Goal: Information Seeking & Learning: Learn about a topic

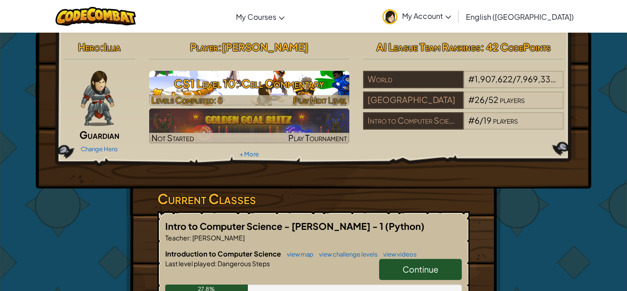
click at [274, 97] on div at bounding box center [249, 100] width 201 height 11
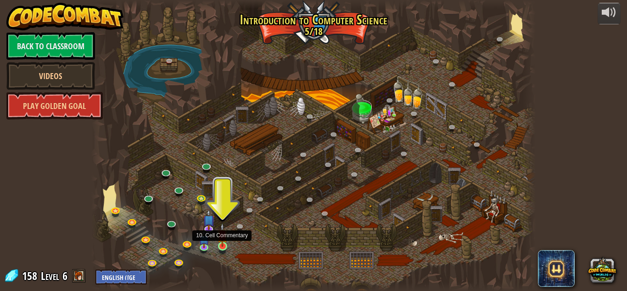
click at [223, 246] on img at bounding box center [222, 235] width 11 height 24
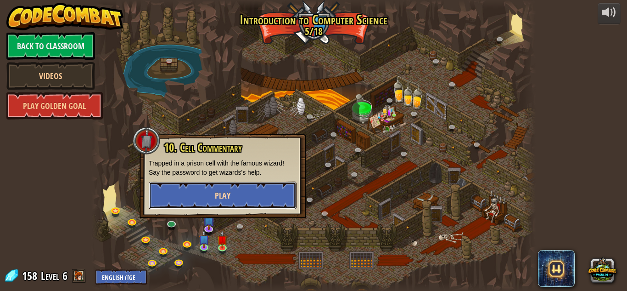
click at [251, 203] on button "Play" at bounding box center [223, 195] width 148 height 28
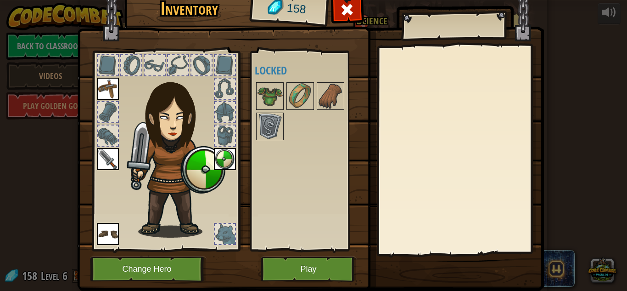
click at [231, 227] on div at bounding box center [225, 234] width 20 height 20
click at [276, 92] on img at bounding box center [270, 96] width 26 height 26
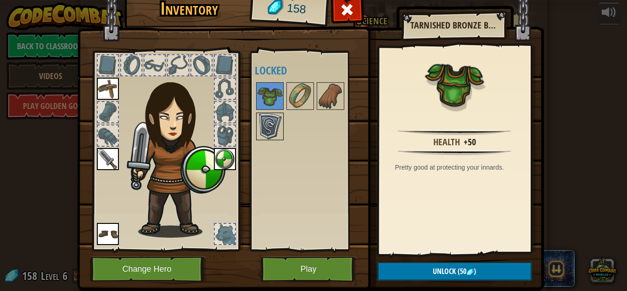
click at [268, 124] on img at bounding box center [270, 126] width 26 height 26
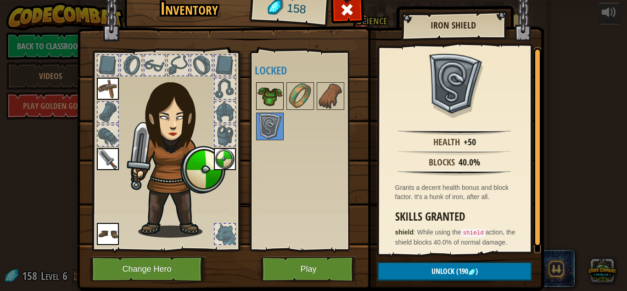
click at [267, 91] on img at bounding box center [270, 96] width 26 height 26
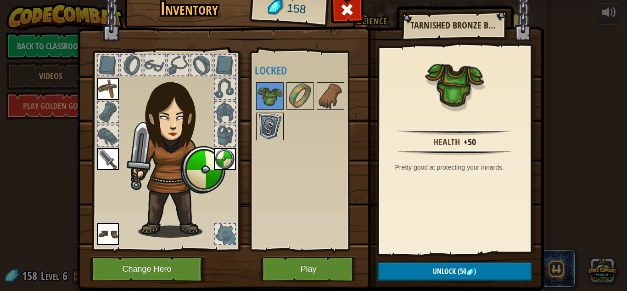
click at [262, 117] on img at bounding box center [270, 126] width 26 height 26
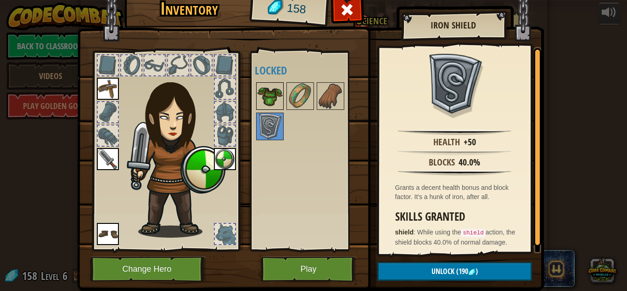
click at [268, 94] on img at bounding box center [270, 96] width 26 height 26
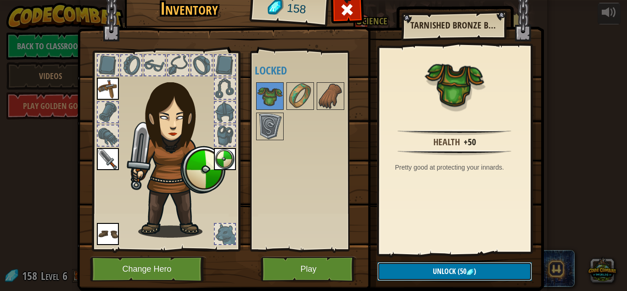
click at [402, 266] on button "Unlock (50 )" at bounding box center [455, 271] width 155 height 19
click at [454, 272] on button "Confirm" at bounding box center [455, 271] width 155 height 19
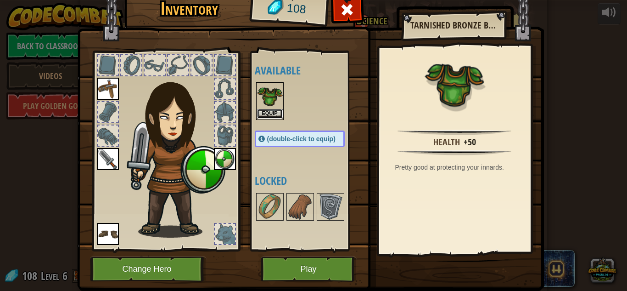
click at [273, 114] on button "Equip" at bounding box center [270, 114] width 26 height 10
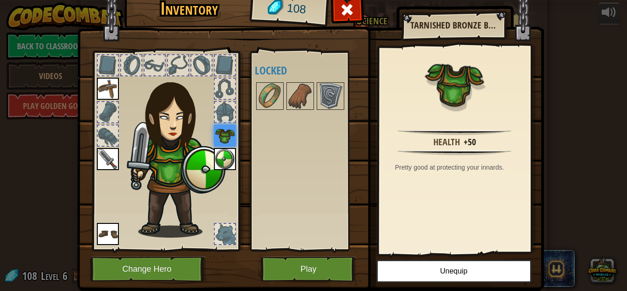
click at [227, 116] on div at bounding box center [225, 112] width 20 height 20
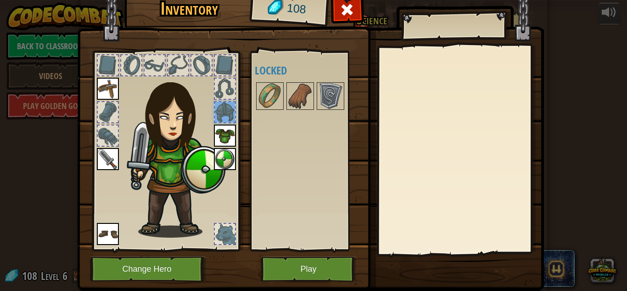
click at [225, 102] on div at bounding box center [225, 112] width 20 height 20
click at [218, 87] on div at bounding box center [225, 89] width 20 height 20
click at [186, 68] on div at bounding box center [178, 65] width 20 height 20
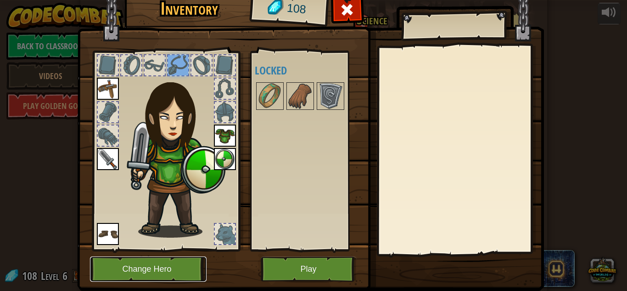
click at [200, 266] on button "Change Hero" at bounding box center [148, 268] width 117 height 25
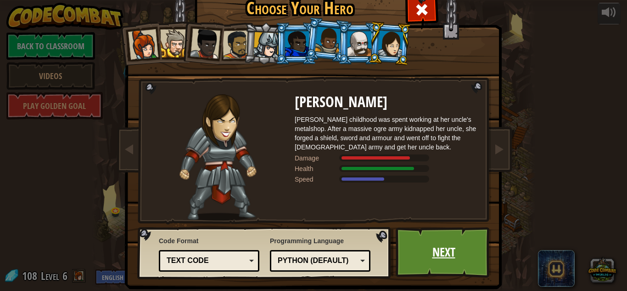
click at [422, 253] on link "Next" at bounding box center [444, 252] width 96 height 51
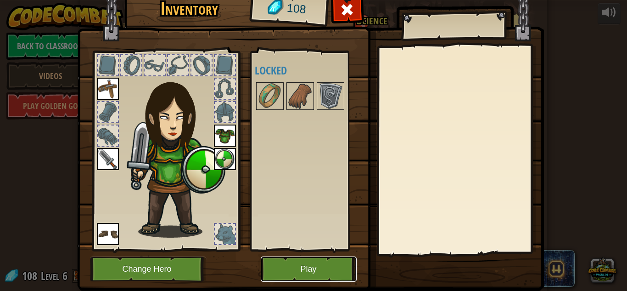
click at [343, 268] on button "Play" at bounding box center [309, 268] width 96 height 25
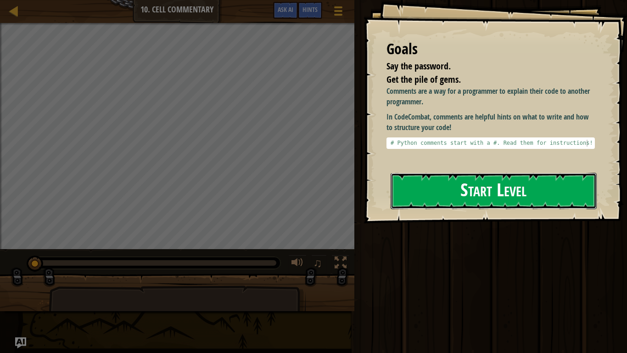
click at [472, 178] on button "Start Level" at bounding box center [494, 191] width 206 height 36
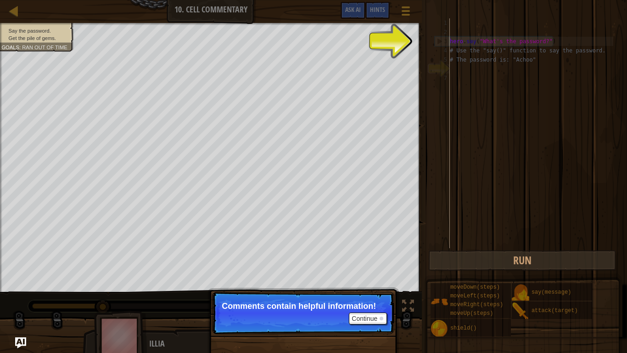
click at [472, 75] on div "hero . say ( "What's the password?" ) # Use the "say()" function to say the pas…" at bounding box center [530, 142] width 165 height 248
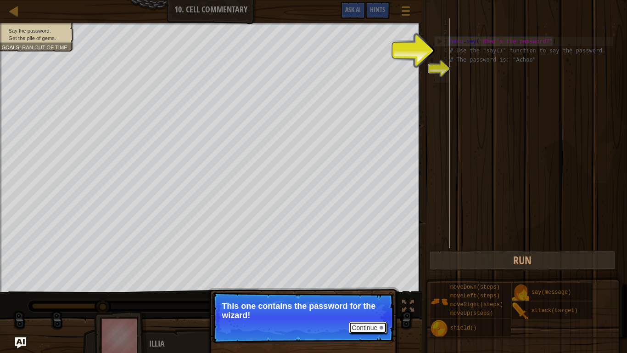
click at [370, 290] on button "Continue" at bounding box center [368, 327] width 38 height 12
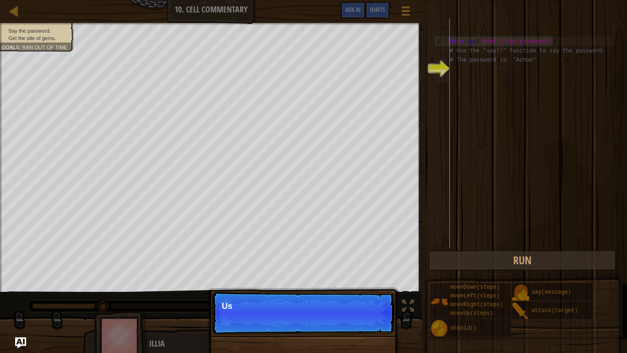
scroll to position [4, 0]
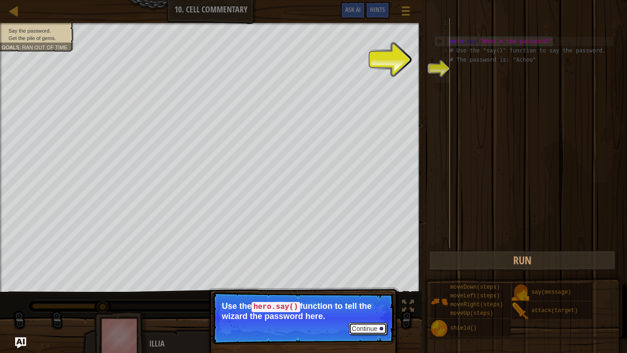
click at [370, 290] on button "Continue" at bounding box center [368, 328] width 38 height 12
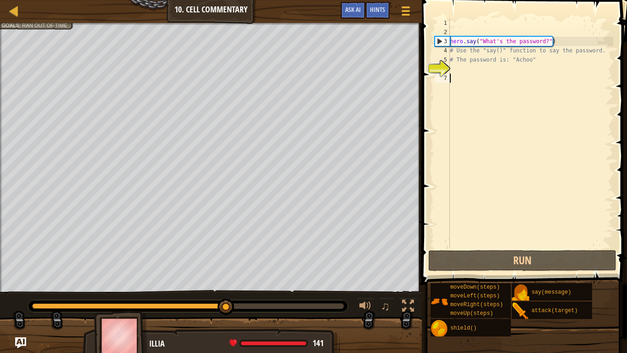
click at [457, 70] on div "hero . say ( "What's the password?" ) # Use the "say()" function to say the pas…" at bounding box center [530, 142] width 165 height 248
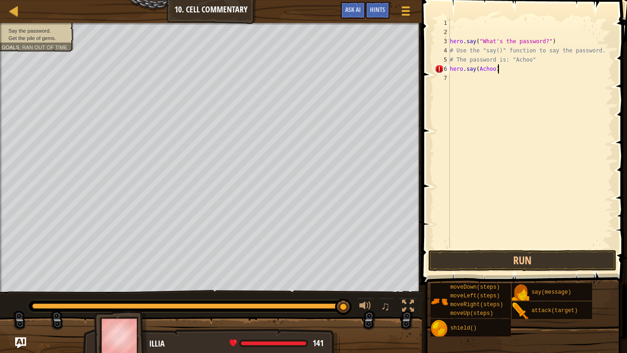
scroll to position [4, 6]
click at [478, 260] on button "Run" at bounding box center [522, 260] width 188 height 21
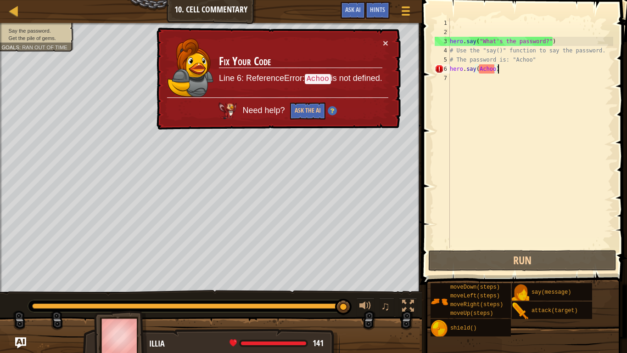
click at [494, 70] on div "hero . say ( "What's the password?" ) # Use the "say()" function to say the pas…" at bounding box center [530, 142] width 165 height 248
click at [385, 42] on button "×" at bounding box center [386, 43] width 6 height 10
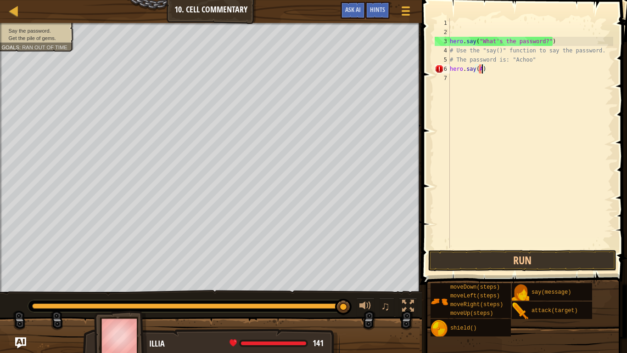
scroll to position [4, 4]
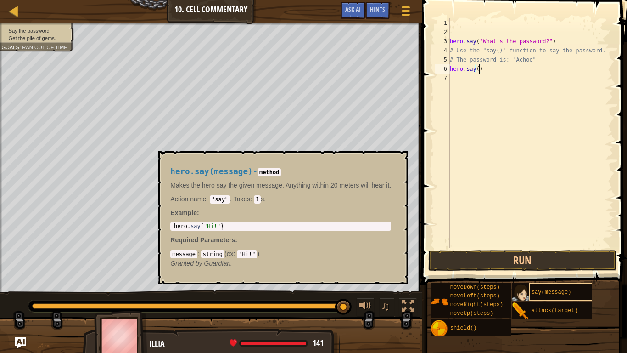
click at [552, 290] on span "say(message)" at bounding box center [551, 292] width 39 height 6
type textarea "hero.say("Achoo")"
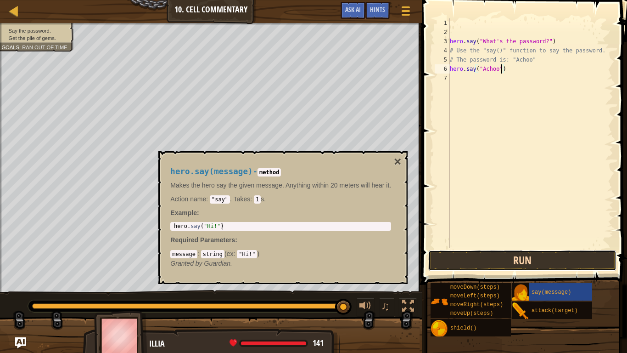
click at [508, 262] on button "Run" at bounding box center [522, 260] width 188 height 21
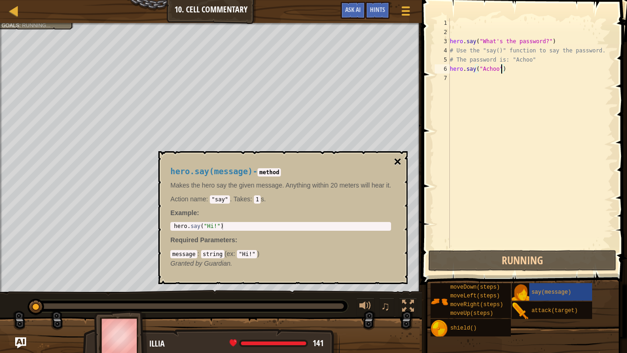
click at [400, 158] on button "×" at bounding box center [397, 161] width 7 height 13
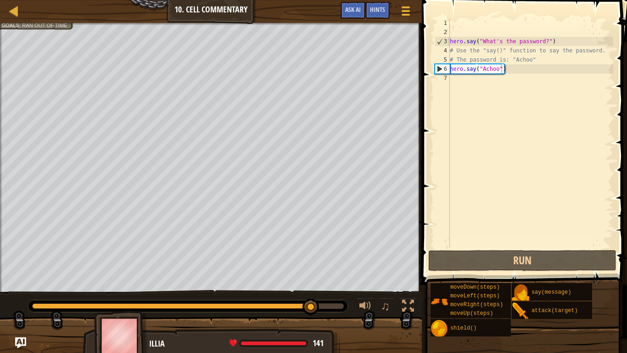
click at [467, 85] on div "hero . say ( "What's the password?" ) # Use the "say()" function to say the pas…" at bounding box center [530, 142] width 165 height 248
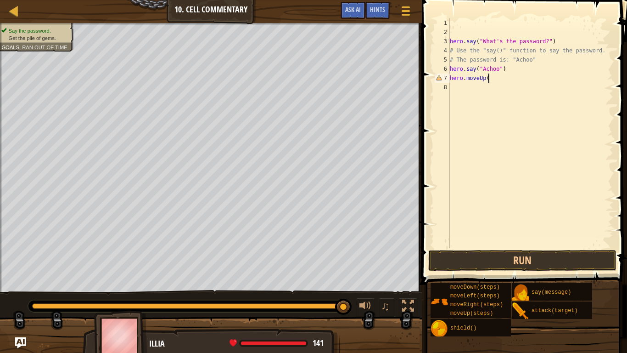
scroll to position [4, 6]
type textarea "hero.moveUp()"
click at [525, 257] on button "Run" at bounding box center [522, 260] width 188 height 21
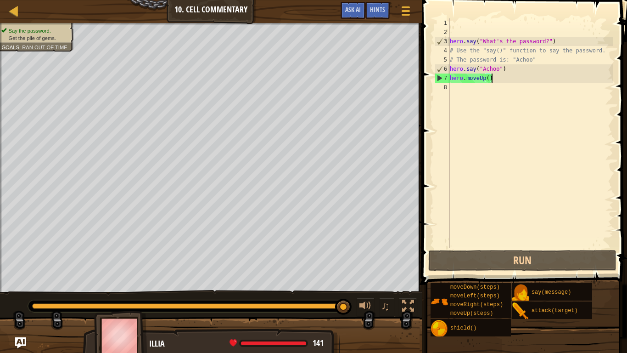
click at [490, 83] on div "hero . say ( "What's the password?" ) # Use the "say()" function to say the pas…" at bounding box center [530, 142] width 165 height 248
click at [490, 82] on div "hero . say ( "What's the password?" ) # Use the "say()" function to say the pas…" at bounding box center [530, 142] width 165 height 248
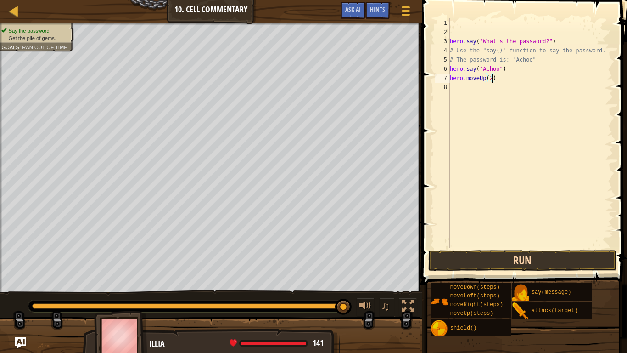
type textarea "hero.moveUp(2)"
click at [524, 255] on button "Run" at bounding box center [522, 260] width 188 height 21
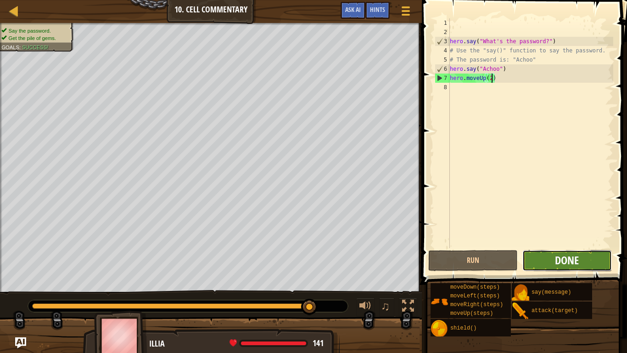
click at [569, 254] on span "Done" at bounding box center [567, 260] width 24 height 15
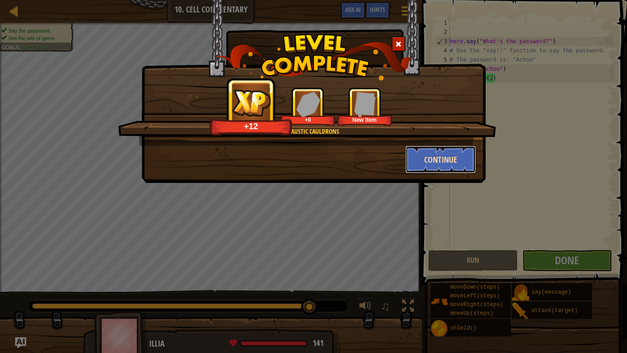
click at [464, 158] on button "Continue" at bounding box center [441, 160] width 71 height 28
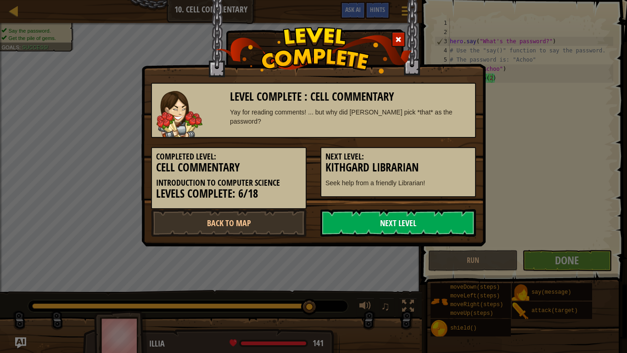
click at [402, 222] on link "Next Level" at bounding box center [399, 223] width 156 height 28
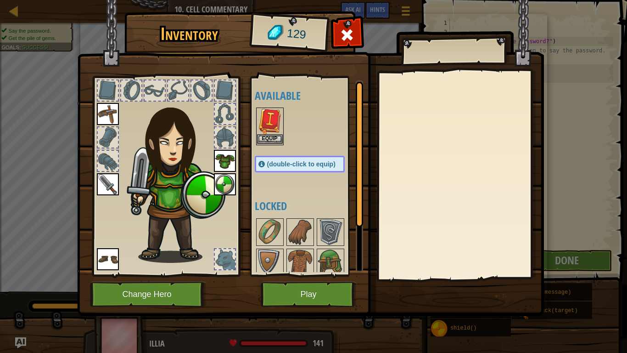
click at [279, 117] on img at bounding box center [270, 121] width 26 height 26
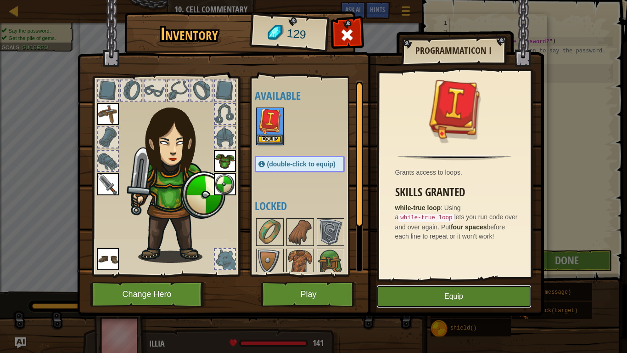
click at [440, 290] on button "Equip" at bounding box center [454, 296] width 155 height 23
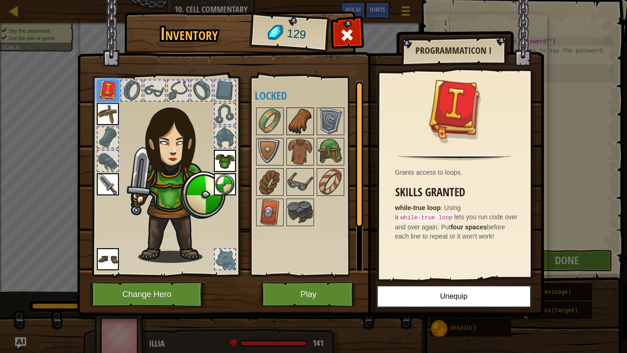
click at [312, 123] on img at bounding box center [301, 121] width 26 height 26
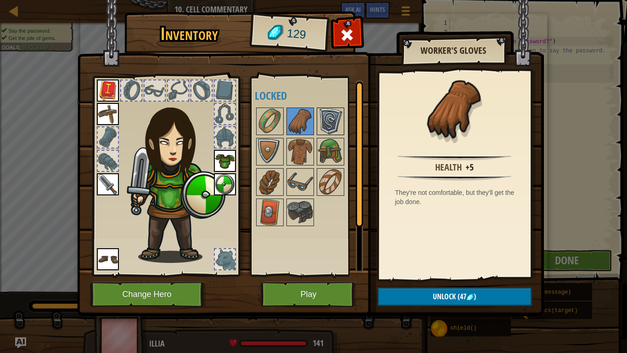
click at [329, 125] on img at bounding box center [331, 121] width 26 height 26
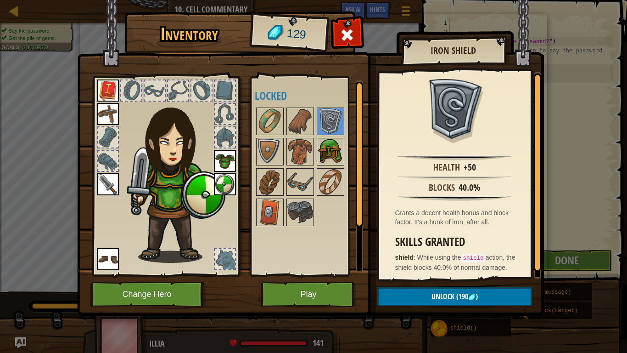
click at [330, 150] on img at bounding box center [331, 152] width 26 height 26
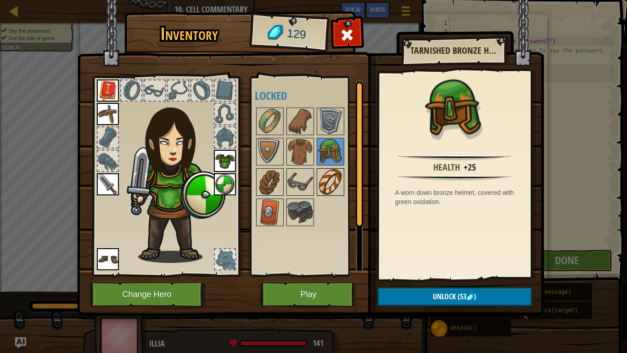
click at [330, 187] on img at bounding box center [331, 182] width 26 height 26
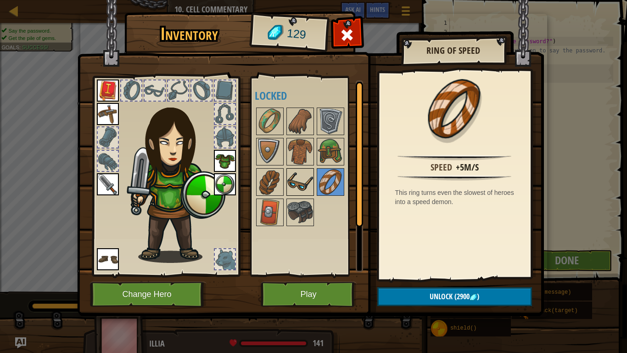
click at [303, 186] on img at bounding box center [301, 182] width 26 height 26
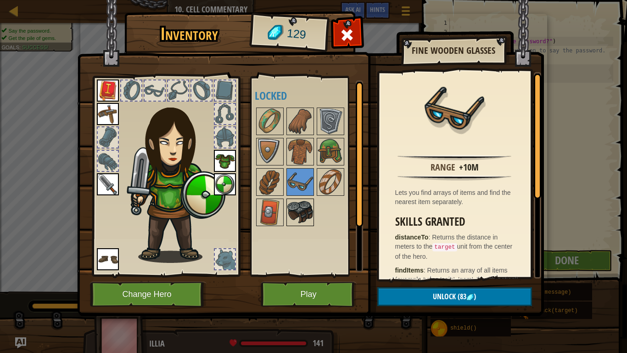
click at [295, 209] on img at bounding box center [301, 212] width 26 height 26
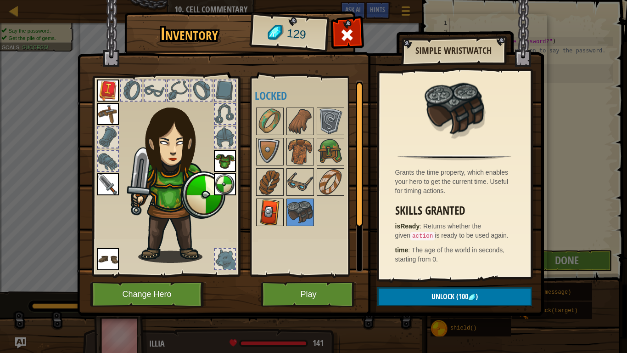
click at [271, 212] on img at bounding box center [270, 212] width 26 height 26
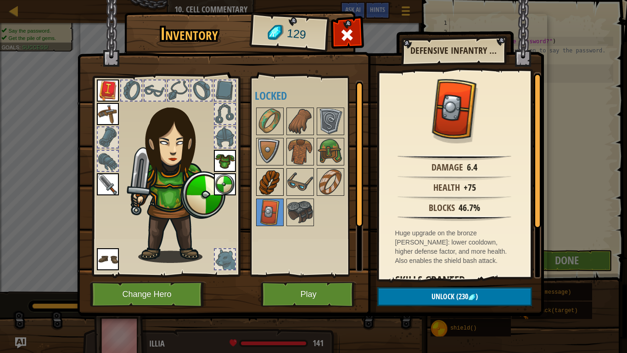
click at [265, 182] on img at bounding box center [270, 182] width 26 height 26
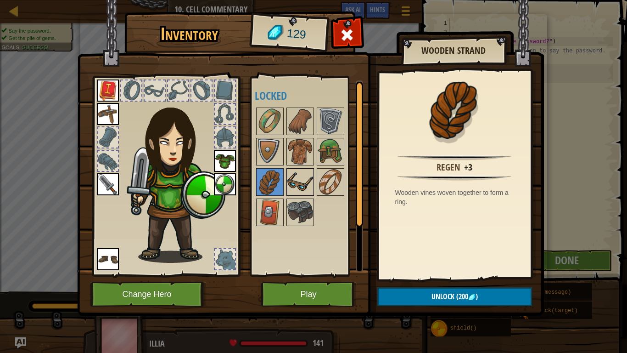
click at [300, 176] on img at bounding box center [301, 182] width 26 height 26
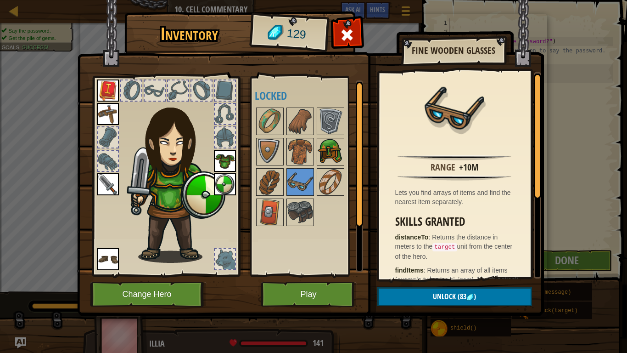
click at [331, 153] on img at bounding box center [331, 152] width 26 height 26
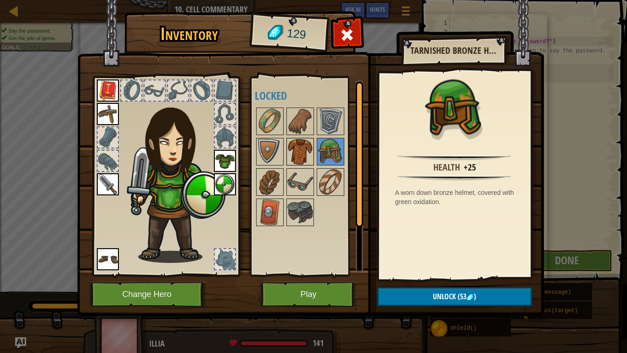
click at [313, 149] on img at bounding box center [301, 152] width 26 height 26
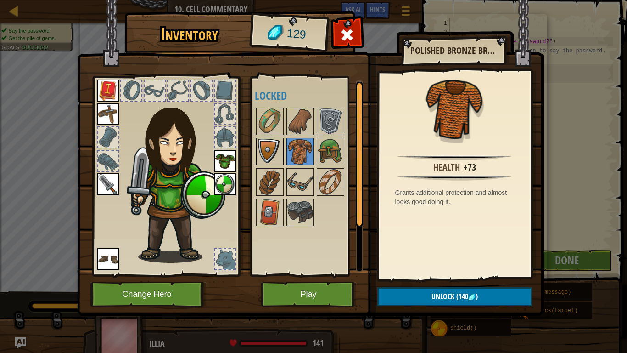
click at [276, 145] on img at bounding box center [270, 152] width 26 height 26
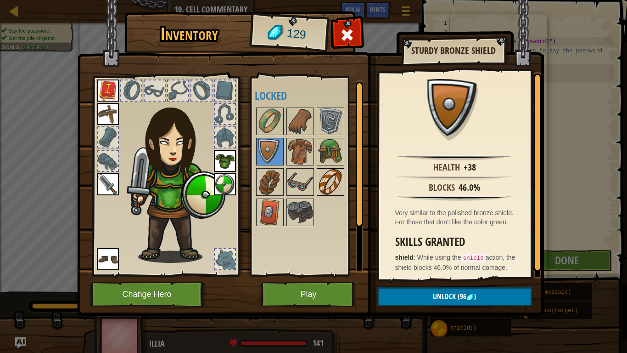
click at [324, 177] on img at bounding box center [331, 182] width 26 height 26
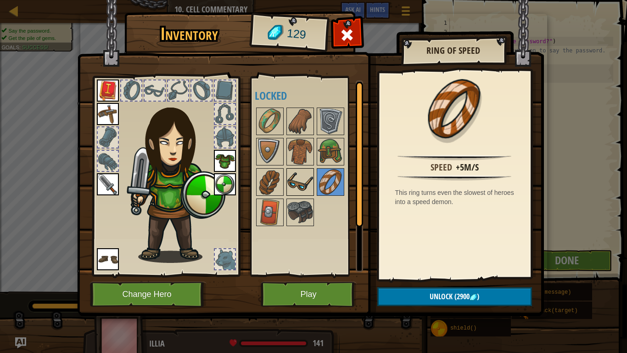
click at [305, 177] on img at bounding box center [301, 182] width 26 height 26
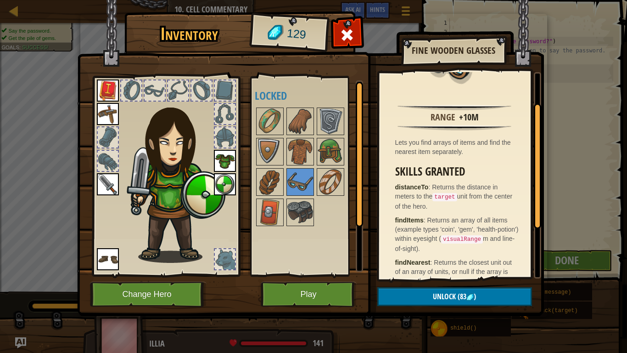
drag, startPoint x: 540, startPoint y: 172, endPoint x: 534, endPoint y: 200, distance: 28.6
click at [534, 200] on div at bounding box center [537, 165] width 7 height 125
click at [301, 208] on img at bounding box center [301, 212] width 26 height 26
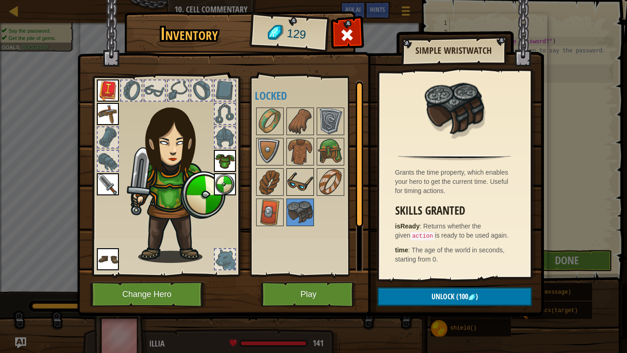
click at [303, 177] on img at bounding box center [301, 182] width 26 height 26
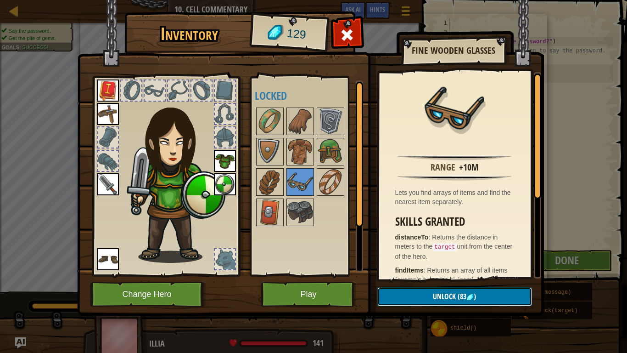
click at [422, 290] on button "Unlock (83 )" at bounding box center [455, 296] width 155 height 19
click at [422, 290] on button "Confirm" at bounding box center [455, 296] width 155 height 19
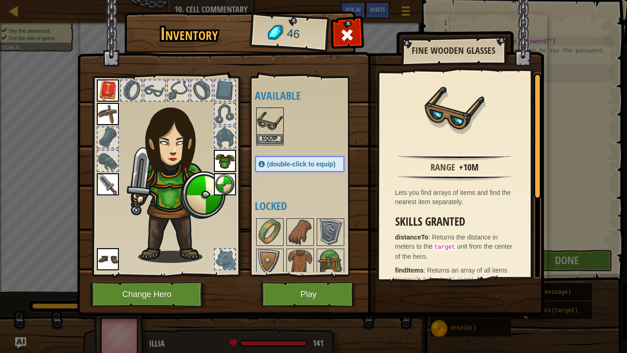
click at [271, 127] on img at bounding box center [270, 121] width 26 height 26
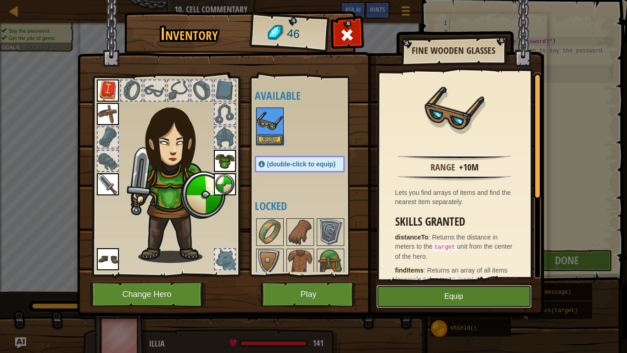
click at [441, 290] on button "Equip" at bounding box center [454, 296] width 155 height 23
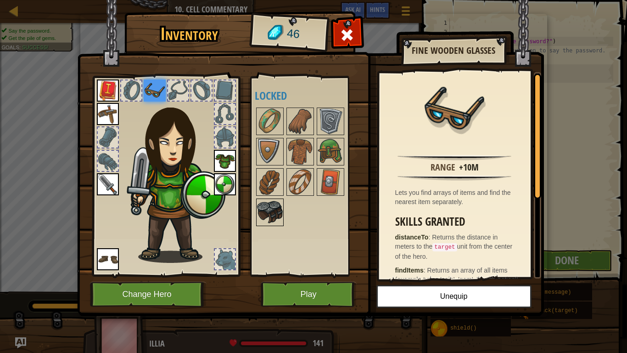
click at [266, 209] on img at bounding box center [270, 212] width 26 height 26
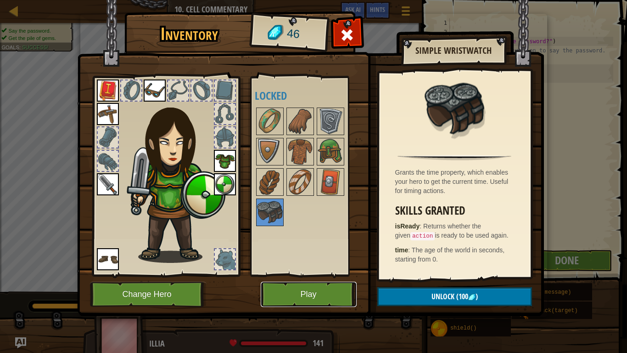
click at [324, 290] on button "Play" at bounding box center [309, 294] width 96 height 25
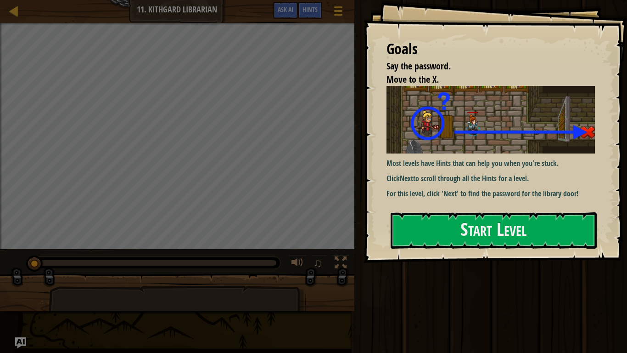
click at [460, 167] on p "Most levels have Hints that can help you when you're stuck." at bounding box center [491, 163] width 209 height 11
click at [454, 220] on button "Start Level" at bounding box center [494, 230] width 206 height 36
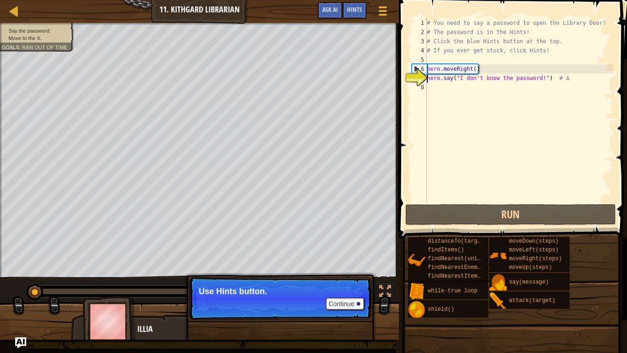
click at [471, 95] on div "# You need to say a password to open the Library Door! # The password is in the…" at bounding box center [519, 119] width 188 height 202
click at [352, 290] on button "Continue" at bounding box center [345, 304] width 38 height 12
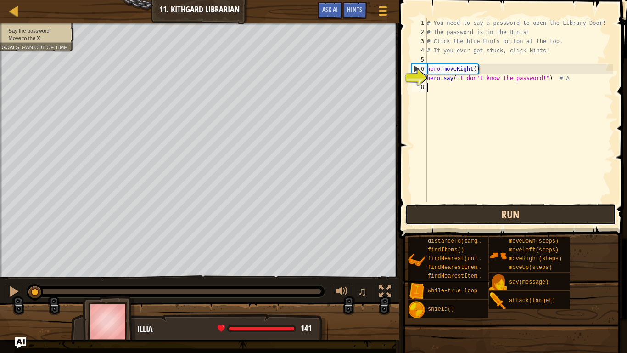
click at [434, 216] on button "Run" at bounding box center [511, 214] width 211 height 21
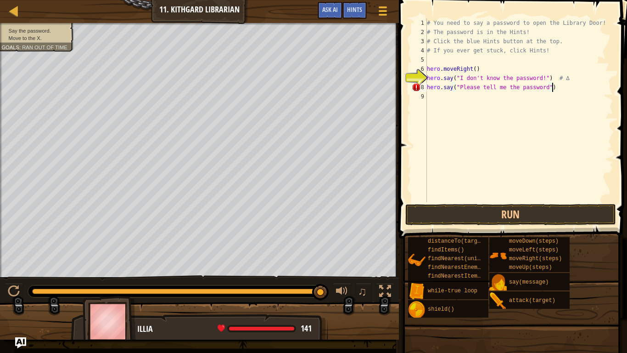
scroll to position [4, 17]
click at [478, 217] on button "Run" at bounding box center [511, 214] width 211 height 21
type textarea "hero.say("SHHH!")"
click at [525, 220] on button "Run" at bounding box center [511, 214] width 211 height 21
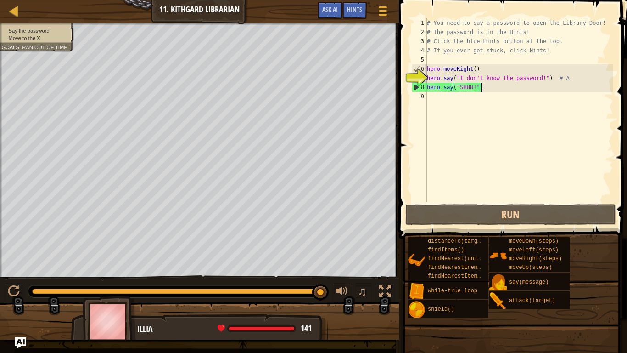
click at [463, 105] on div "# You need to say a password to open the Library Door! # The password is in the…" at bounding box center [519, 119] width 188 height 202
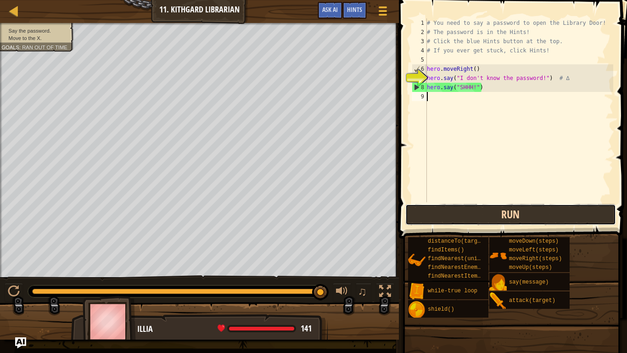
click at [441, 209] on button "Run" at bounding box center [511, 214] width 211 height 21
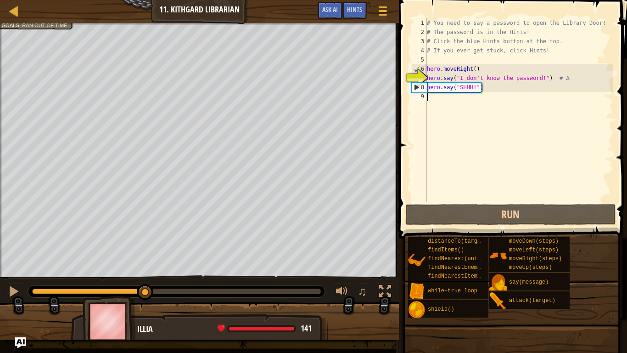
drag, startPoint x: 315, startPoint y: 288, endPoint x: 147, endPoint y: 276, distance: 168.0
click at [147, 276] on div "♫" at bounding box center [199, 289] width 399 height 28
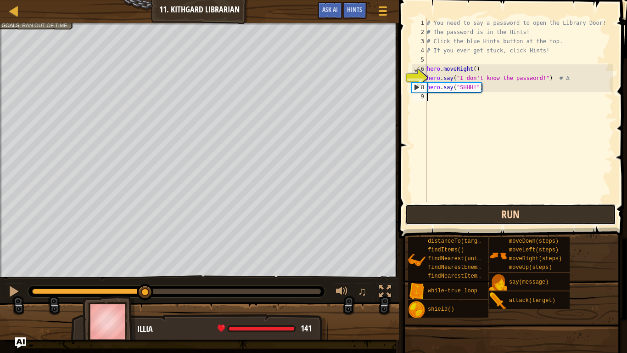
click at [460, 220] on button "Run" at bounding box center [511, 214] width 211 height 21
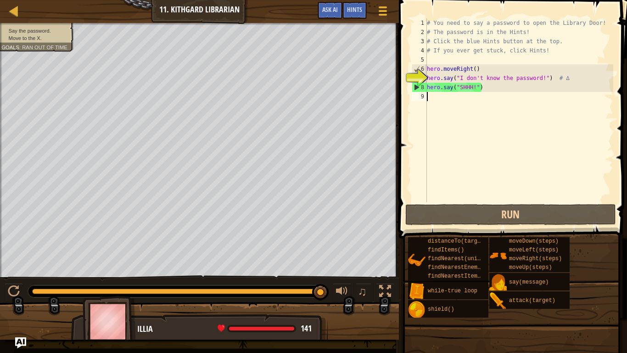
click at [443, 110] on div "# You need to say a password to open the Library Door! # The password is in the…" at bounding box center [519, 119] width 188 height 202
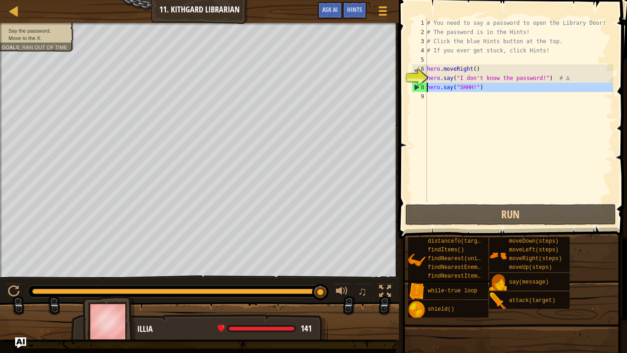
click at [425, 88] on div "8" at bounding box center [419, 87] width 15 height 9
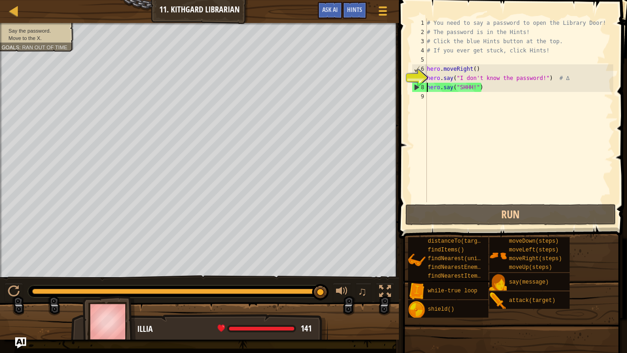
click at [416, 87] on div "8" at bounding box center [419, 87] width 15 height 9
drag, startPoint x: 418, startPoint y: 93, endPoint x: 412, endPoint y: 84, distance: 11.0
drag, startPoint x: 412, startPoint y: 84, endPoint x: 414, endPoint y: 91, distance: 7.5
click at [414, 91] on div "8" at bounding box center [419, 87] width 15 height 9
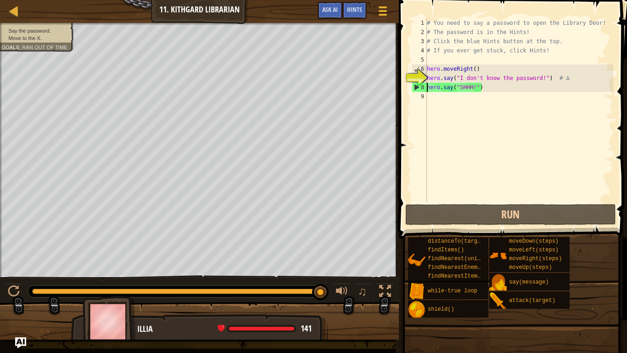
click at [417, 79] on div "7" at bounding box center [419, 77] width 15 height 9
drag, startPoint x: 460, startPoint y: 77, endPoint x: 541, endPoint y: 79, distance: 80.9
click at [541, 79] on div "# You need to say a password to open the Library Door! # The password is in the…" at bounding box center [519, 119] width 188 height 202
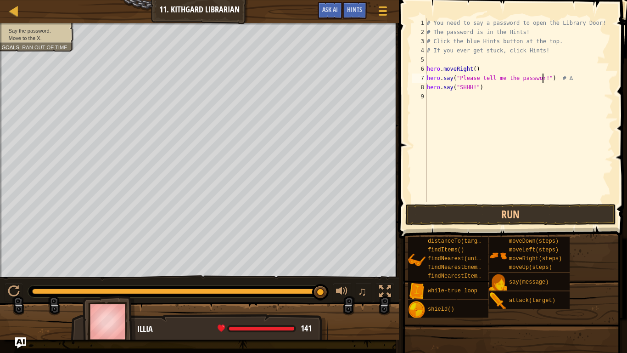
scroll to position [4, 17]
click at [548, 80] on div "# You need to say a password to open the Library Door! # The password is in the…" at bounding box center [519, 119] width 188 height 202
type textarea "hero.say("Please tell me the password") # ∆"
click at [507, 223] on button "Run" at bounding box center [511, 214] width 211 height 21
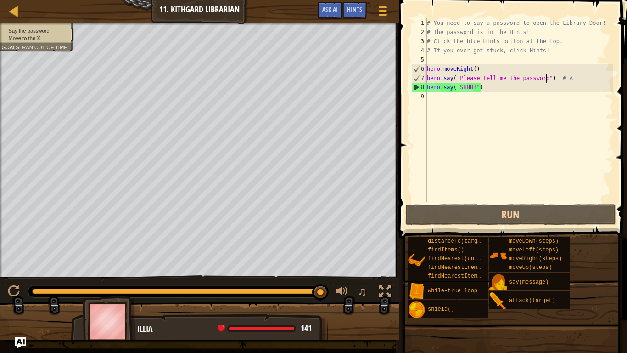
click at [432, 101] on div "# You need to say a password to open the Library Door! # The password is in the…" at bounding box center [519, 119] width 188 height 202
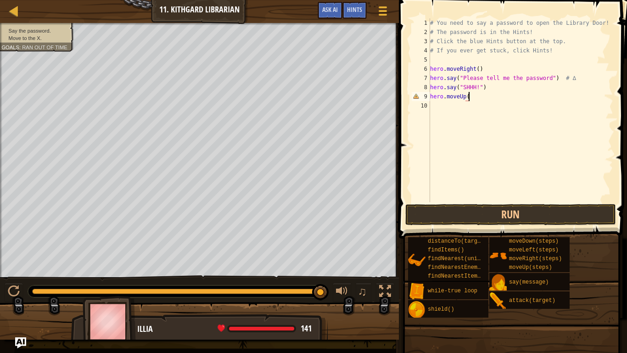
scroll to position [4, 6]
click at [462, 213] on button "Run" at bounding box center [511, 214] width 211 height 21
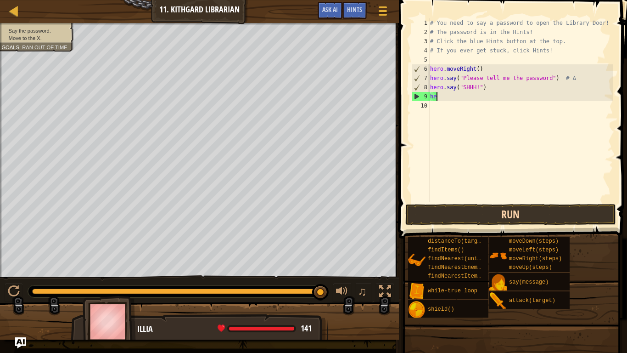
scroll to position [4, 0]
type textarea "h"
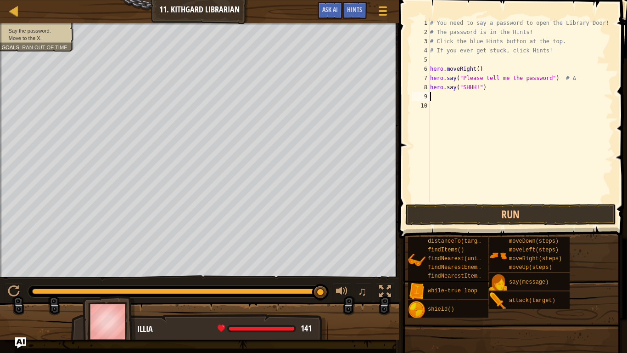
click at [451, 105] on div "# You need to say a password to open the Library Door! # The password is in the…" at bounding box center [520, 119] width 185 height 202
click at [447, 101] on div "# You need to say a password to open the Library Door! # The password is in the…" at bounding box center [520, 119] width 185 height 202
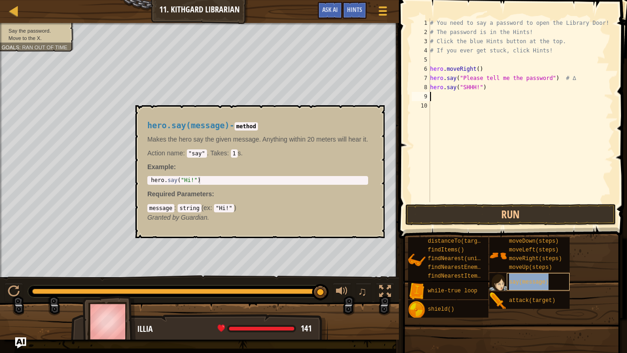
click at [513, 277] on div "say(message)" at bounding box center [538, 281] width 63 height 17
click at [378, 118] on button "×" at bounding box center [374, 115] width 7 height 13
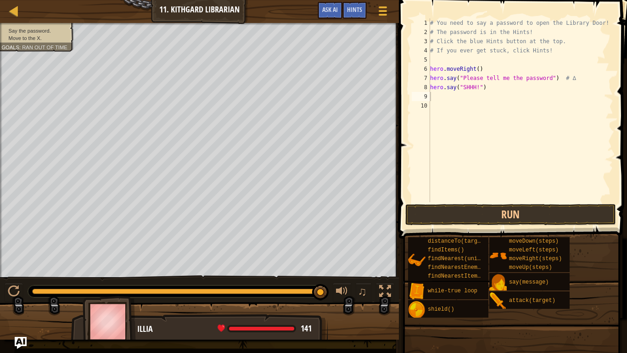
click at [21, 290] on img "Ask AI" at bounding box center [21, 343] width 12 height 12
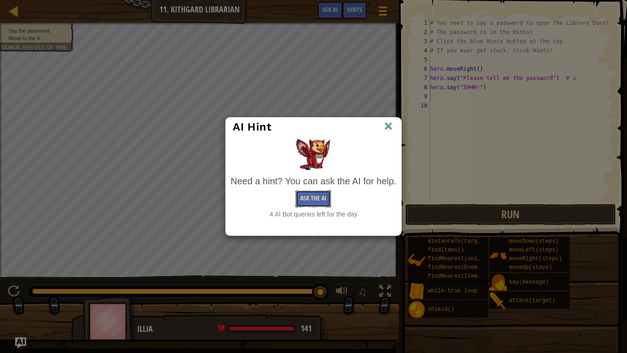
click at [309, 195] on button "Ask the AI" at bounding box center [313, 198] width 35 height 17
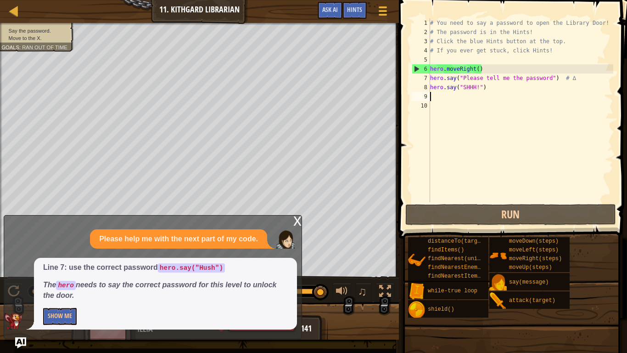
click at [296, 218] on div "x" at bounding box center [297, 219] width 8 height 9
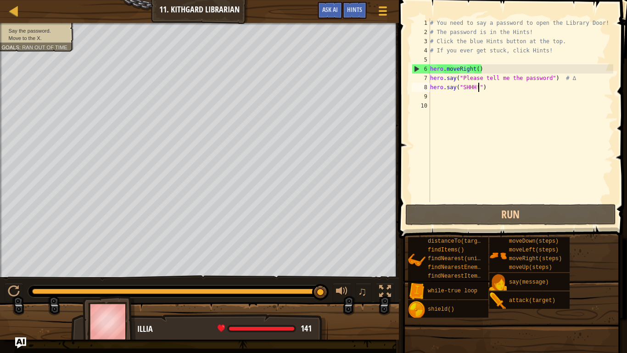
click at [479, 90] on div "# You need to say a password to open the Library Door! # The password is in the…" at bounding box center [520, 119] width 185 height 202
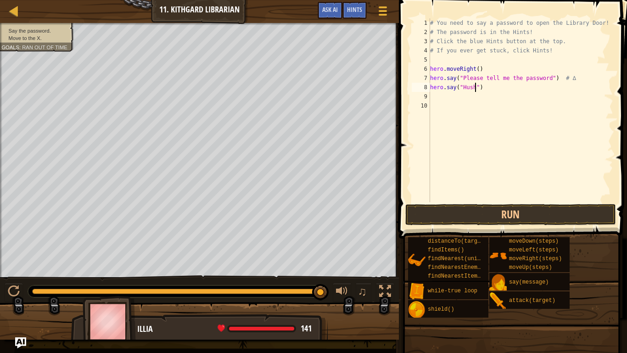
scroll to position [4, 6]
type textarea "hero.say("Hush")"
click at [475, 214] on button "Run" at bounding box center [511, 214] width 211 height 21
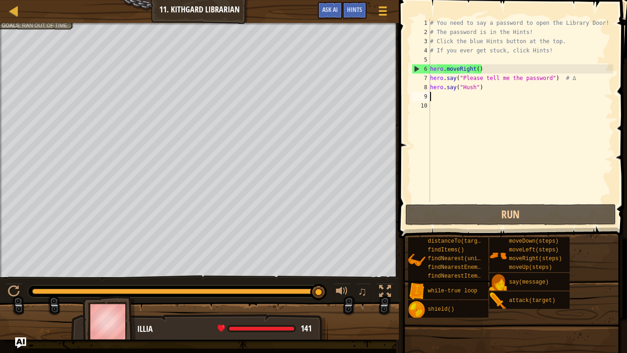
click at [447, 98] on div "# You need to say a password to open the Library Door! # The password is in the…" at bounding box center [520, 119] width 185 height 202
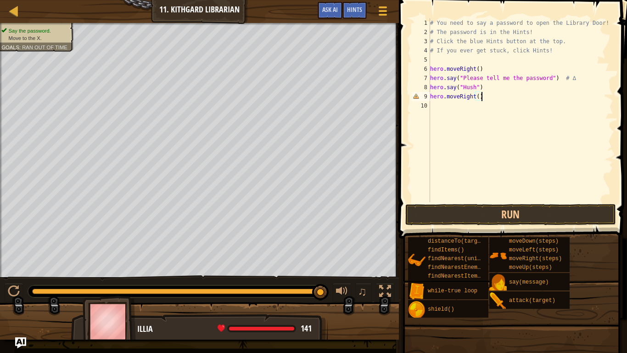
scroll to position [4, 7]
type textarea "hero.moveRight()"
click at [471, 215] on button "Run" at bounding box center [511, 214] width 211 height 21
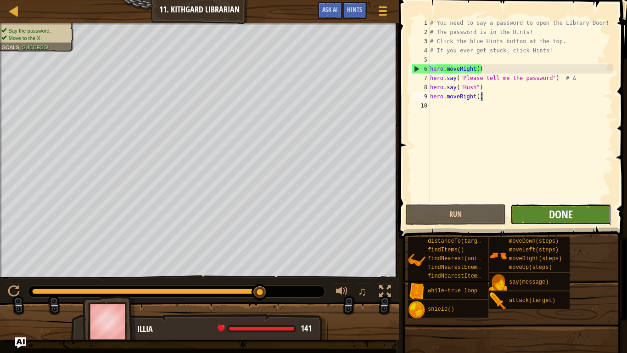
click at [556, 212] on span "Done" at bounding box center [561, 214] width 24 height 15
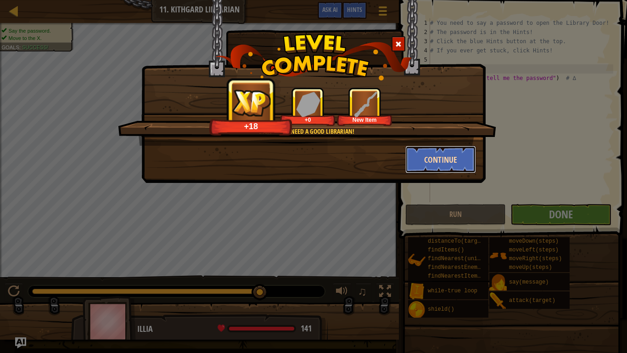
click at [441, 162] on button "Continue" at bounding box center [441, 160] width 71 height 28
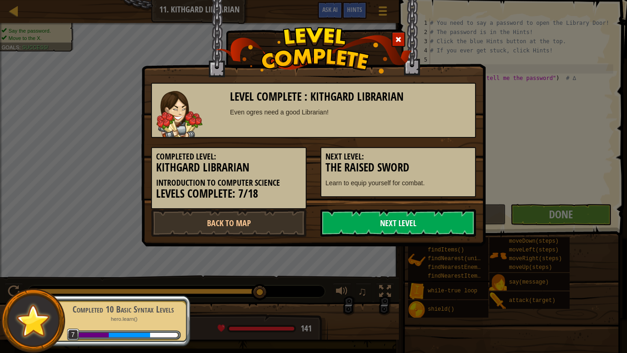
click at [415, 223] on link "Next Level" at bounding box center [399, 223] width 156 height 28
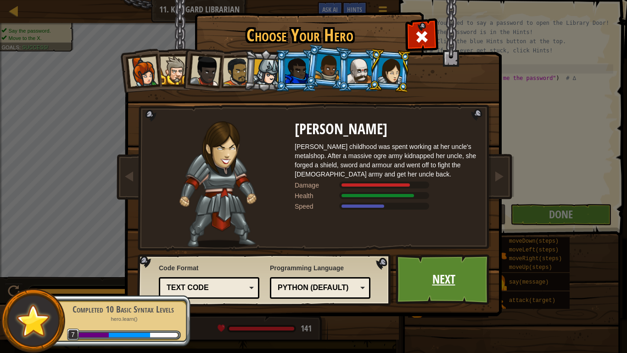
click at [442, 284] on link "Next" at bounding box center [444, 279] width 96 height 51
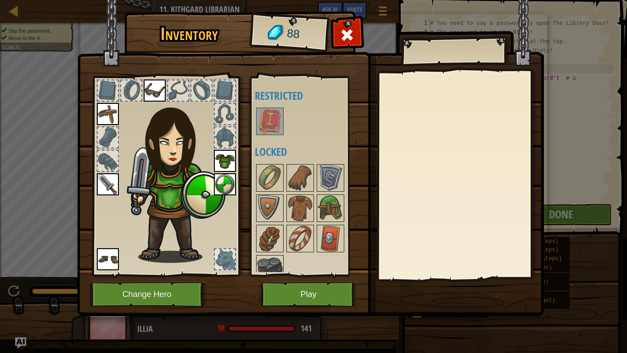
click at [268, 121] on img at bounding box center [270, 121] width 26 height 26
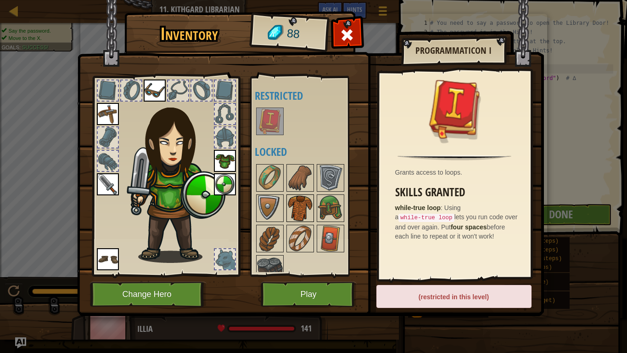
click at [306, 203] on img at bounding box center [301, 208] width 26 height 26
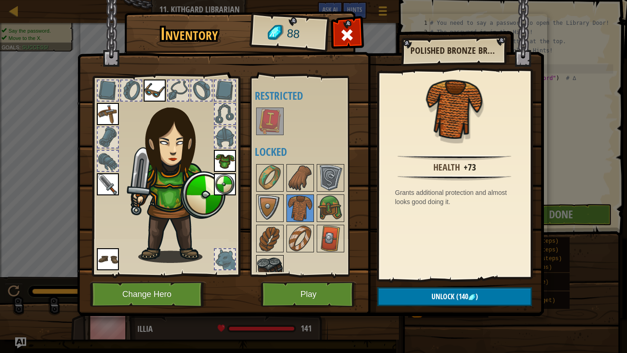
click at [268, 266] on img at bounding box center [270, 269] width 26 height 26
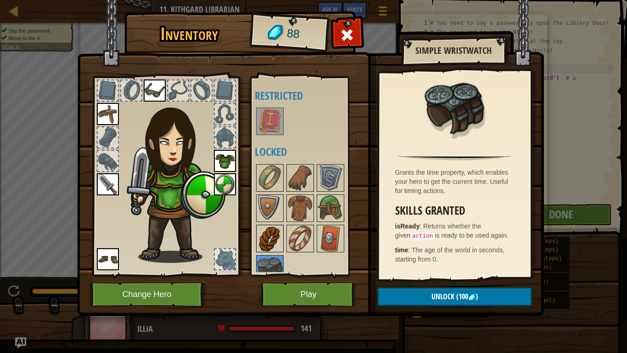
click at [269, 243] on img at bounding box center [270, 239] width 26 height 26
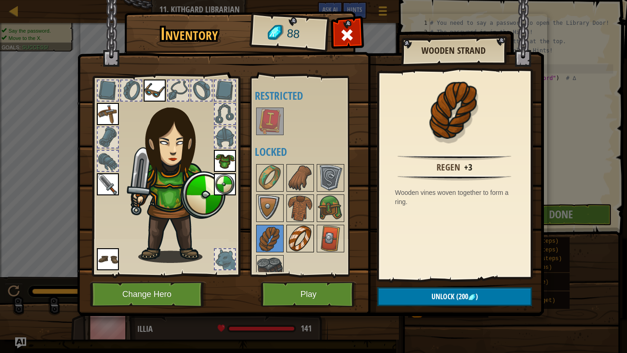
click at [304, 234] on img at bounding box center [301, 239] width 26 height 26
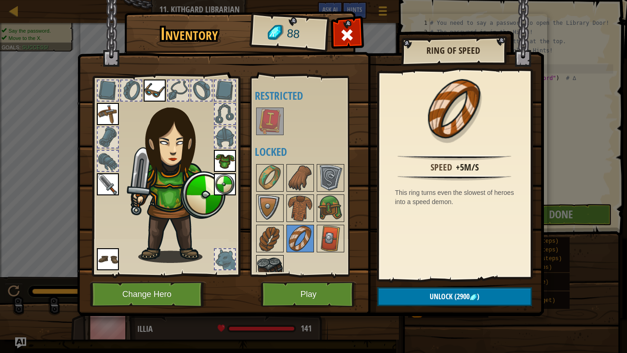
click at [275, 261] on img at bounding box center [270, 269] width 26 height 26
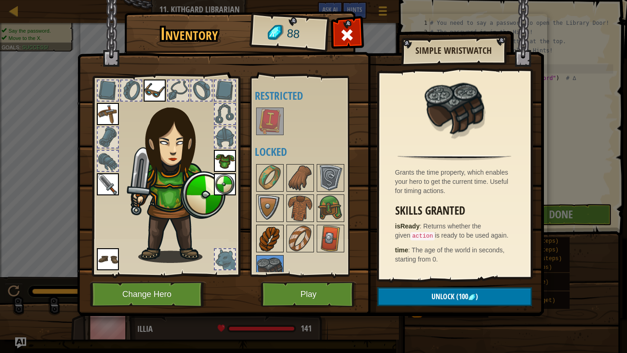
click at [273, 237] on img at bounding box center [270, 239] width 26 height 26
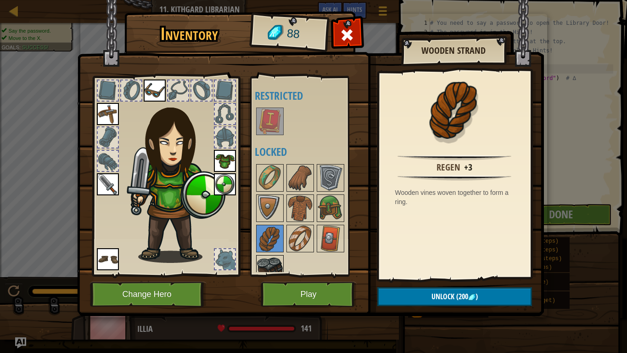
click at [272, 258] on img at bounding box center [270, 269] width 26 height 26
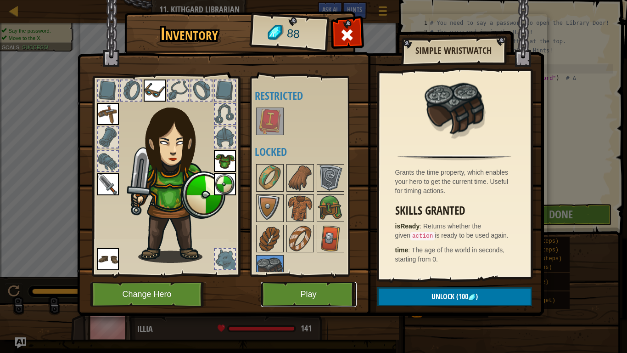
click at [301, 290] on button "Play" at bounding box center [309, 294] width 96 height 25
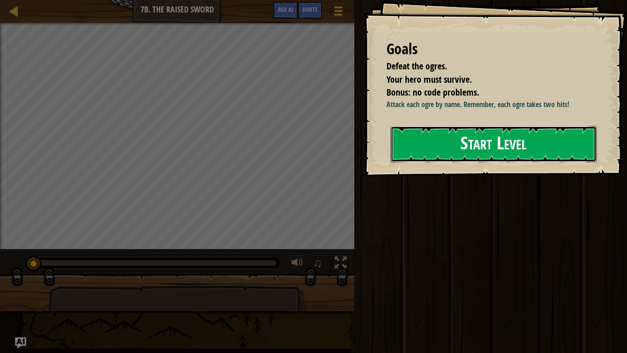
click at [486, 162] on button "Start Level" at bounding box center [494, 144] width 206 height 36
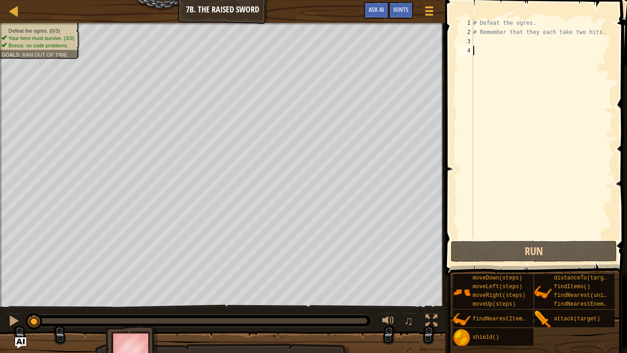
click at [486, 41] on div "# Defeat the ogres. # Remember that they each take two hits." at bounding box center [543, 137] width 142 height 239
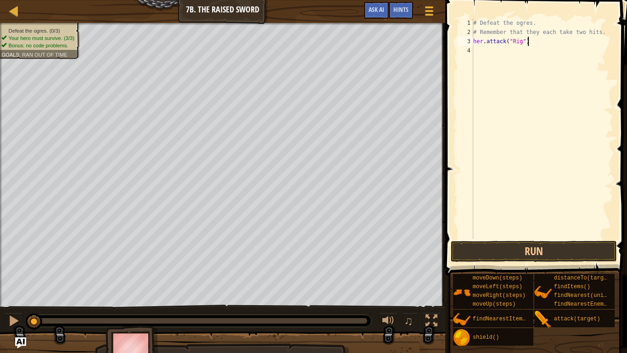
scroll to position [4, 7]
click at [482, 43] on div "# Defeat the ogres. # Remember that they each take two hits. her . attack ( "Ri…" at bounding box center [543, 137] width 142 height 239
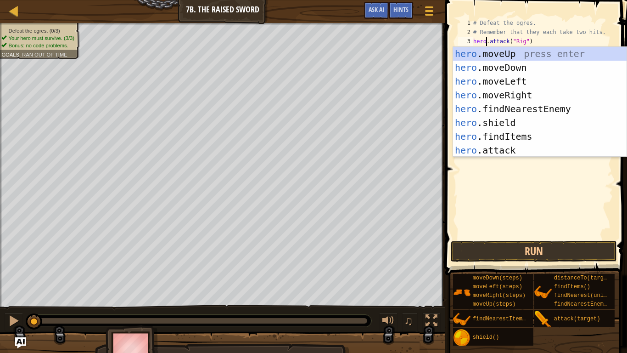
scroll to position [4, 2]
type textarea "hero.attack("Rig")"
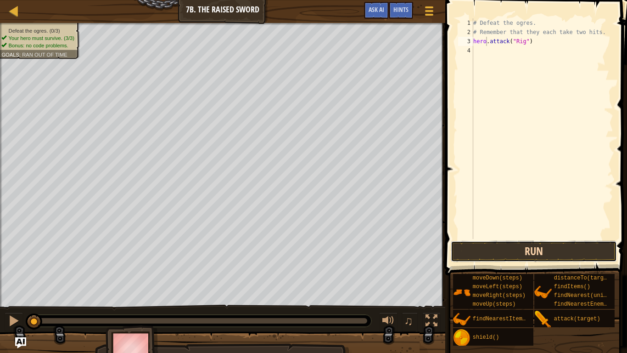
click at [503, 247] on button "Run" at bounding box center [534, 251] width 166 height 21
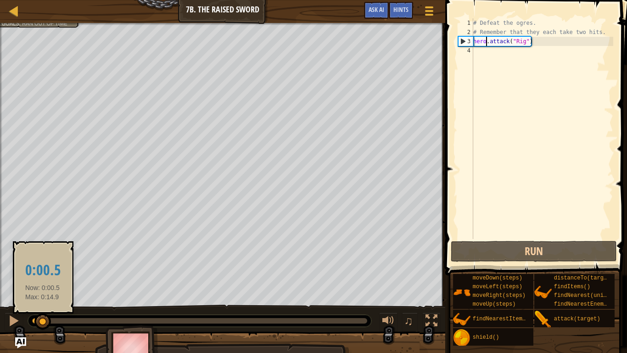
drag, startPoint x: 113, startPoint y: 321, endPoint x: 35, endPoint y: 319, distance: 77.2
click at [35, 290] on div at bounding box center [42, 321] width 17 height 17
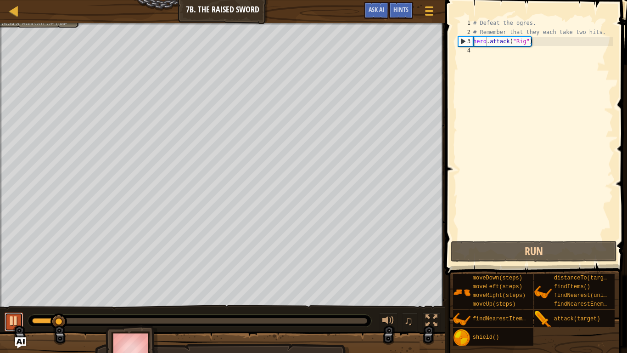
click at [16, 290] on div at bounding box center [14, 321] width 12 height 12
drag, startPoint x: 52, startPoint y: 325, endPoint x: 10, endPoint y: 320, distance: 42.5
click at [10, 290] on div "♫" at bounding box center [222, 318] width 445 height 28
click at [490, 53] on div "# Defeat the ogres. # Remember that they each take two hits. hero . attack ( "R…" at bounding box center [543, 137] width 142 height 239
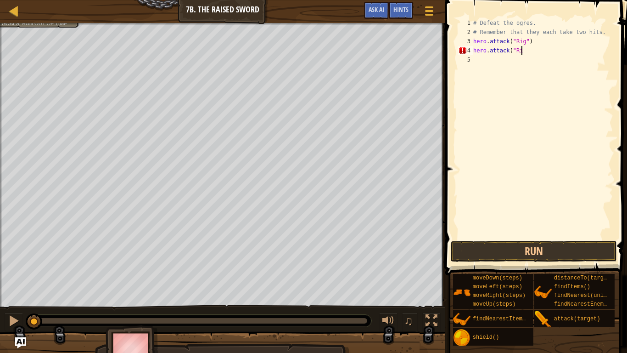
scroll to position [4, 7]
type textarea "hero.attack("Rig")"
type textarea "hero.attack("Gurt")"
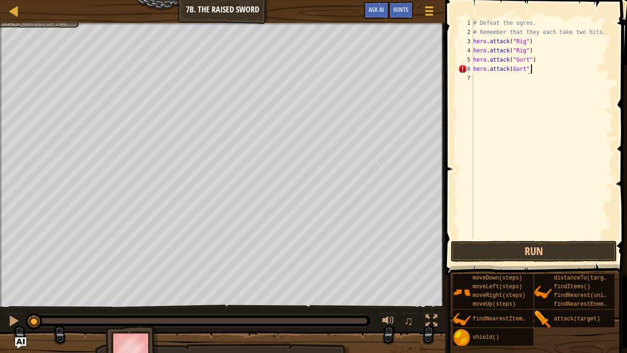
click at [512, 68] on div "# Defeat the ogres. # Remember that they each take two hits. hero . attack ( "R…" at bounding box center [543, 137] width 142 height 239
type textarea "hero.attack("Gurt")"
click at [490, 80] on div "# Defeat the ogres. # Remember that they each take two hits. hero . attack ( "R…" at bounding box center [543, 137] width 142 height 239
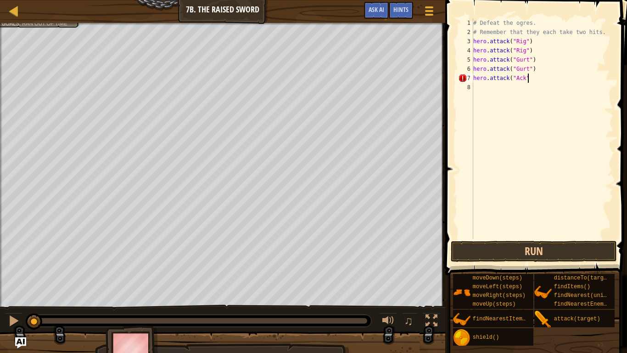
type textarea "hero.attack("Ack")"
click at [485, 93] on div "# Defeat the ogres. # Remember that they each take two hits. hero . attack ( "R…" at bounding box center [543, 137] width 142 height 239
type textarea "hero.attack("Ack")"
click at [513, 245] on button "Run" at bounding box center [534, 251] width 166 height 21
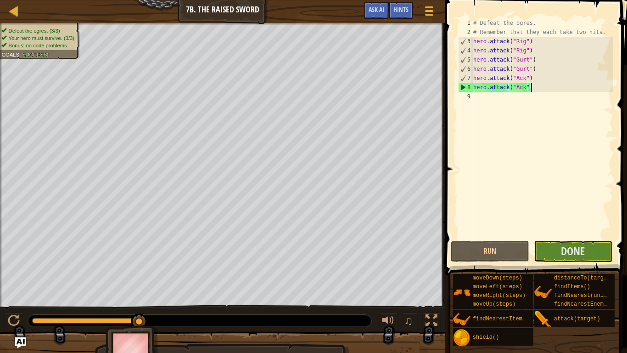
click at [493, 101] on div "# Defeat the ogres. # Remember that they each take two hits. hero . attack ( "R…" at bounding box center [543, 137] width 142 height 239
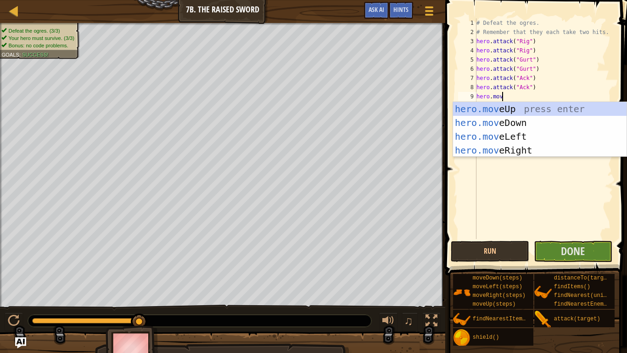
scroll to position [4, 4]
type textarea "hero.move"
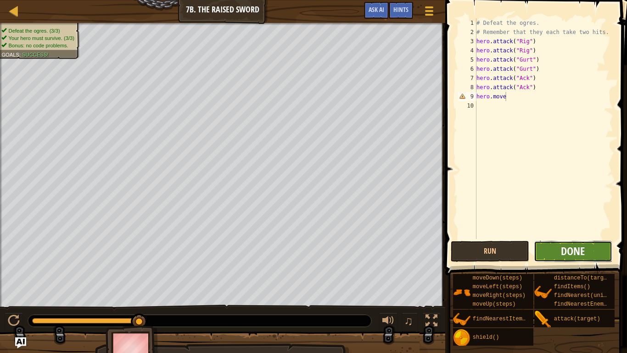
click at [564, 244] on span "Done" at bounding box center [573, 250] width 24 height 15
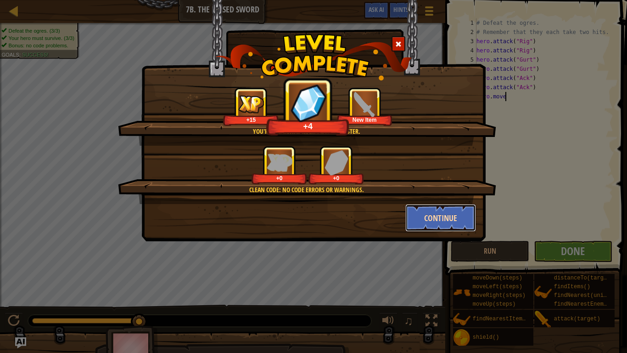
click at [437, 221] on button "Continue" at bounding box center [441, 218] width 71 height 28
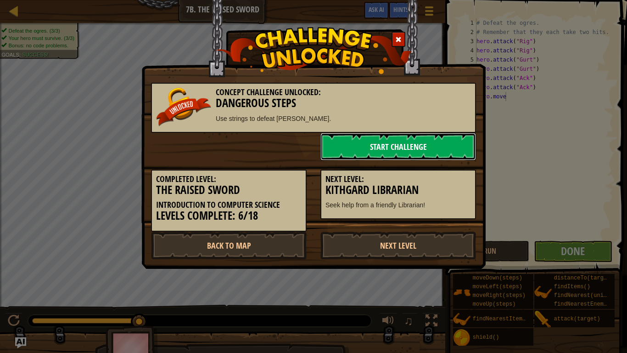
click at [402, 149] on link "Start Challenge" at bounding box center [399, 147] width 156 height 28
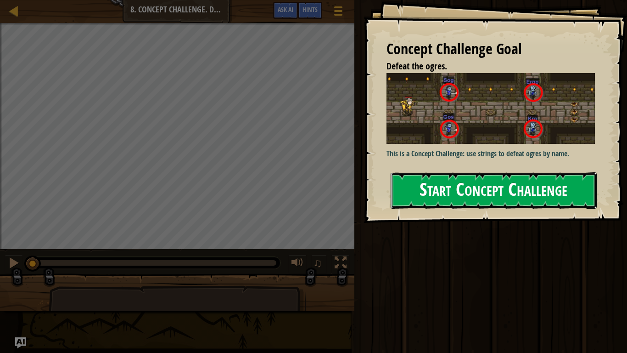
click at [431, 186] on button "Start Concept Challenge" at bounding box center [494, 190] width 206 height 36
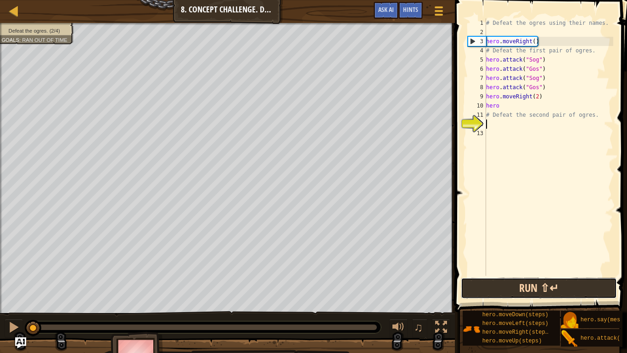
click at [504, 290] on button "Run ⇧↵" at bounding box center [539, 287] width 156 height 21
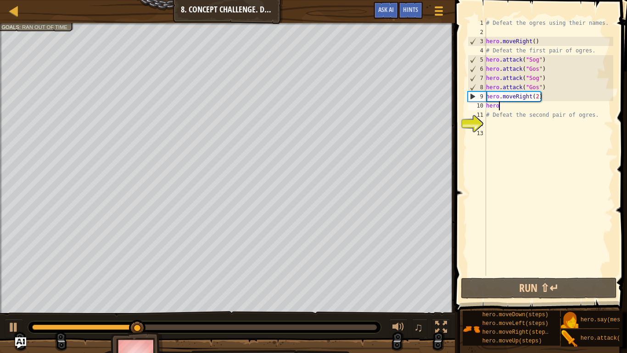
click at [517, 106] on div "# Defeat the ogres using their names. hero . moveRight ( ) # Defeat the first p…" at bounding box center [549, 156] width 129 height 276
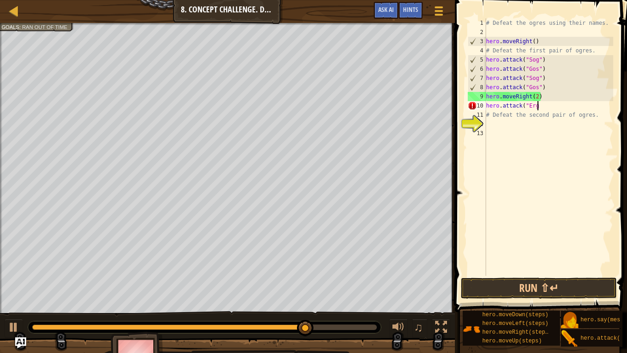
scroll to position [4, 7]
type textarea "hero.attack("Ergo")"
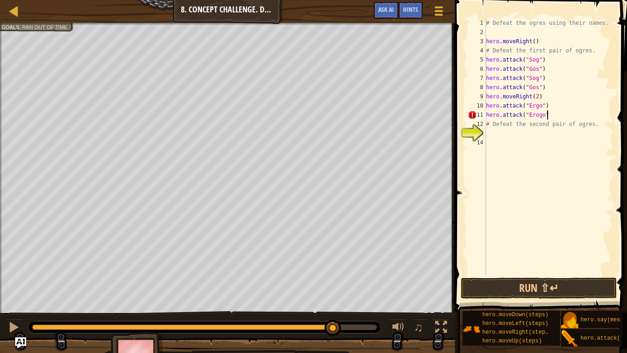
scroll to position [4, 9]
click at [536, 117] on div "# Defeat the ogres using their names. hero . moveRight ( ) # Defeat the first p…" at bounding box center [549, 156] width 129 height 276
click at [537, 118] on div "# Defeat the ogres using their names. hero . moveRight ( ) # Defeat the first p…" at bounding box center [549, 156] width 129 height 276
type textarea "hero.attack("Ergo")"
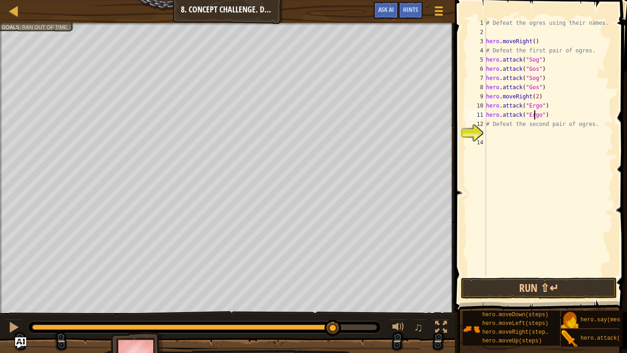
click at [498, 140] on div "# Defeat the ogres using their names. hero . moveRight ( ) # Defeat the first p…" at bounding box center [549, 156] width 129 height 276
type textarea "hero.attack("Kro")"
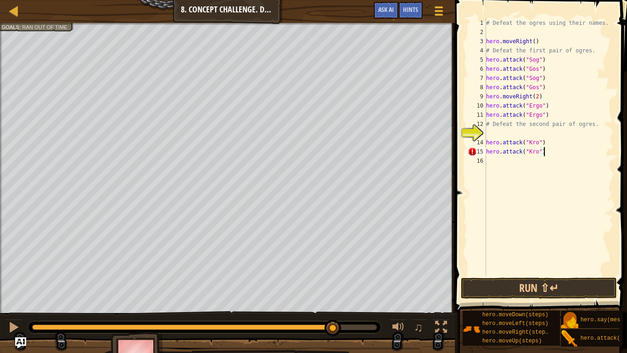
scroll to position [4, 8]
click at [514, 274] on div "# Defeat the ogres using their names. hero . moveRight ( ) # Defeat the first p…" at bounding box center [549, 156] width 129 height 276
click at [516, 283] on button "Run ⇧↵" at bounding box center [539, 287] width 156 height 21
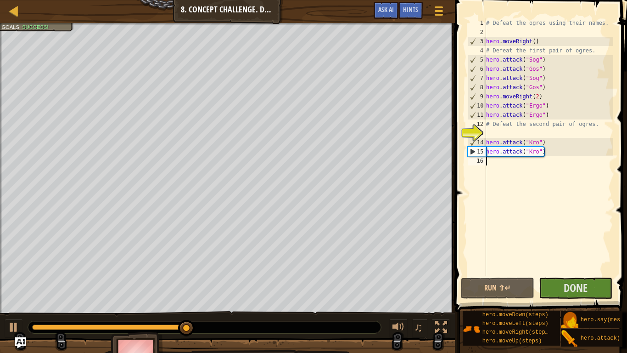
click at [506, 168] on div "# Defeat the ogres using their names. hero . moveRight ( ) # Defeat the first p…" at bounding box center [549, 156] width 129 height 276
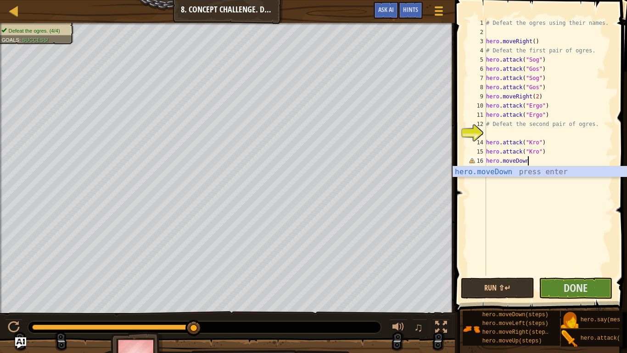
scroll to position [4, 6]
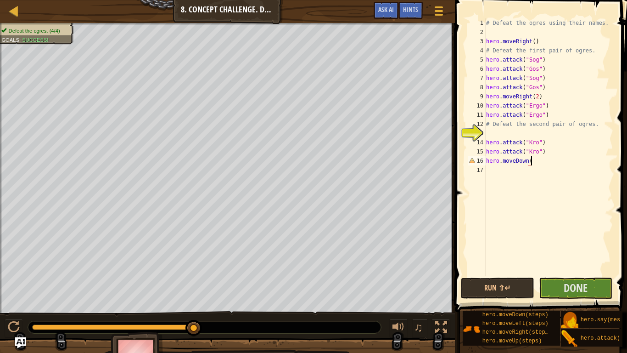
type textarea "hero.moveDown()"
click at [496, 172] on div "# Defeat the ogres using their names. hero . moveRight ( ) # Defeat the first p…" at bounding box center [549, 156] width 129 height 276
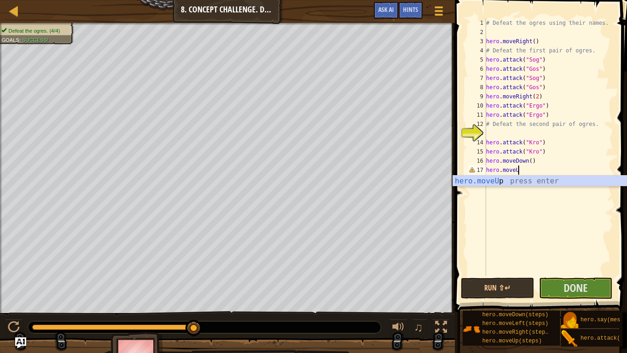
scroll to position [4, 5]
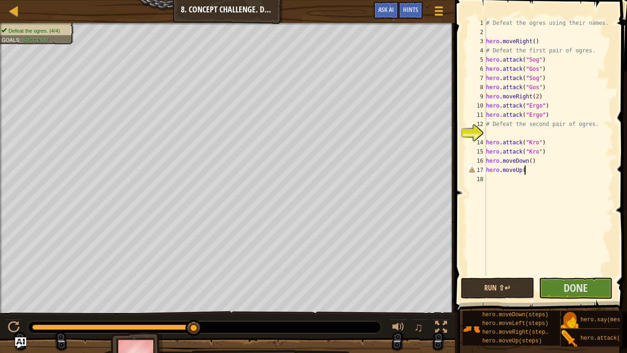
type textarea "hero.moveUp()"
click at [495, 183] on div "# Defeat the ogres using their names. hero . moveRight ( ) # Defeat the first p…" at bounding box center [549, 156] width 129 height 276
type textarea "hero.moveLeft(2)"
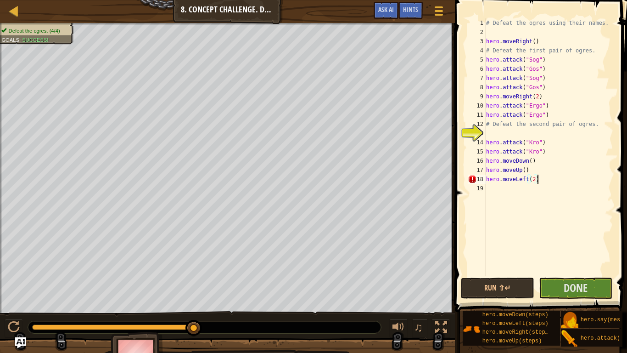
scroll to position [4, 7]
click at [505, 191] on div "# Defeat the ogres using their names. hero . moveRight ( ) # Defeat the first p…" at bounding box center [549, 156] width 129 height 276
click at [565, 290] on span "Done" at bounding box center [576, 287] width 24 height 15
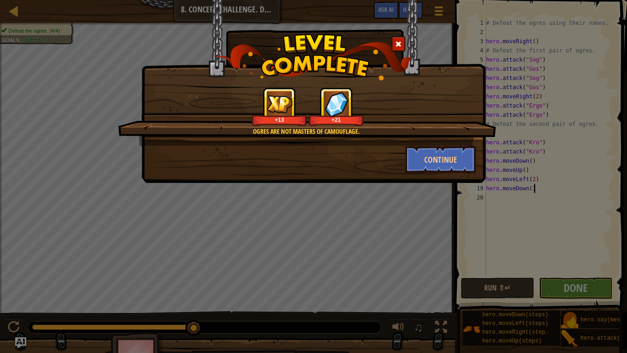
click at [383, 91] on div "+13 +21" at bounding box center [308, 106] width 356 height 39
click at [397, 45] on span at bounding box center [398, 44] width 6 height 6
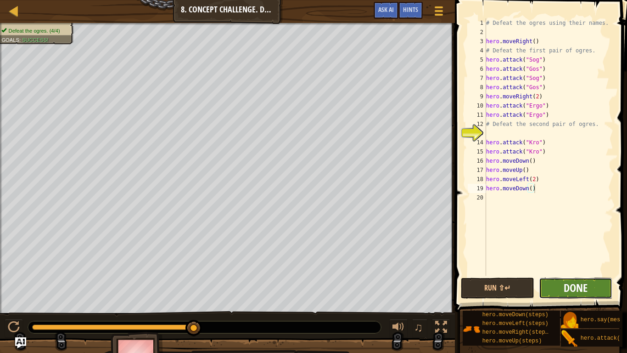
click at [573, 289] on span "Done" at bounding box center [576, 287] width 24 height 15
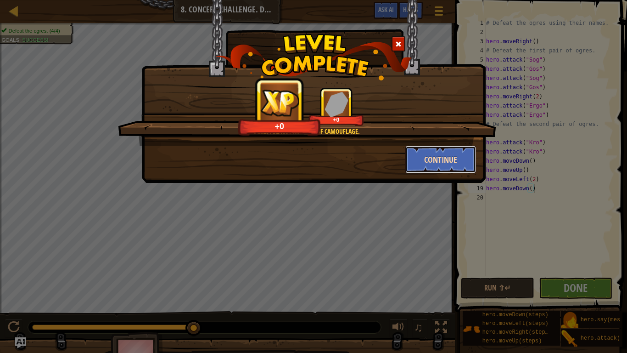
click at [460, 155] on button "Continue" at bounding box center [441, 160] width 71 height 28
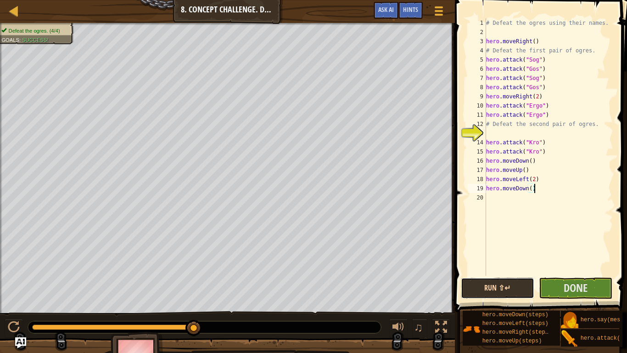
click at [500, 290] on button "Run ⇧↵" at bounding box center [497, 287] width 73 height 21
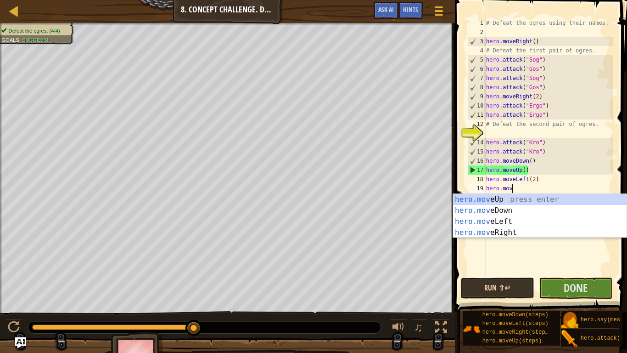
scroll to position [4, 1]
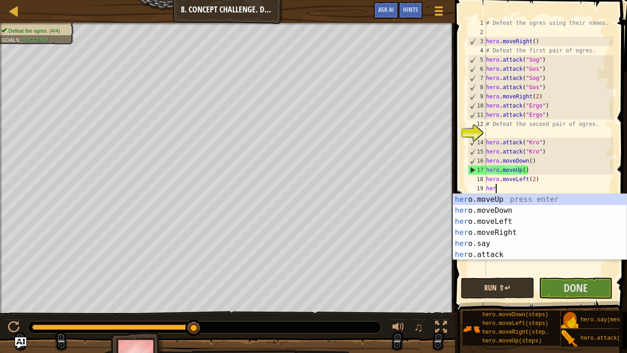
type textarea "h"
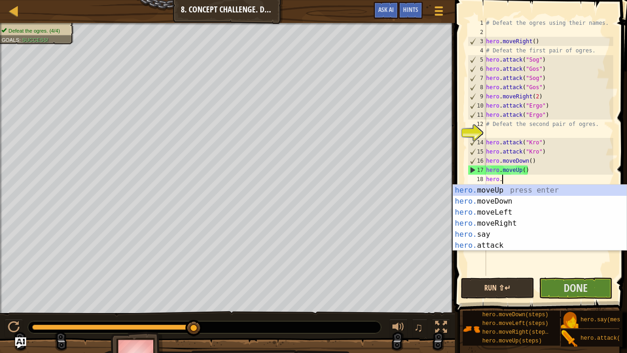
type textarea "h"
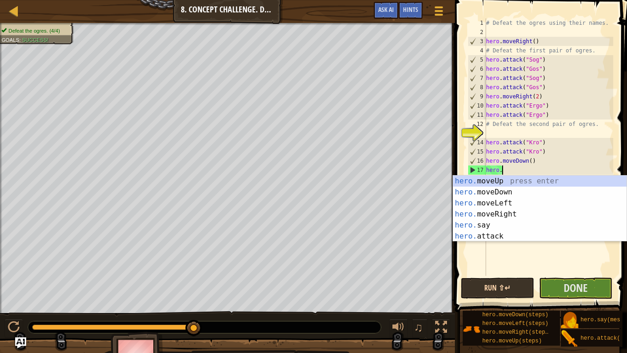
type textarea "h"
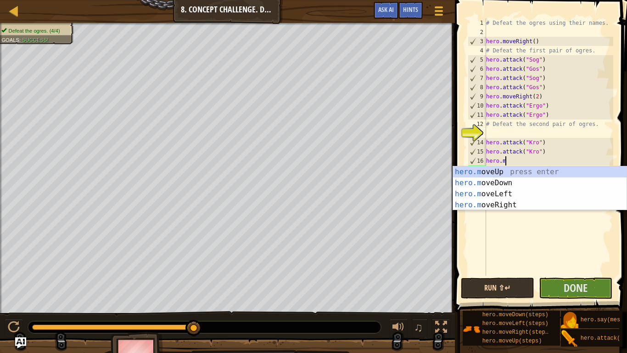
type textarea "h"
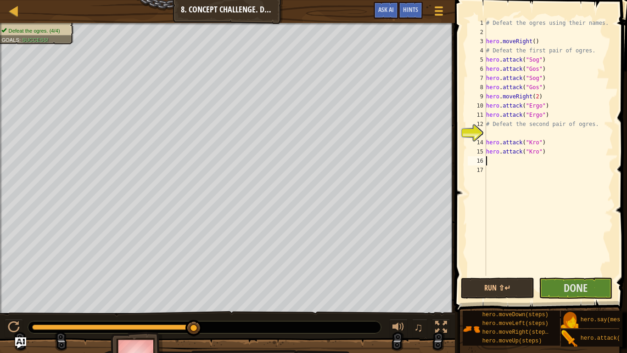
click at [545, 96] on div "# Defeat the ogres using their names. hero . moveRight ( ) # Defeat the first p…" at bounding box center [549, 156] width 129 height 276
click at [530, 97] on div "# Defeat the ogres using their names. hero . moveRight ( ) # Defeat the first p…" at bounding box center [549, 156] width 129 height 276
click at [531, 98] on div "# Defeat the ogres using their names. hero . moveRight ( ) # Defeat the first p…" at bounding box center [549, 156] width 129 height 276
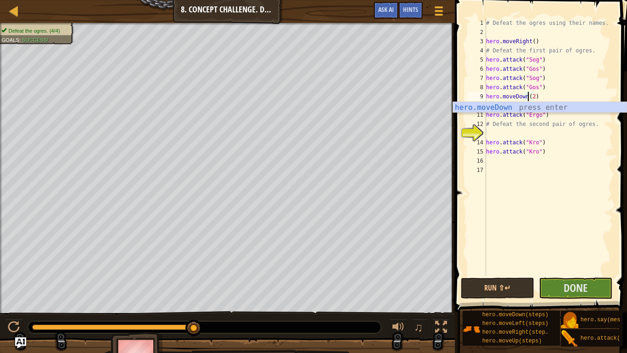
scroll to position [4, 6]
click at [536, 97] on div "# Defeat the ogres using their names. hero . moveRight ( ) # Defeat the first p…" at bounding box center [549, 156] width 129 height 276
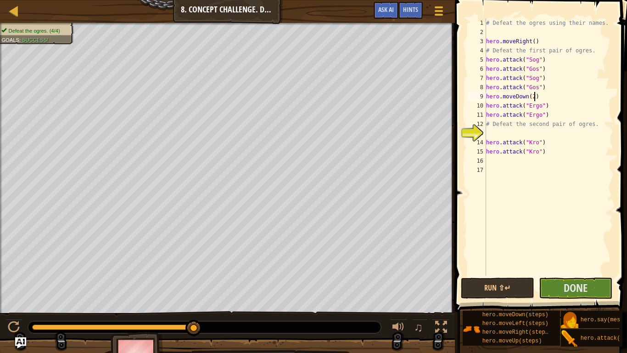
type textarea "hero.moveDown()"
click at [542, 99] on div "# Defeat the ogres using their names. hero . moveRight ( ) # Defeat the first p…" at bounding box center [549, 156] width 129 height 276
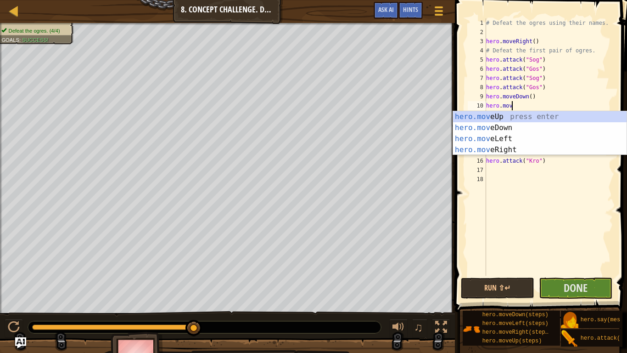
scroll to position [4, 4]
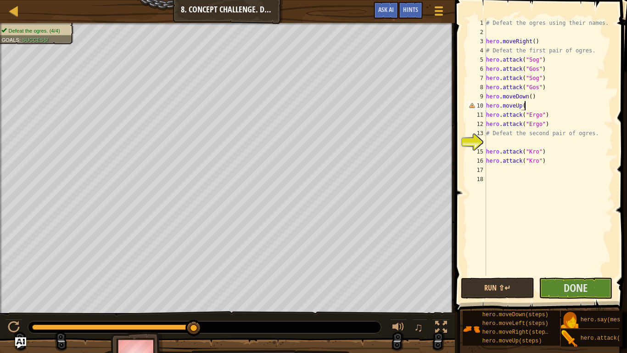
type textarea "hero.moveUp()"
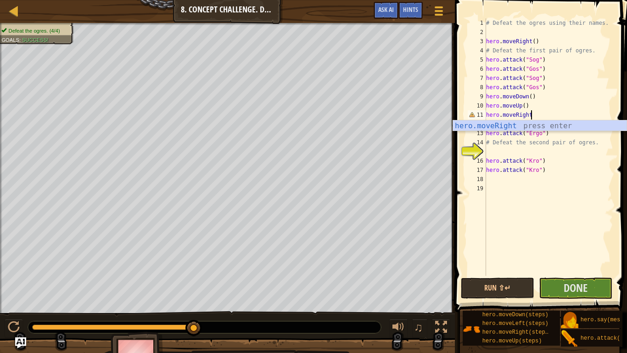
scroll to position [4, 6]
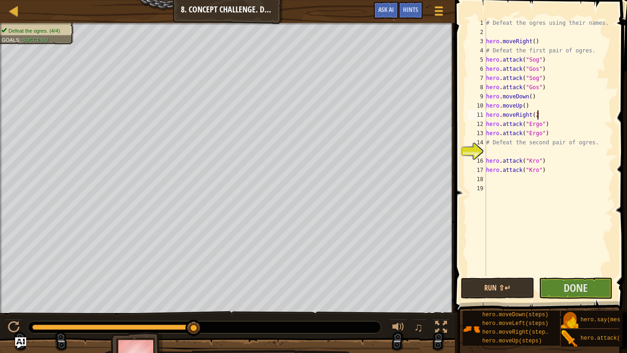
type textarea "hero.moveRight(2)"
click at [495, 182] on div "# Defeat the ogres using their names. hero . moveRight ( ) # Defeat the first p…" at bounding box center [549, 156] width 129 height 276
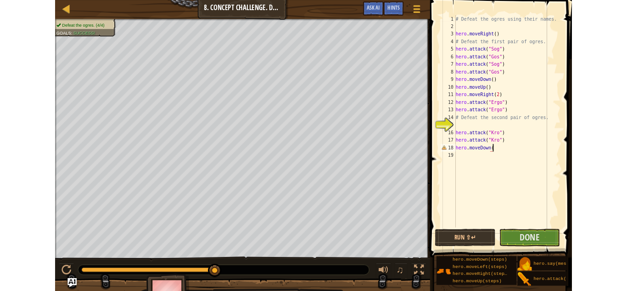
scroll to position [4, 6]
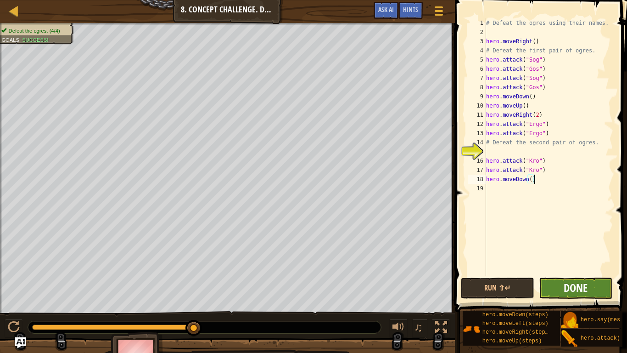
type textarea "hero.moveDown()"
click at [577, 290] on span "Done" at bounding box center [576, 287] width 24 height 15
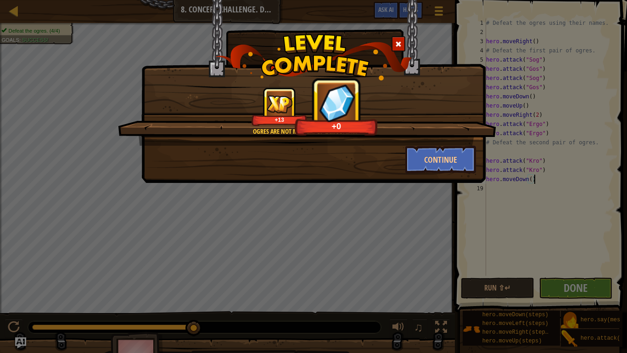
click at [395, 46] on div at bounding box center [399, 43] width 14 height 15
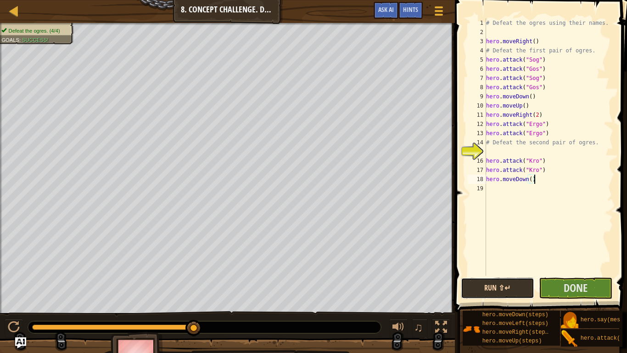
click at [501, 282] on button "Run ⇧↵" at bounding box center [497, 287] width 73 height 21
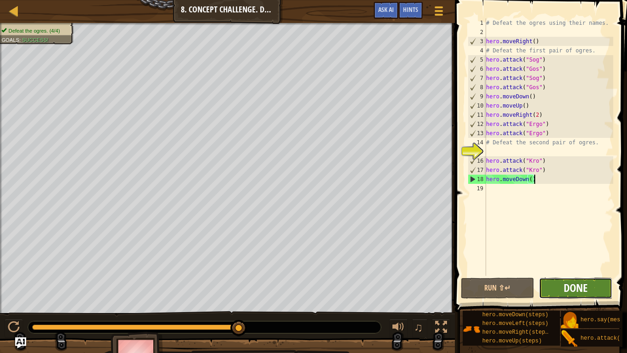
click at [580, 284] on span "Done" at bounding box center [576, 287] width 24 height 15
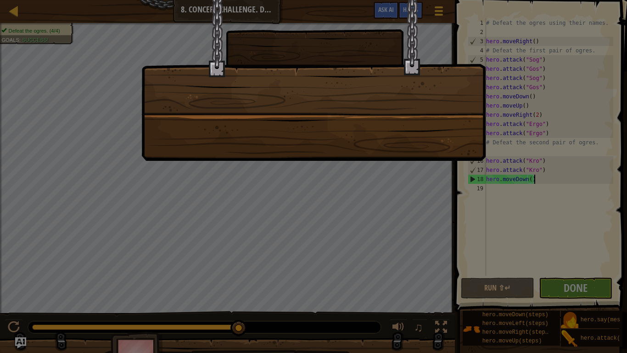
click at [408, 85] on div at bounding box center [313, 80] width 344 height 161
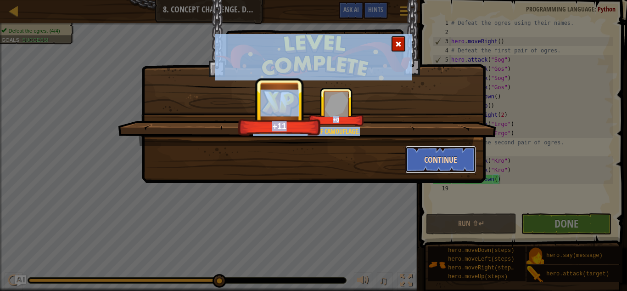
click at [438, 156] on button "Continue" at bounding box center [441, 160] width 71 height 28
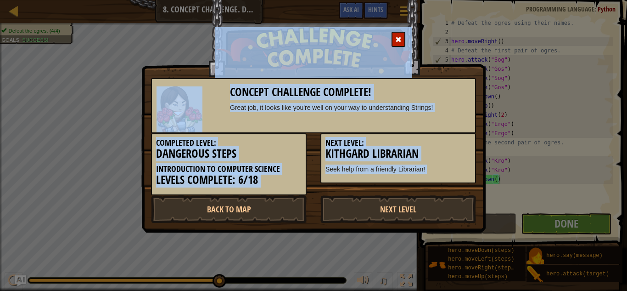
click at [428, 128] on div "Concept Challenge Complete! Great job, it looks like you're well on your way to…" at bounding box center [313, 105] width 325 height 55
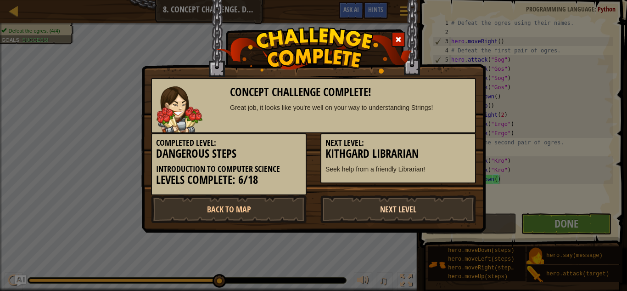
click at [397, 204] on link "Next Level" at bounding box center [399, 209] width 156 height 28
click at [401, 208] on link "Next Level" at bounding box center [399, 209] width 156 height 28
click at [278, 203] on link "Back to Map" at bounding box center [229, 209] width 156 height 28
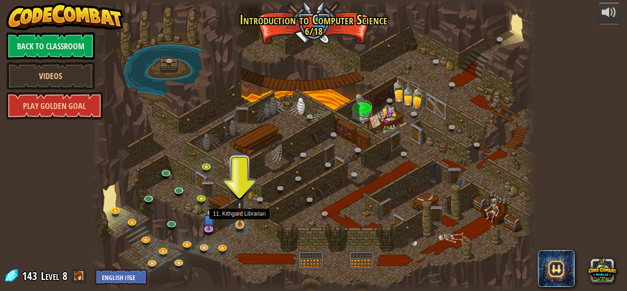
click at [239, 221] on img at bounding box center [240, 213] width 11 height 24
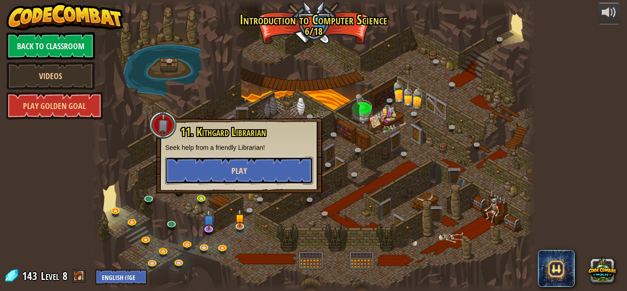
click at [266, 161] on button "Play" at bounding box center [239, 171] width 148 height 28
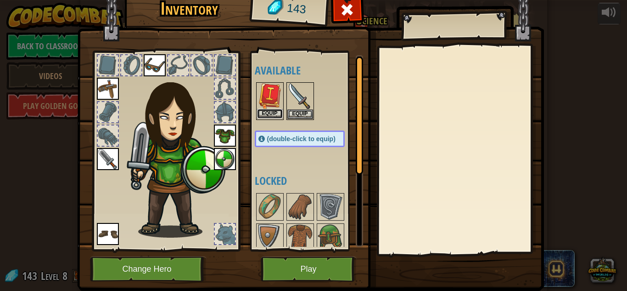
click at [272, 111] on button "Equip" at bounding box center [270, 114] width 26 height 10
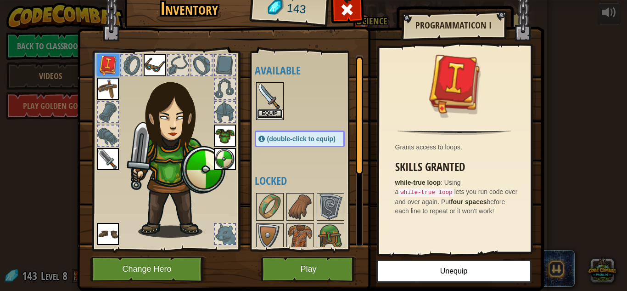
click at [269, 112] on button "Equip" at bounding box center [270, 114] width 26 height 10
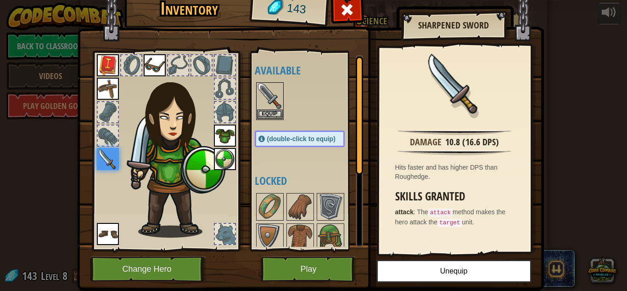
drag, startPoint x: 364, startPoint y: 164, endPoint x: 361, endPoint y: 190, distance: 26.0
click at [361, 190] on div "Inventory 143 Available Equip Equip Equip Equip Equip Equip Equip Equip (double…" at bounding box center [313, 140] width 467 height 303
click at [281, 109] on button "Equip" at bounding box center [270, 114] width 26 height 10
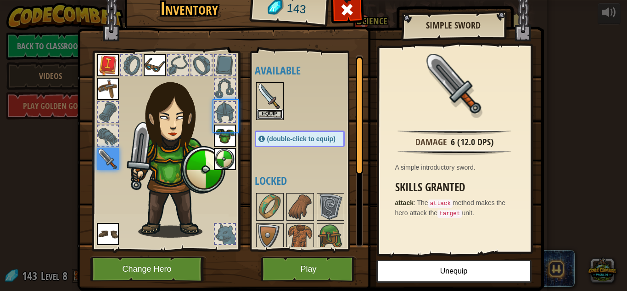
click at [281, 109] on button "Equip" at bounding box center [270, 114] width 26 height 10
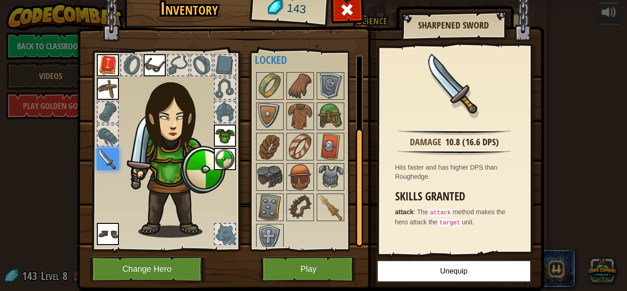
scroll to position [127, 0]
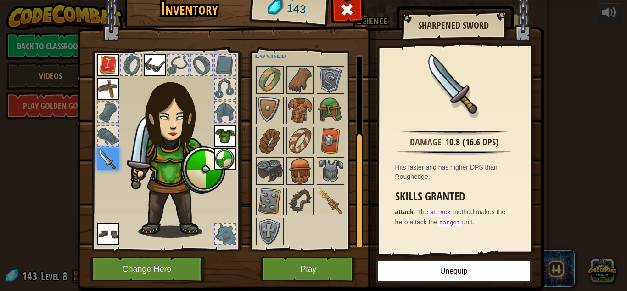
drag, startPoint x: 359, startPoint y: 136, endPoint x: 343, endPoint y: 219, distance: 84.3
click at [343, 219] on div "Available Equip Equip Equip Equip Equip Equip Equip Equip (double-click to equi…" at bounding box center [309, 151] width 108 height 192
click at [271, 200] on img at bounding box center [270, 201] width 26 height 26
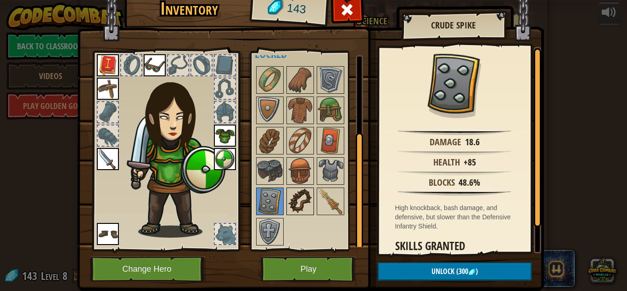
click at [293, 200] on img at bounding box center [301, 201] width 26 height 26
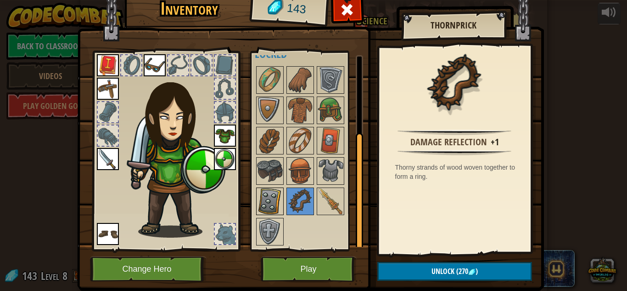
click at [275, 203] on img at bounding box center [270, 201] width 26 height 26
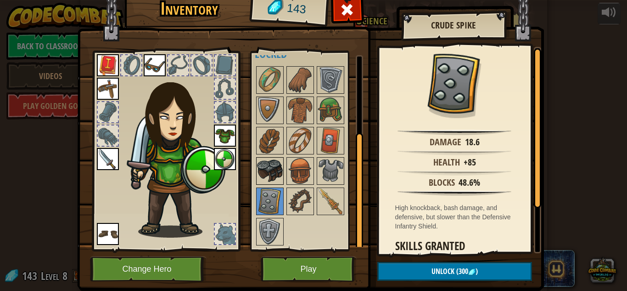
click at [270, 163] on img at bounding box center [270, 171] width 26 height 26
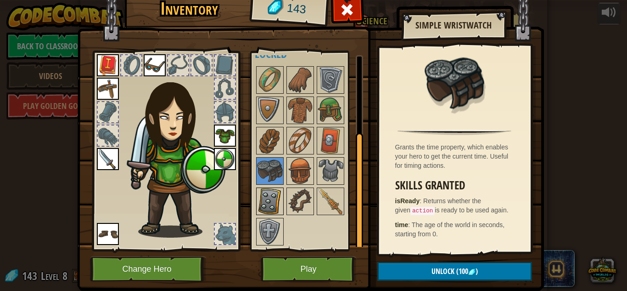
click at [268, 203] on img at bounding box center [270, 201] width 26 height 26
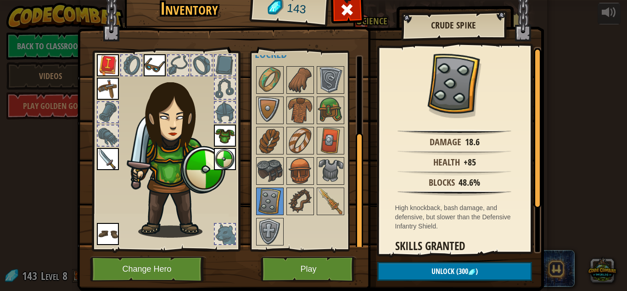
drag, startPoint x: 357, startPoint y: 160, endPoint x: 352, endPoint y: 197, distance: 38.0
click at [352, 197] on div "Available Equip Equip Equip Equip Equip Equip Equip Equip (double-click to equi…" at bounding box center [309, 151] width 108 height 192
click at [225, 160] on img at bounding box center [225, 159] width 22 height 22
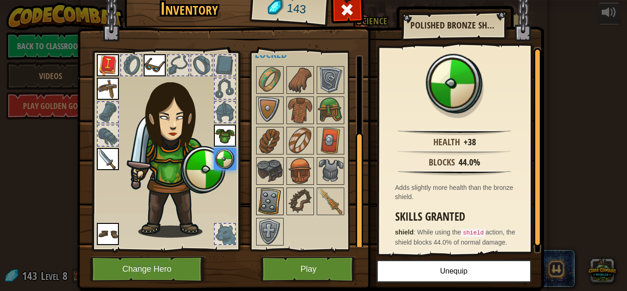
click at [268, 194] on img at bounding box center [270, 201] width 26 height 26
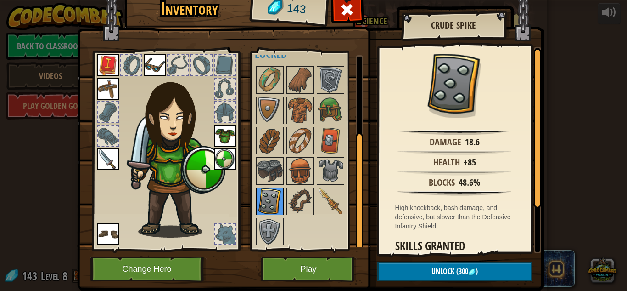
click at [268, 194] on img at bounding box center [270, 201] width 26 height 26
click at [273, 224] on img at bounding box center [270, 232] width 26 height 26
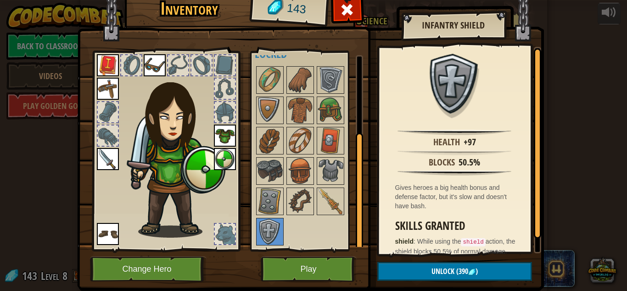
click at [260, 186] on div at bounding box center [309, 156] width 108 height 182
click at [265, 191] on img at bounding box center [270, 201] width 26 height 26
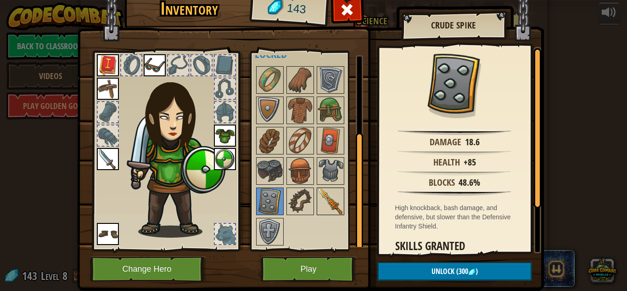
click at [338, 201] on img at bounding box center [331, 201] width 26 height 26
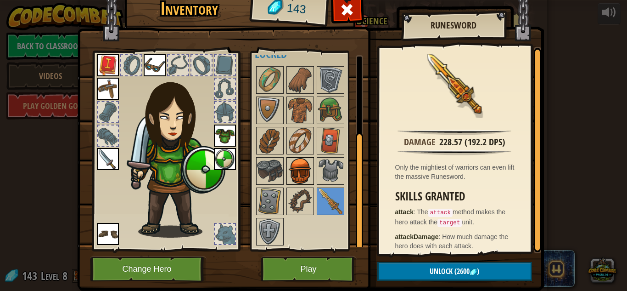
click at [296, 175] on img at bounding box center [301, 171] width 26 height 26
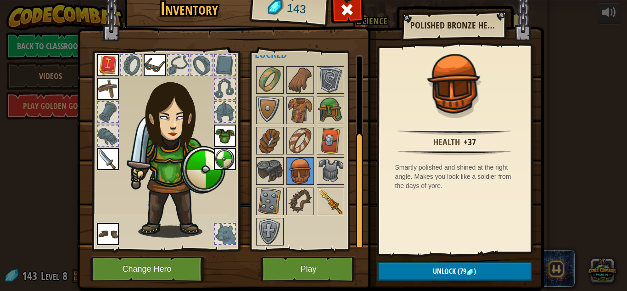
click at [330, 197] on img at bounding box center [331, 201] width 26 height 26
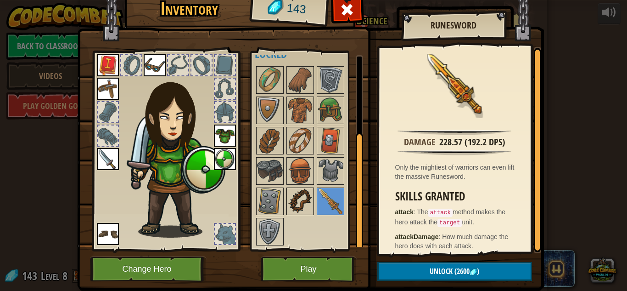
click at [305, 192] on img at bounding box center [301, 201] width 26 height 26
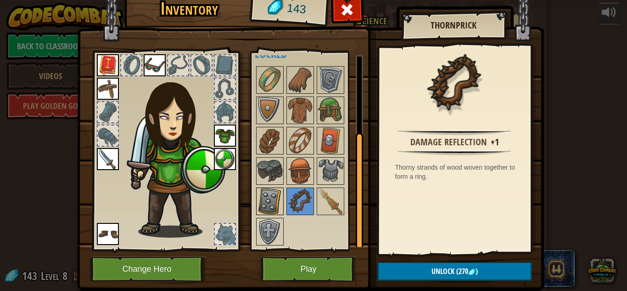
click at [259, 211] on img at bounding box center [270, 201] width 26 height 26
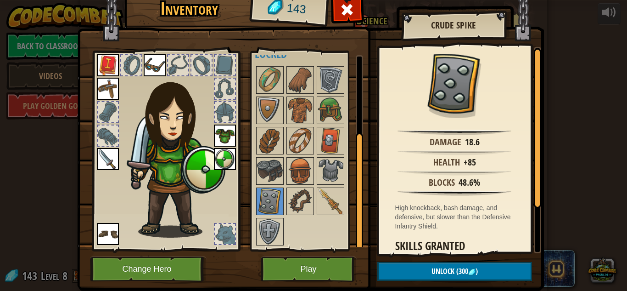
click at [220, 232] on div at bounding box center [225, 234] width 20 height 20
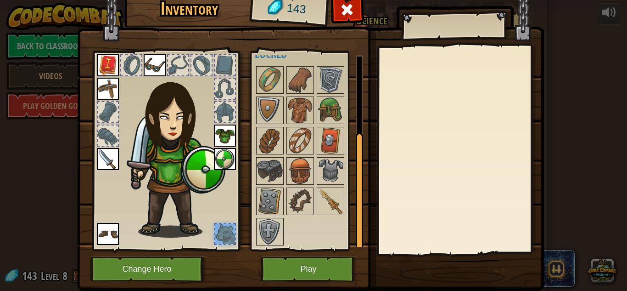
click at [220, 232] on div at bounding box center [225, 234] width 20 height 20
click at [225, 118] on div at bounding box center [225, 112] width 20 height 20
click at [228, 84] on div at bounding box center [225, 89] width 20 height 20
click at [275, 196] on img at bounding box center [270, 201] width 26 height 26
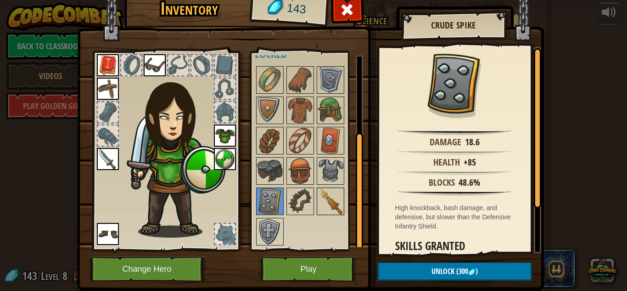
click at [333, 209] on img at bounding box center [331, 201] width 26 height 26
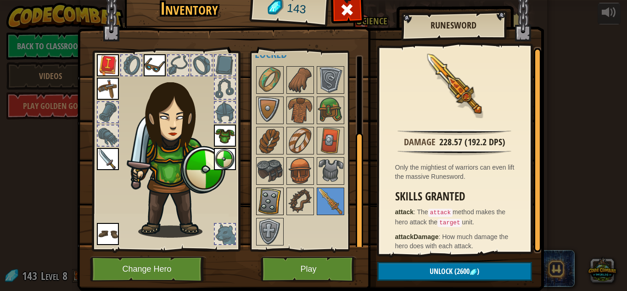
click at [271, 194] on img at bounding box center [270, 201] width 26 height 26
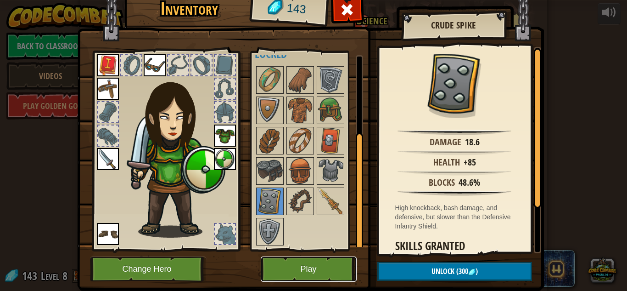
click at [310, 268] on button "Play" at bounding box center [309, 268] width 96 height 25
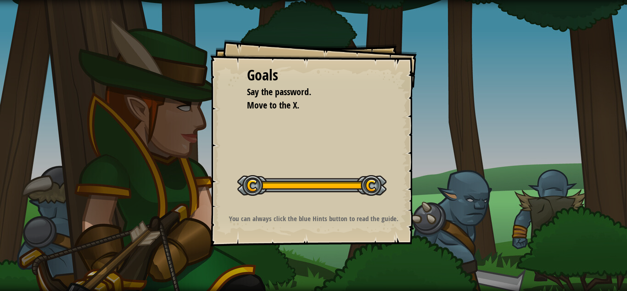
click at [296, 192] on div at bounding box center [311, 185] width 149 height 21
click at [270, 185] on div at bounding box center [311, 185] width 149 height 21
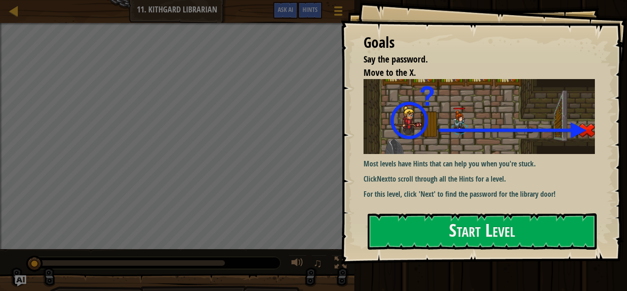
click at [434, 154] on div "Most levels have Hints that can help you when you're stuck. Click Next to scrol…" at bounding box center [479, 139] width 231 height 120
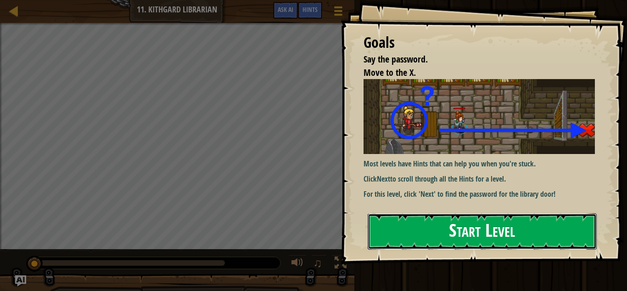
click at [434, 232] on button "Start Level" at bounding box center [482, 231] width 229 height 36
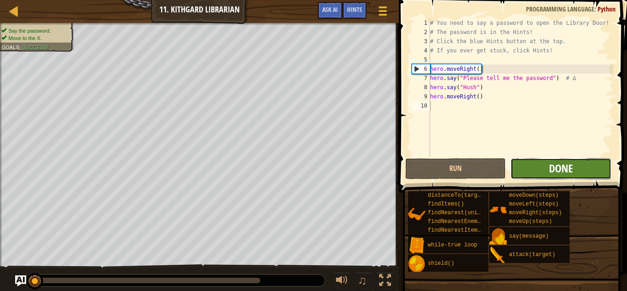
click at [571, 166] on span "Done" at bounding box center [561, 168] width 24 height 15
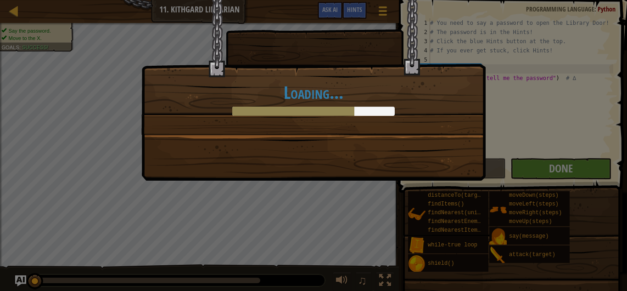
click at [375, 153] on div "Loading..." at bounding box center [313, 90] width 344 height 180
click at [357, 107] on div at bounding box center [313, 111] width 163 height 9
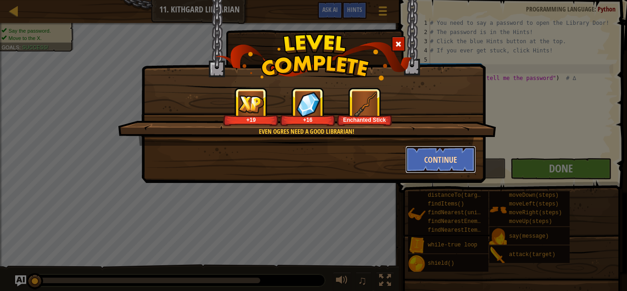
click at [430, 159] on button "Continue" at bounding box center [441, 160] width 71 height 28
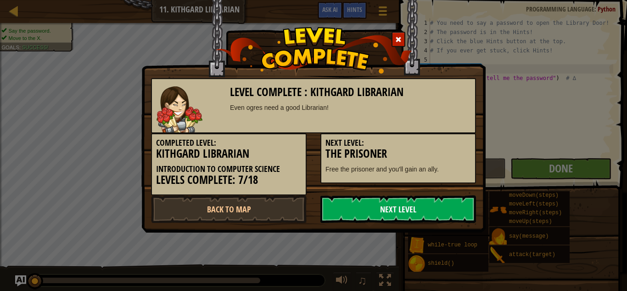
click at [418, 215] on link "Next Level" at bounding box center [399, 209] width 156 height 28
click at [441, 204] on link "Next Level" at bounding box center [399, 209] width 156 height 28
click at [403, 216] on link "Next Level" at bounding box center [399, 209] width 156 height 28
click at [408, 212] on link "Next Level" at bounding box center [399, 209] width 156 height 28
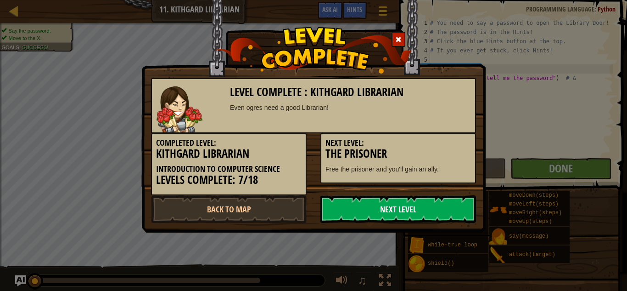
click at [395, 211] on link "Next Level" at bounding box center [399, 209] width 156 height 28
click at [283, 209] on link "Back to Map" at bounding box center [229, 209] width 156 height 28
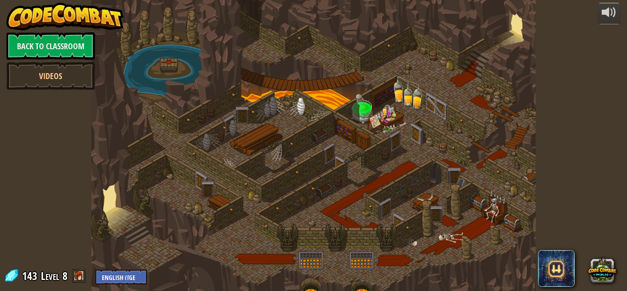
click at [213, 190] on div at bounding box center [313, 145] width 445 height 291
click at [282, 191] on div at bounding box center [313, 145] width 445 height 291
click at [49, 37] on link "Back to Classroom" at bounding box center [50, 46] width 89 height 28
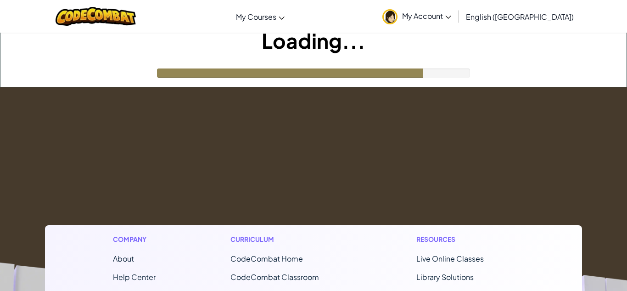
scroll to position [6, 0]
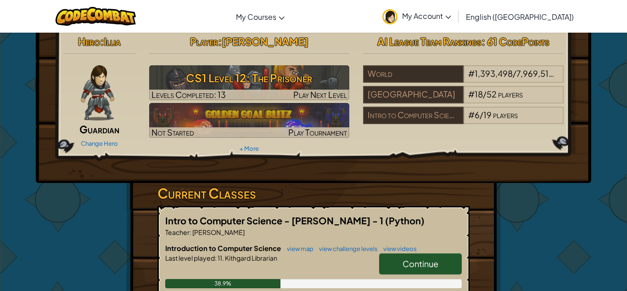
click at [421, 261] on span "Continue" at bounding box center [421, 263] width 36 height 11
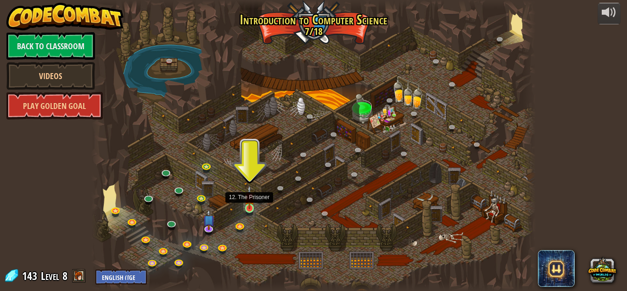
click at [248, 207] on img at bounding box center [249, 197] width 11 height 24
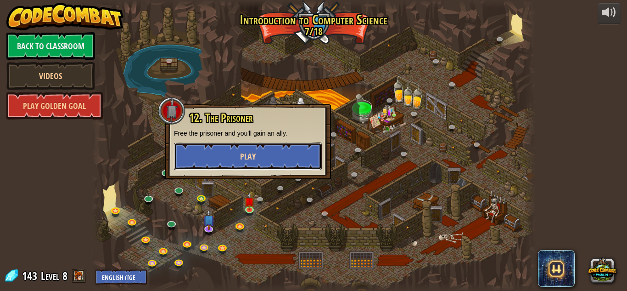
click at [262, 162] on button "Play" at bounding box center [248, 156] width 148 height 28
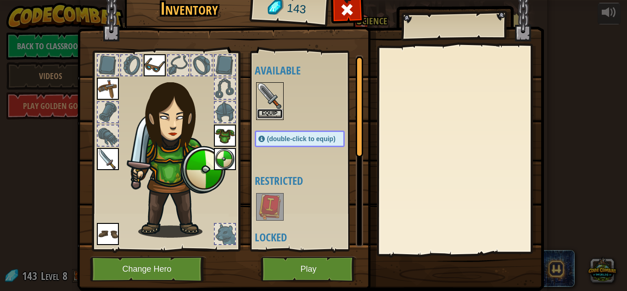
click at [275, 112] on button "Equip" at bounding box center [270, 114] width 26 height 10
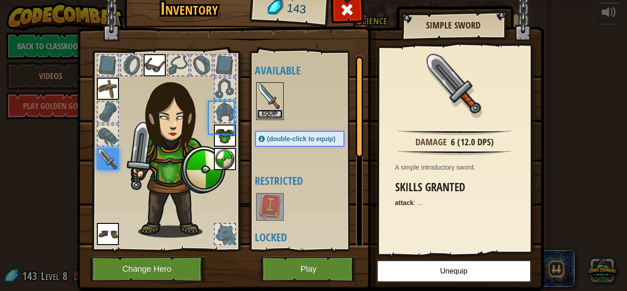
click at [275, 112] on button "Equip" at bounding box center [270, 114] width 26 height 10
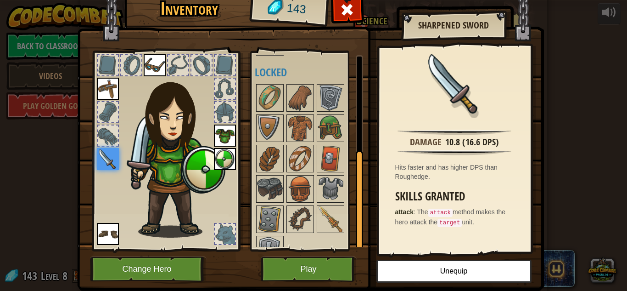
scroll to position [183, 0]
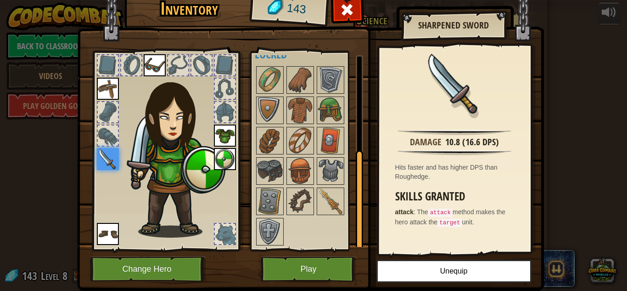
drag, startPoint x: 363, startPoint y: 144, endPoint x: 356, endPoint y: 273, distance: 129.7
click at [356, 273] on div "Inventory 143 Available Equip Equip Equip Equip Equip Equip Equip (double-click…" at bounding box center [313, 140] width 467 height 303
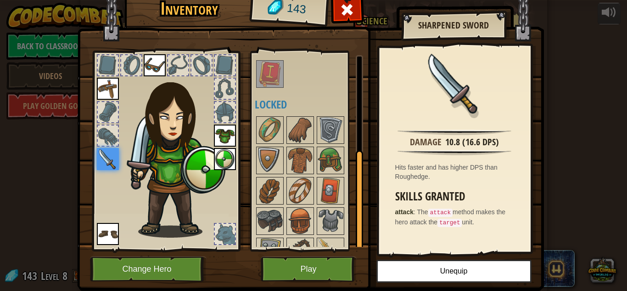
drag, startPoint x: 359, startPoint y: 216, endPoint x: 364, endPoint y: 175, distance: 41.2
click at [364, 175] on div "Inventory 143 Available Equip Equip Equip Equip Equip Equip Equip (double-click…" at bounding box center [313, 140] width 467 height 303
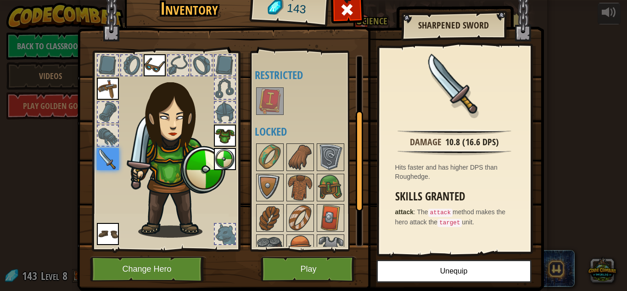
drag, startPoint x: 366, startPoint y: 180, endPoint x: 365, endPoint y: 228, distance: 48.7
click at [365, 228] on img at bounding box center [310, 123] width 467 height 333
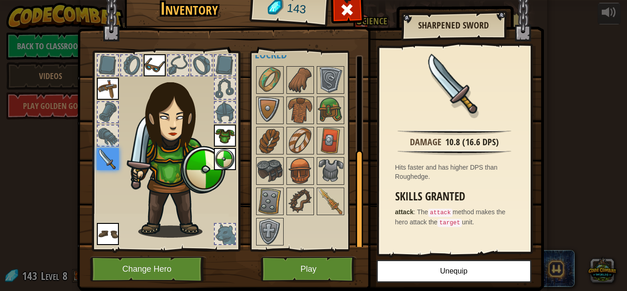
drag, startPoint x: 361, startPoint y: 174, endPoint x: 357, endPoint y: 229, distance: 55.3
click at [357, 229] on div at bounding box center [359, 200] width 7 height 101
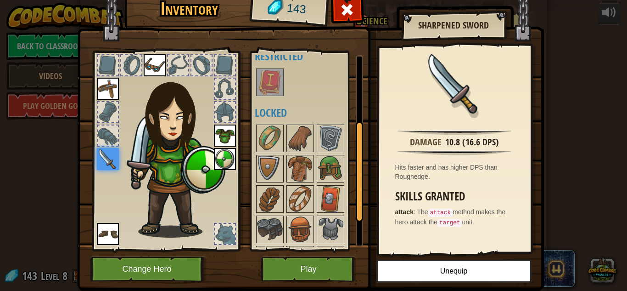
scroll to position [0, 0]
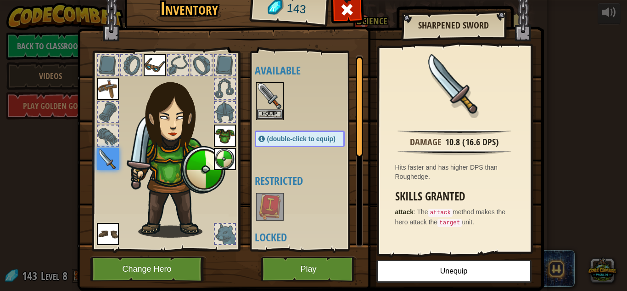
drag, startPoint x: 359, startPoint y: 218, endPoint x: 372, endPoint y: 80, distance: 138.5
click at [372, 80] on div "Inventory 143 Available Equip Equip Equip Equip Equip Equip Equip (double-click…" at bounding box center [313, 140] width 467 height 303
click at [118, 155] on img at bounding box center [108, 159] width 22 height 22
click at [270, 109] on button "Equip" at bounding box center [270, 114] width 26 height 10
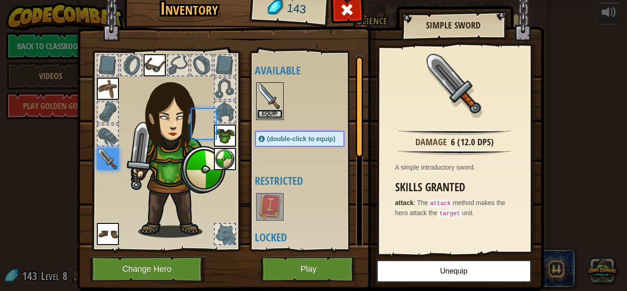
click at [270, 109] on button "Equip" at bounding box center [270, 114] width 26 height 10
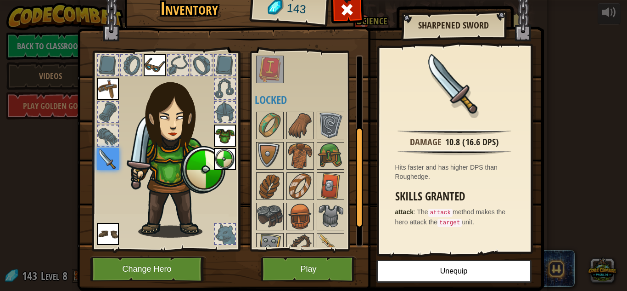
scroll to position [183, 0]
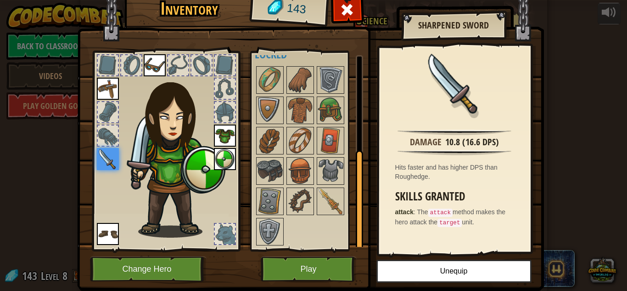
drag, startPoint x: 359, startPoint y: 111, endPoint x: 361, endPoint y: 223, distance: 112.6
click at [361, 223] on div at bounding box center [359, 200] width 7 height 101
click at [327, 195] on img at bounding box center [331, 201] width 26 height 26
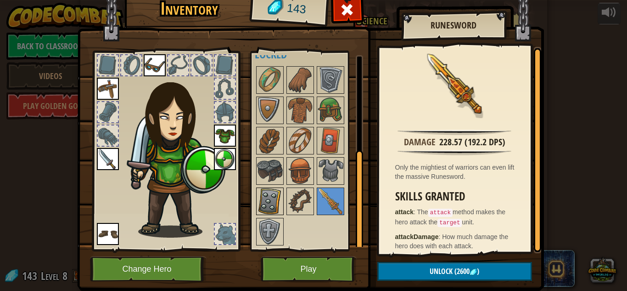
click at [270, 203] on img at bounding box center [270, 201] width 26 height 26
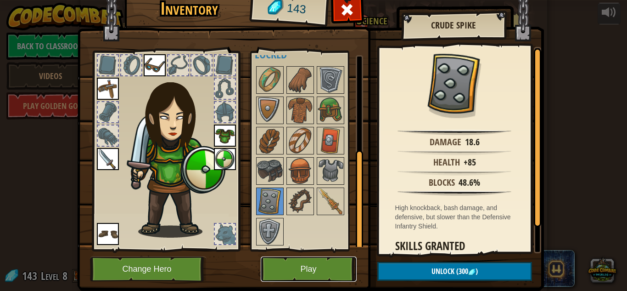
click at [327, 267] on button "Play" at bounding box center [309, 268] width 96 height 25
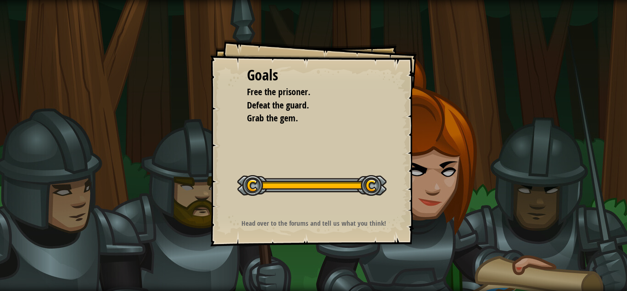
click at [482, 146] on div "Goals Free the prisoner. Defeat the guard. Grab the gem. Start Level Error load…" at bounding box center [313, 145] width 627 height 291
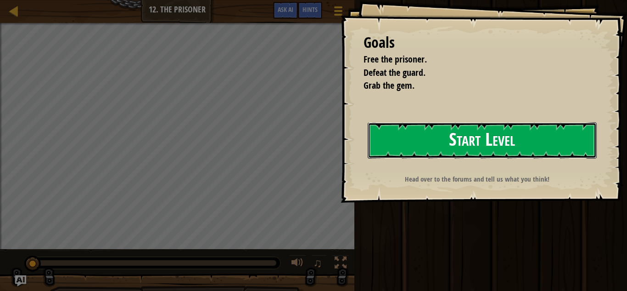
click at [488, 146] on button "Start Level" at bounding box center [482, 140] width 229 height 36
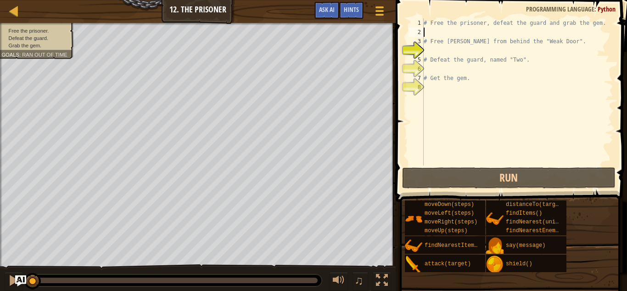
click at [444, 34] on div "# Free the prisoner, defeat the guard and grab the gem. # Free [PERSON_NAME] fr…" at bounding box center [518, 100] width 192 height 165
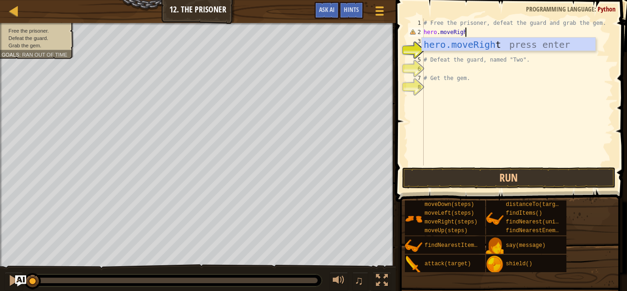
scroll to position [4, 6]
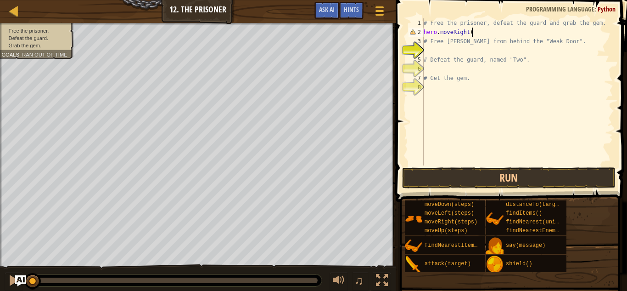
type textarea "hero.moveRight()"
click at [455, 51] on div "# Free the prisoner, defeat the guard and grab the gem. hero . moveRight ( ) # …" at bounding box center [518, 100] width 192 height 165
type textarea "hero.attack("Weak Door")"
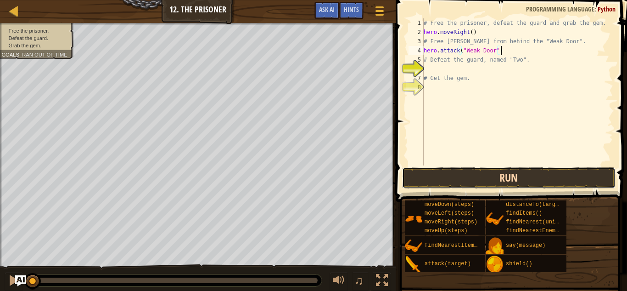
click at [468, 170] on button "Run" at bounding box center [509, 177] width 214 height 21
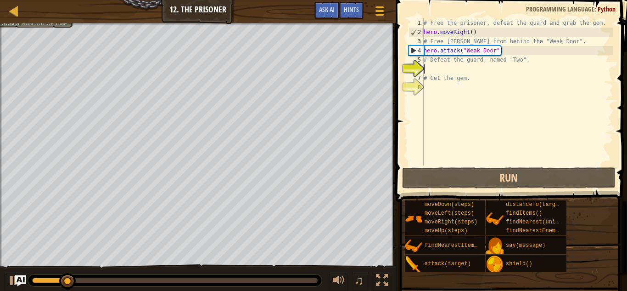
click at [480, 73] on div "# Free the prisoner, defeat the guard and grab the gem. hero . moveRight ( ) # …" at bounding box center [518, 100] width 192 height 165
click at [16, 280] on img "Ask AI" at bounding box center [21, 281] width 12 height 12
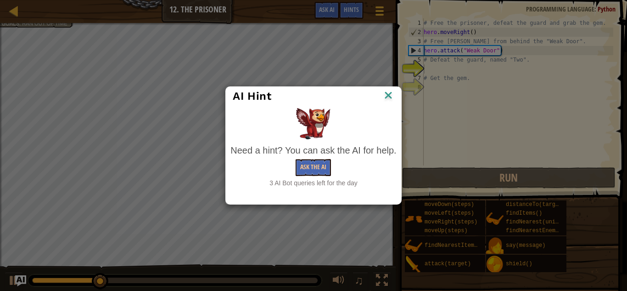
click at [385, 95] on img at bounding box center [389, 96] width 12 height 14
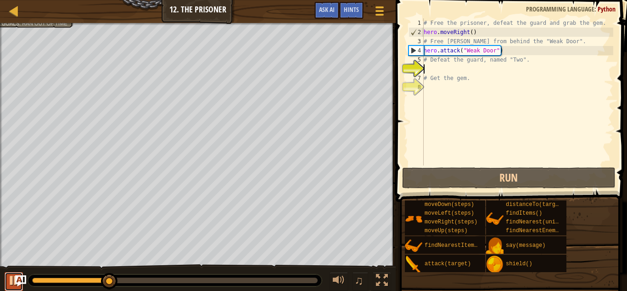
click at [7, 281] on button at bounding box center [14, 281] width 18 height 19
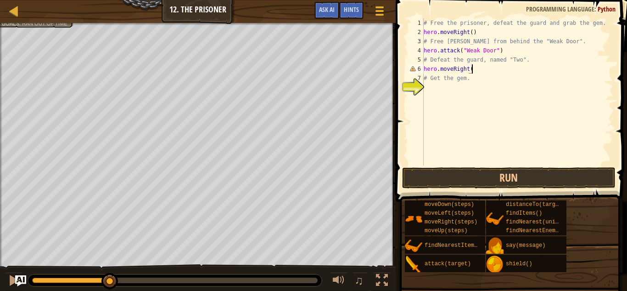
scroll to position [4, 7]
click at [473, 73] on div "# Free the prisoner, defeat the guard and grab the gem. hero . moveRight ( ) # …" at bounding box center [518, 100] width 192 height 165
type textarea "hero.moveRight(2)"
click at [467, 92] on div "# Free the prisoner, defeat the guard and grab the gem. hero . moveRight ( ) # …" at bounding box center [518, 100] width 192 height 165
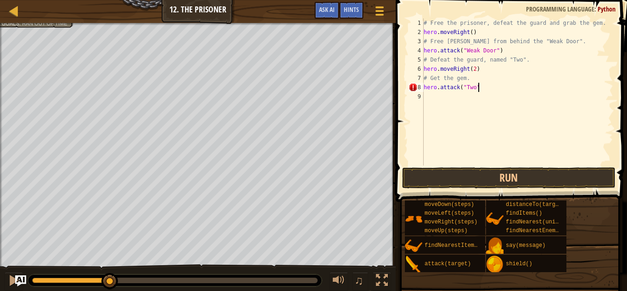
type textarea "hero.attack("Two")"
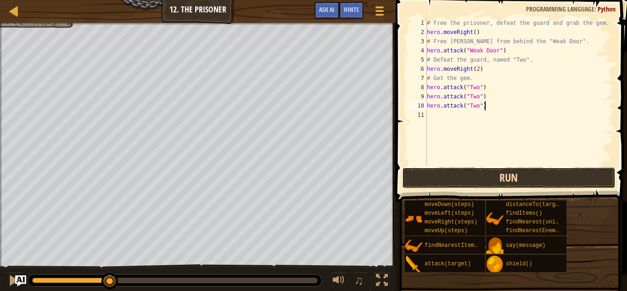
click at [478, 180] on button "Run" at bounding box center [509, 177] width 214 height 21
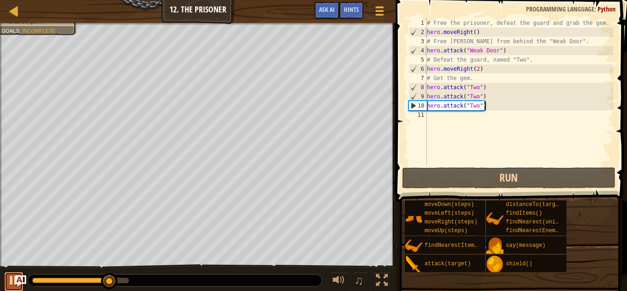
click at [12, 282] on div at bounding box center [14, 280] width 12 height 12
click at [436, 120] on div "# Free the prisoner, defeat the guard and grab the gem. hero . moveRight ( ) # …" at bounding box center [519, 100] width 188 height 165
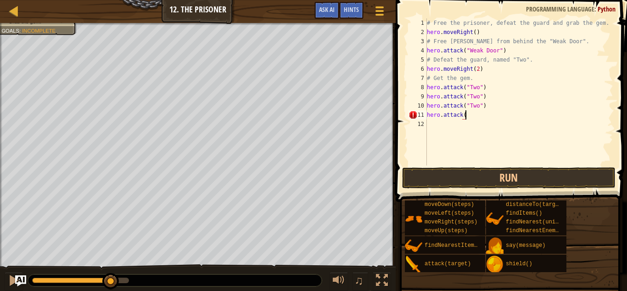
scroll to position [4, 6]
type textarea "hero.attack("Two")"
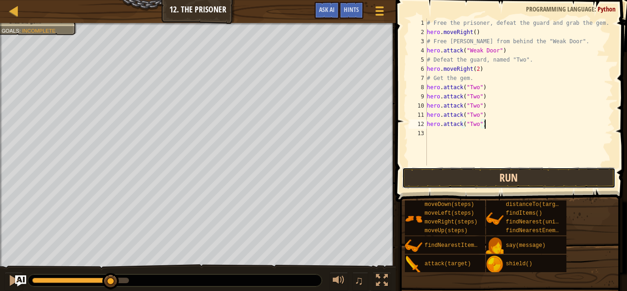
click at [442, 175] on button "Run" at bounding box center [509, 177] width 214 height 21
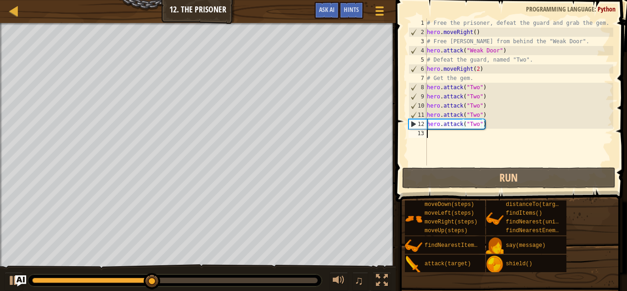
click at [437, 137] on div "# Free the prisoner, defeat the guard and grab the gem. hero . moveRight ( ) # …" at bounding box center [519, 100] width 188 height 165
click at [9, 279] on div at bounding box center [14, 280] width 12 height 12
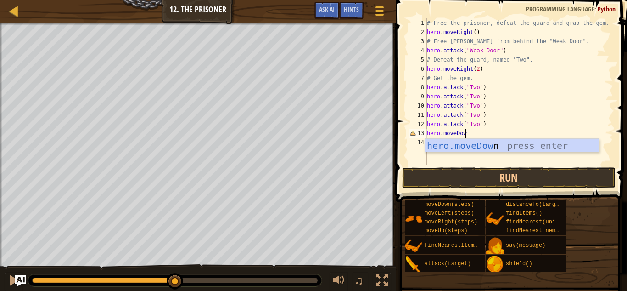
scroll to position [4, 6]
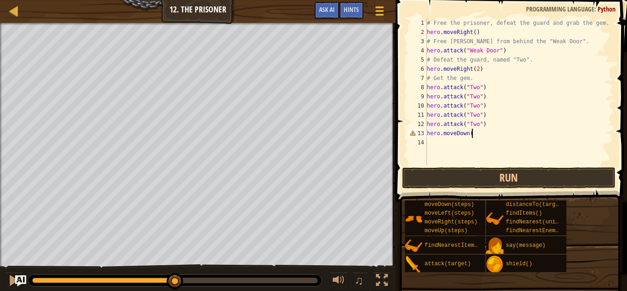
type textarea "hero.moveDown()"
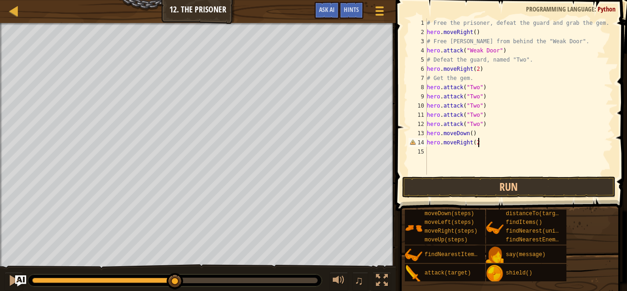
scroll to position [4, 7]
type textarea "hero.moveRight(2)"
click at [448, 189] on button "Run" at bounding box center [509, 186] width 214 height 21
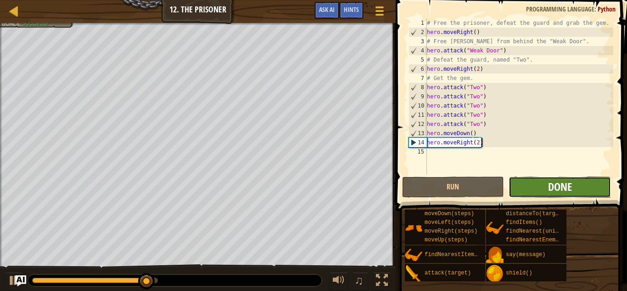
click at [549, 183] on span "Done" at bounding box center [560, 186] width 24 height 15
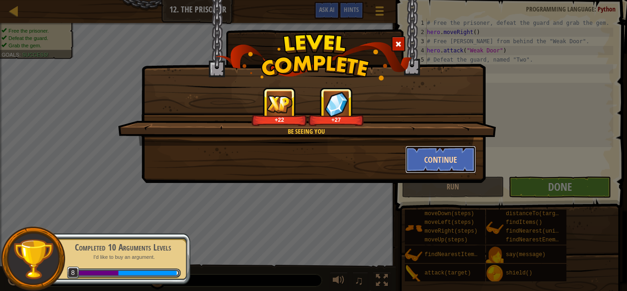
click at [436, 159] on button "Continue" at bounding box center [441, 160] width 71 height 28
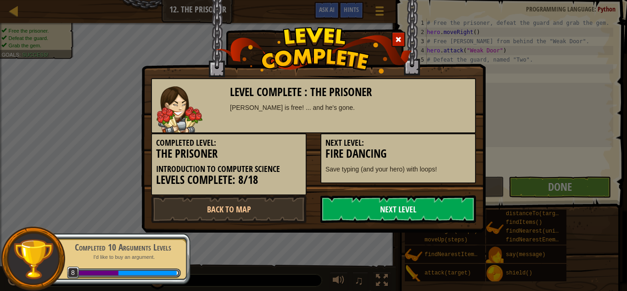
click at [400, 214] on link "Next Level" at bounding box center [399, 209] width 156 height 28
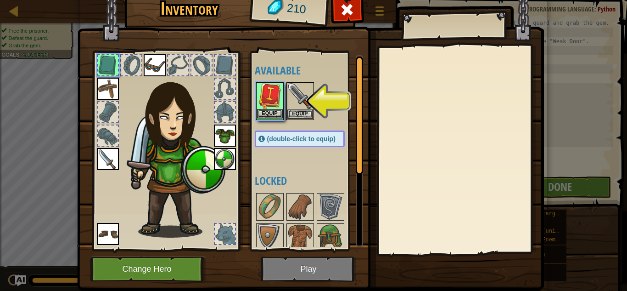
click at [279, 101] on img at bounding box center [270, 96] width 26 height 26
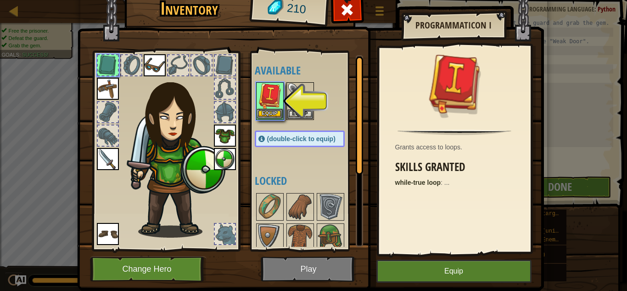
click at [279, 101] on img at bounding box center [270, 96] width 26 height 26
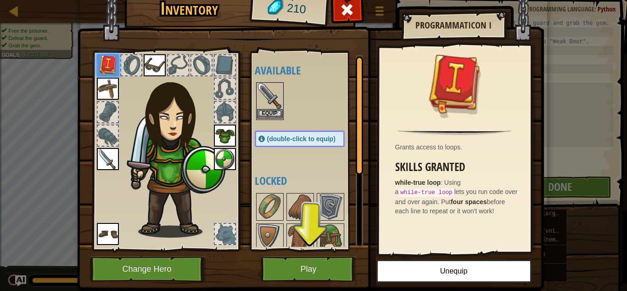
click at [272, 101] on img at bounding box center [270, 96] width 26 height 26
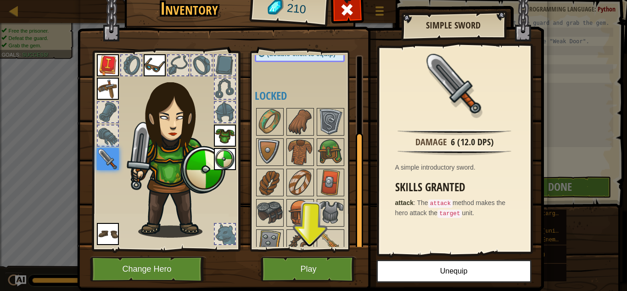
scroll to position [127, 0]
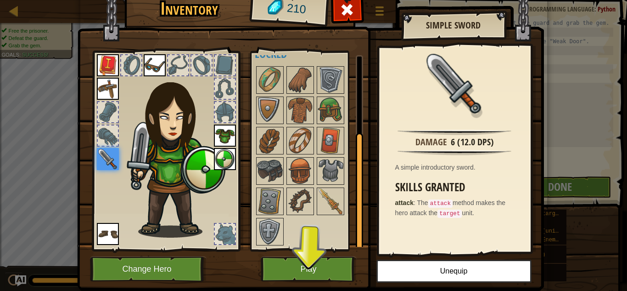
drag, startPoint x: 359, startPoint y: 127, endPoint x: 350, endPoint y: 230, distance: 103.3
click at [350, 230] on div "Available Equip Equip Equip Equip Equip Equip Equip Equip (double-click to equi…" at bounding box center [309, 151] width 108 height 192
click at [350, 230] on div at bounding box center [309, 156] width 108 height 182
click at [267, 209] on img at bounding box center [270, 201] width 26 height 26
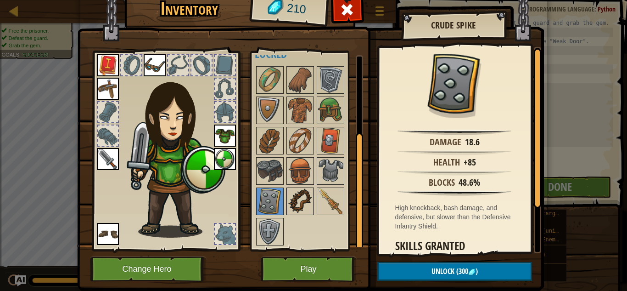
click at [299, 202] on img at bounding box center [301, 201] width 26 height 26
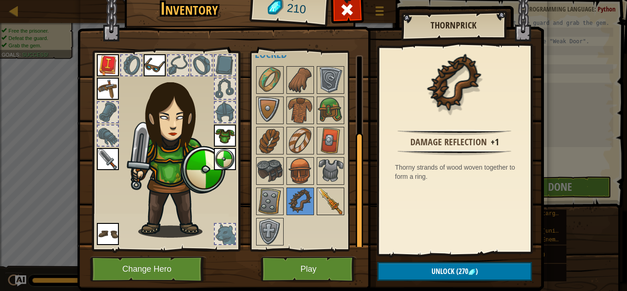
click at [329, 204] on img at bounding box center [331, 201] width 26 height 26
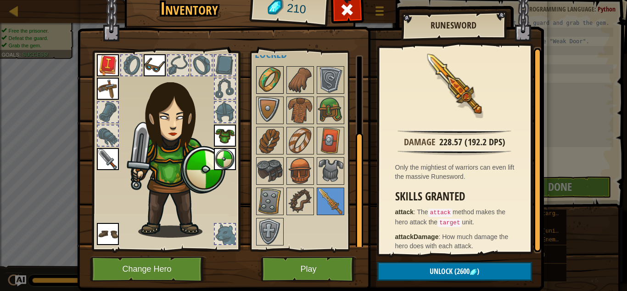
click at [272, 76] on img at bounding box center [270, 80] width 26 height 26
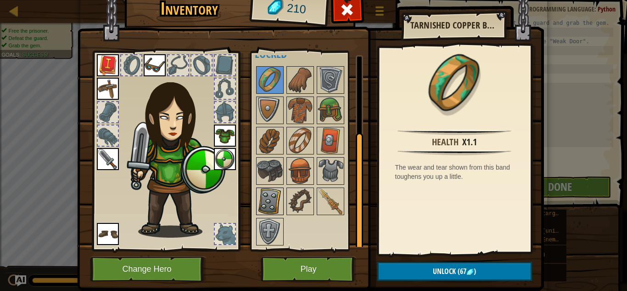
click at [272, 204] on img at bounding box center [270, 201] width 26 height 26
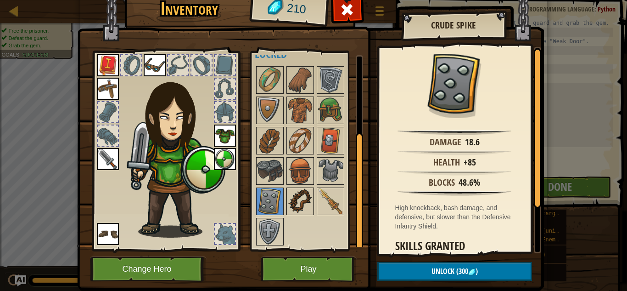
click at [296, 203] on img at bounding box center [301, 201] width 26 height 26
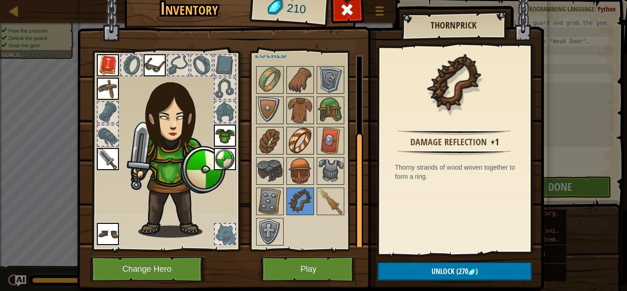
click at [298, 132] on img at bounding box center [301, 141] width 26 height 26
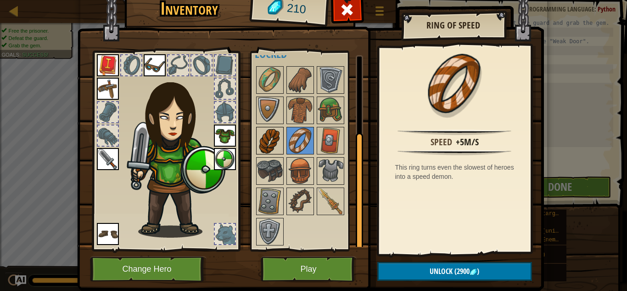
click at [270, 132] on img at bounding box center [270, 141] width 26 height 26
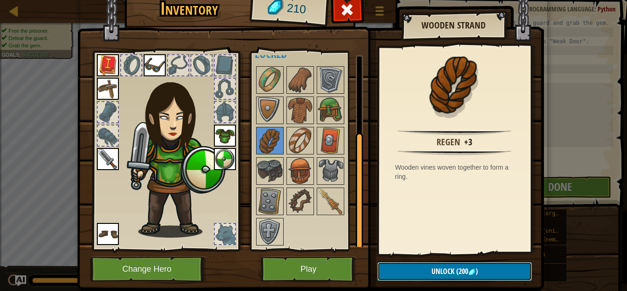
click at [456, 266] on span "(200" at bounding box center [462, 271] width 14 height 10
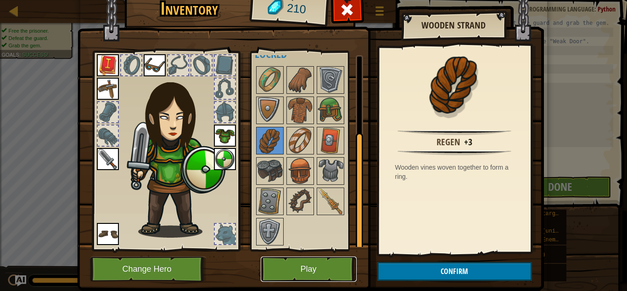
click at [319, 268] on button "Play" at bounding box center [309, 268] width 96 height 25
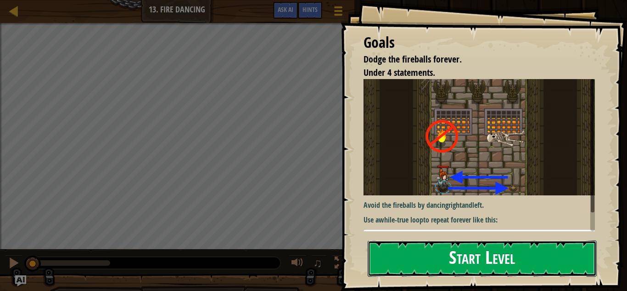
click at [402, 252] on button "Start Level" at bounding box center [482, 258] width 229 height 36
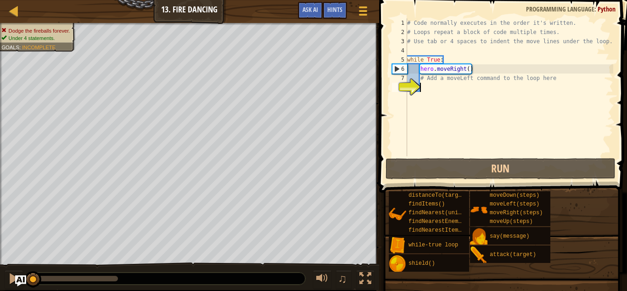
click at [439, 97] on div "# Code normally executes in the order it's written. # Loops repeat a block of c…" at bounding box center [510, 96] width 208 height 156
click at [436, 95] on div "# Code normally executes in the order it's written. # Loops repeat a block of c…" at bounding box center [510, 96] width 208 height 156
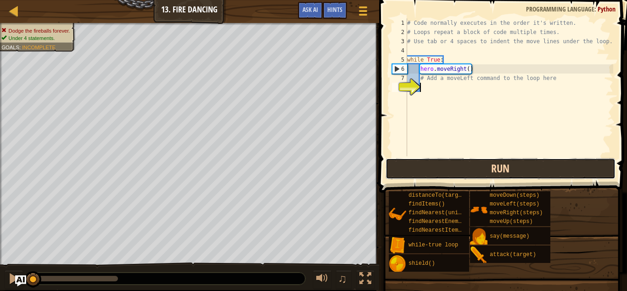
click at [457, 169] on button "Run" at bounding box center [501, 168] width 230 height 21
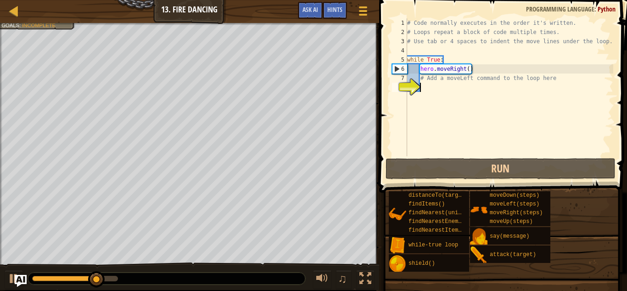
click at [15, 278] on img "Ask AI" at bounding box center [21, 281] width 12 height 12
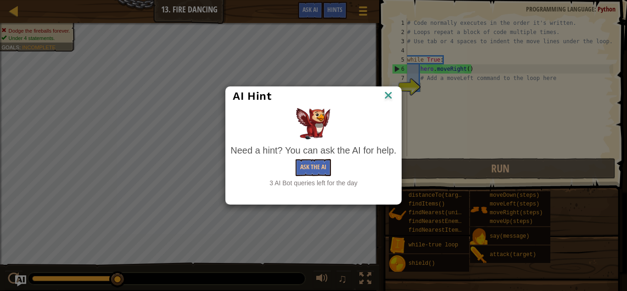
click at [385, 95] on img at bounding box center [389, 96] width 12 height 14
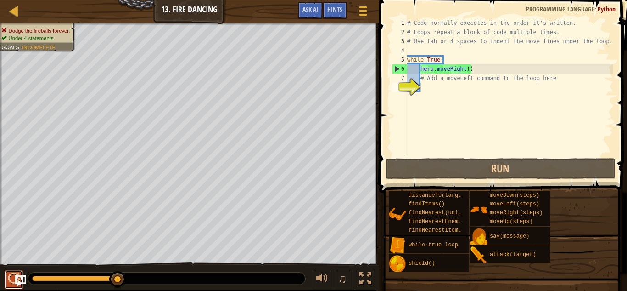
click at [10, 280] on div at bounding box center [14, 278] width 12 height 12
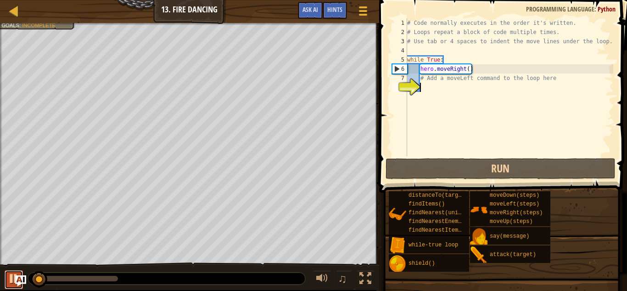
click at [10, 280] on div at bounding box center [14, 278] width 12 height 12
click at [6, 281] on button at bounding box center [14, 279] width 18 height 19
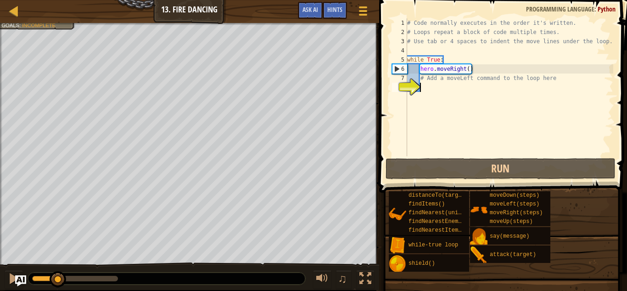
type textarea "m"
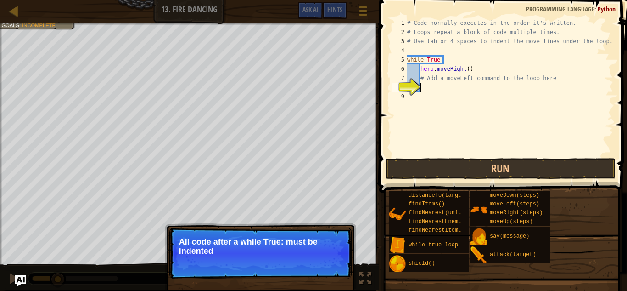
scroll to position [4, 0]
click at [292, 249] on p "All code after a while True: must be indented 4 spaces or it will not be run." at bounding box center [260, 246] width 163 height 18
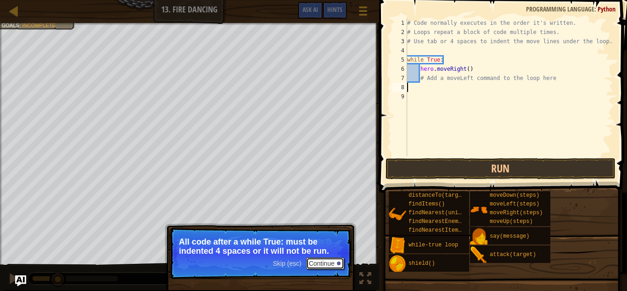
click at [334, 261] on button "Continue" at bounding box center [325, 263] width 38 height 12
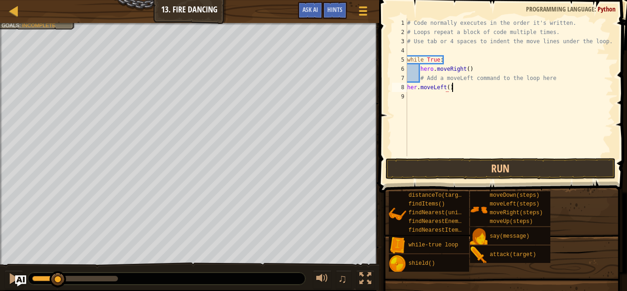
scroll to position [4, 6]
click at [534, 171] on button "Run" at bounding box center [501, 168] width 230 height 21
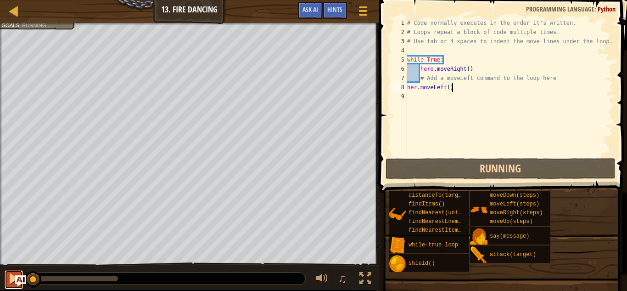
click at [5, 278] on button at bounding box center [14, 279] width 18 height 19
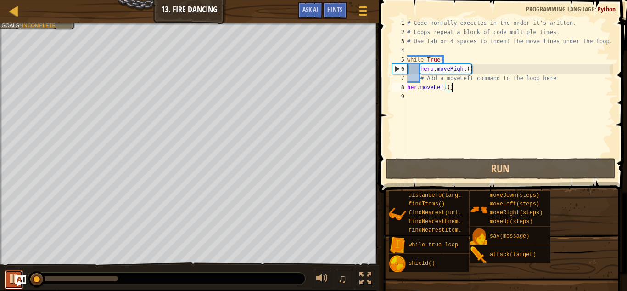
click at [8, 277] on div at bounding box center [14, 278] width 12 height 12
click at [8, 279] on div at bounding box center [14, 278] width 12 height 12
click at [6, 277] on button at bounding box center [14, 279] width 18 height 19
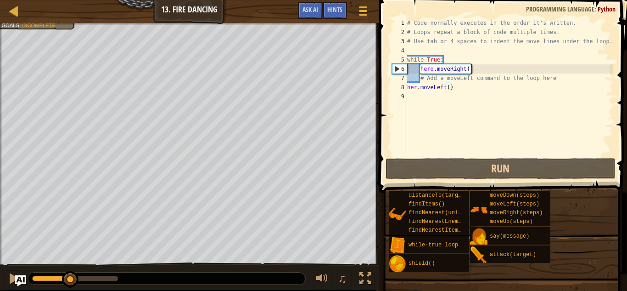
click at [472, 69] on div "# Code normally executes in the order it's written. # Loops repeat a block of c…" at bounding box center [510, 96] width 208 height 156
click at [456, 59] on div "# Code normally executes in the order it's written. # Loops repeat a block of c…" at bounding box center [510, 96] width 208 height 156
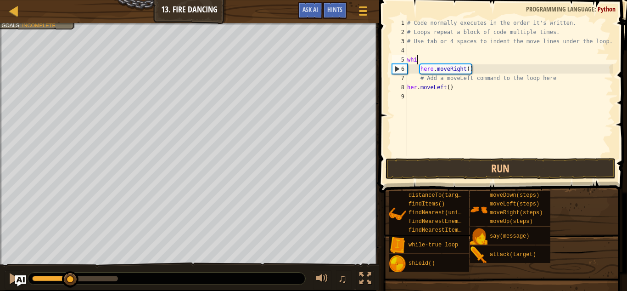
scroll to position [4, 0]
type textarea "w"
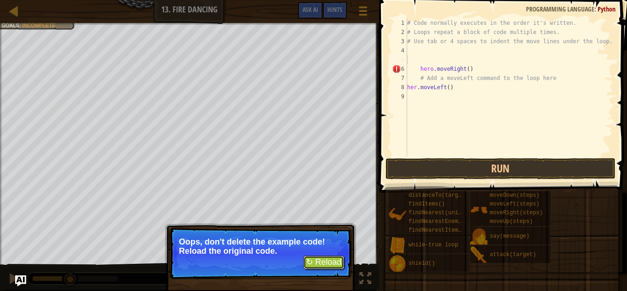
click at [327, 260] on button "↻ Reload" at bounding box center [324, 262] width 41 height 14
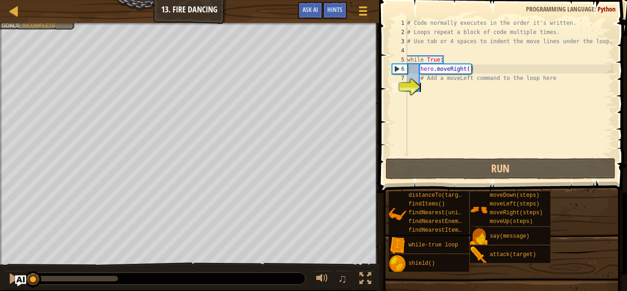
click at [457, 91] on div "# Code normally executes in the order it's written. # Loops repeat a block of c…" at bounding box center [510, 96] width 208 height 156
click at [413, 73] on div "# Code normally executes in the order it's written. # Loops repeat a block of c…" at bounding box center [510, 96] width 208 height 156
type textarea "hero.moveRight()"
click at [407, 89] on div "8" at bounding box center [399, 87] width 15 height 9
click at [434, 89] on div "# Code normally executes in the order it's written. # Loops repeat a block of c…" at bounding box center [510, 96] width 208 height 156
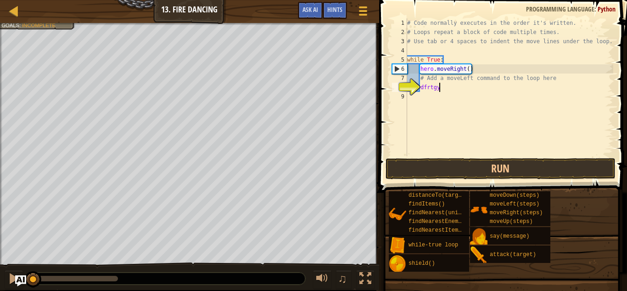
type textarea "d"
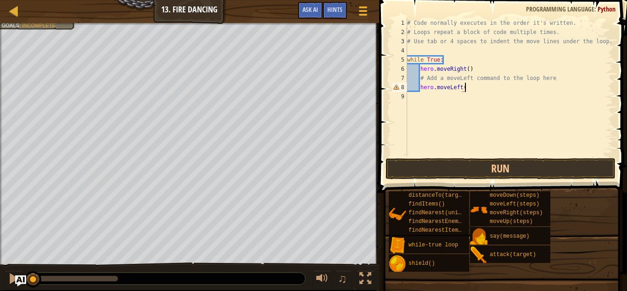
scroll to position [4, 8]
type textarea "hero.moveLeft()"
click at [471, 175] on button "Run" at bounding box center [501, 168] width 230 height 21
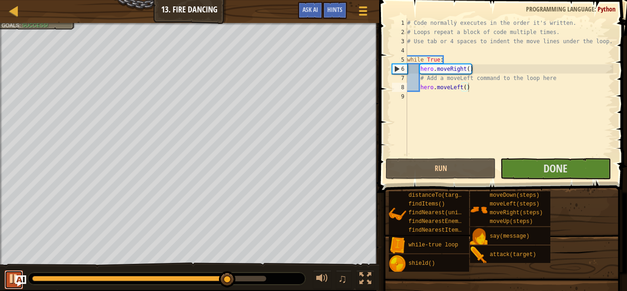
click at [9, 275] on div at bounding box center [14, 278] width 12 height 12
click at [437, 102] on div "# Code normally executes in the order it's written. # Loops repeat a block of c…" at bounding box center [510, 96] width 208 height 156
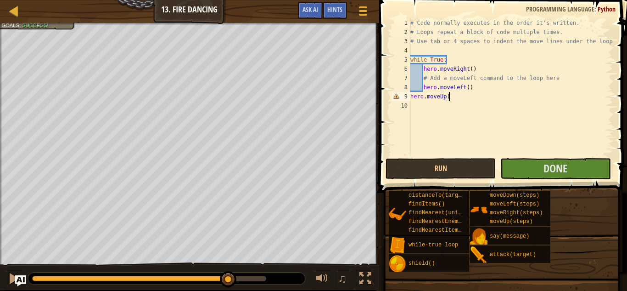
scroll to position [4, 6]
type textarea "hero.moveUp()"
click at [521, 167] on button "Done" at bounding box center [556, 168] width 110 height 21
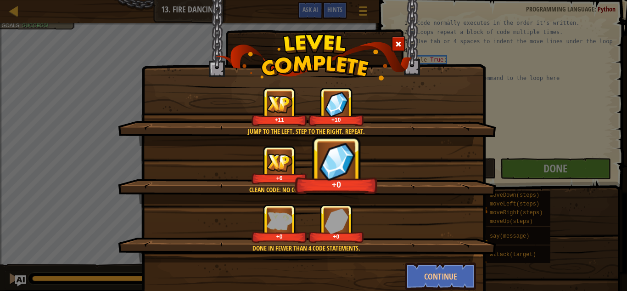
click at [396, 47] on span at bounding box center [398, 44] width 6 height 6
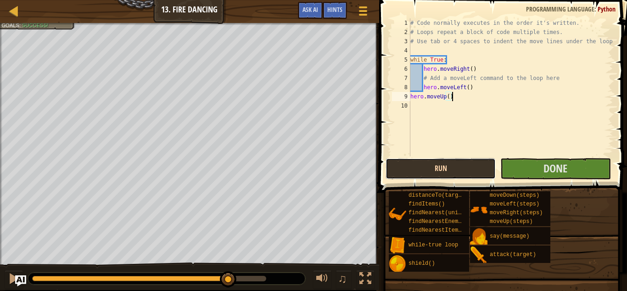
click at [423, 169] on button "Run" at bounding box center [441, 168] width 110 height 21
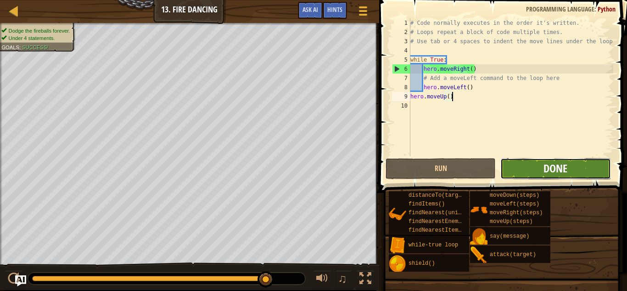
click at [555, 164] on span "Done" at bounding box center [556, 168] width 24 height 15
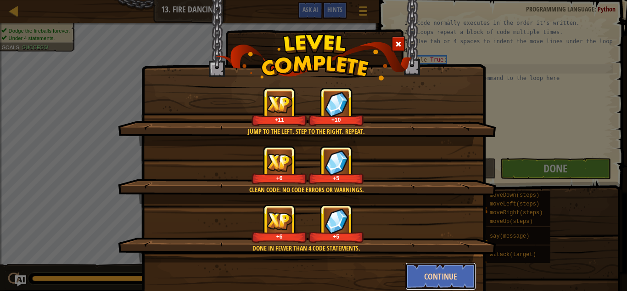
click at [437, 274] on button "Continue" at bounding box center [441, 276] width 71 height 28
click at [436, 276] on div "Jump to the left. Step to the right. Repeat. +11 +10 Clean code: no code errors…" at bounding box center [313, 145] width 627 height 291
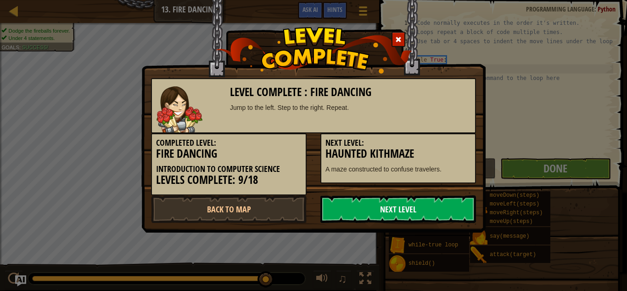
click at [380, 209] on link "Next Level" at bounding box center [399, 209] width 156 height 28
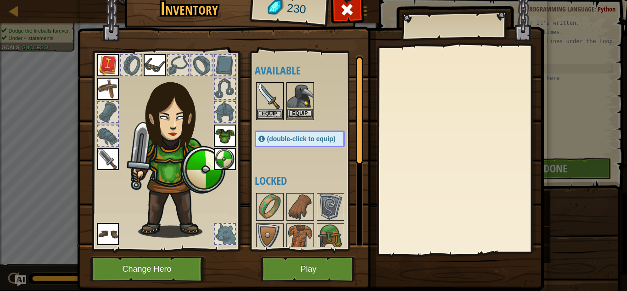
click at [299, 108] on img at bounding box center [301, 96] width 26 height 26
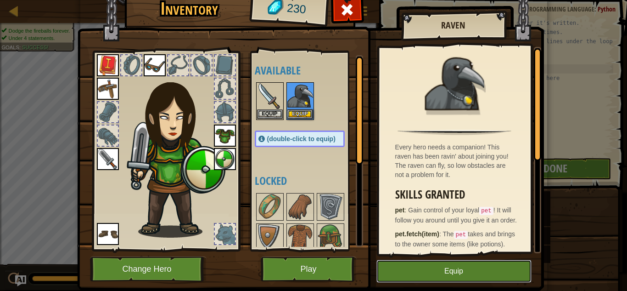
click at [429, 268] on button "Equip" at bounding box center [454, 270] width 155 height 23
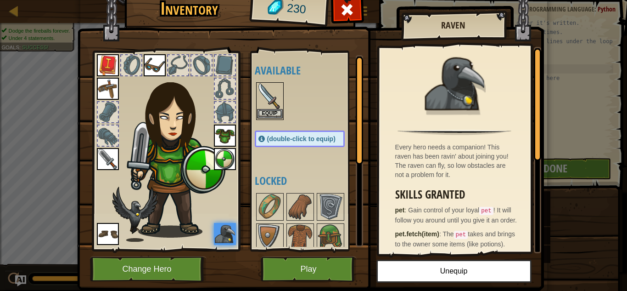
click at [266, 107] on img at bounding box center [270, 96] width 26 height 26
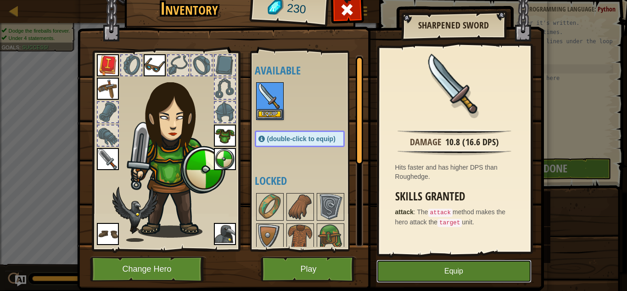
click at [434, 269] on button "Equip" at bounding box center [454, 270] width 155 height 23
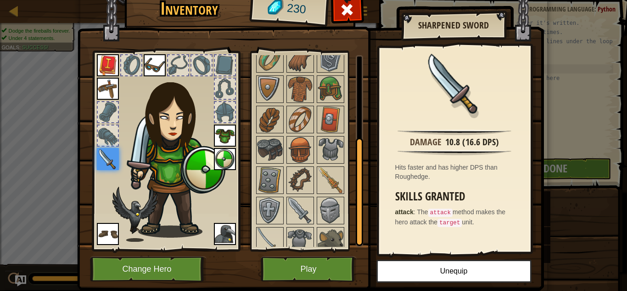
scroll to position [157, 0]
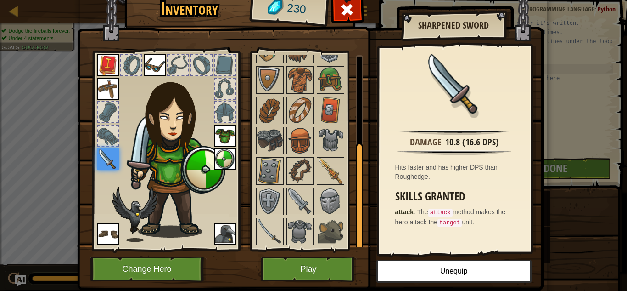
drag, startPoint x: 358, startPoint y: 126, endPoint x: 361, endPoint y: 222, distance: 95.6
click at [361, 222] on div at bounding box center [359, 197] width 7 height 108
drag, startPoint x: 362, startPoint y: 223, endPoint x: 349, endPoint y: 287, distance: 64.7
click at [349, 287] on div "Inventory 230 Available Equip Equip Equip Equip Equip Equip Equip Equip Equip (…" at bounding box center [313, 140] width 467 height 303
click at [330, 241] on img at bounding box center [331, 232] width 26 height 26
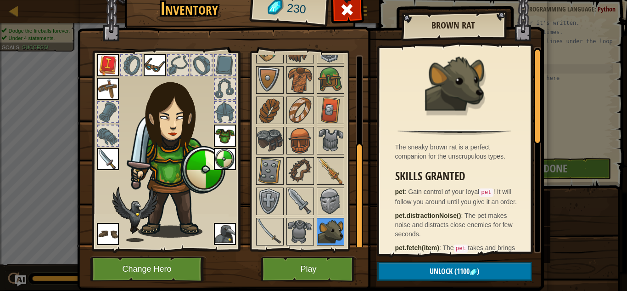
click at [330, 241] on img at bounding box center [331, 232] width 26 height 26
drag, startPoint x: 541, startPoint y: 134, endPoint x: 543, endPoint y: 148, distance: 14.8
click at [543, 148] on img at bounding box center [310, 123] width 467 height 333
click at [221, 232] on img at bounding box center [225, 234] width 22 height 22
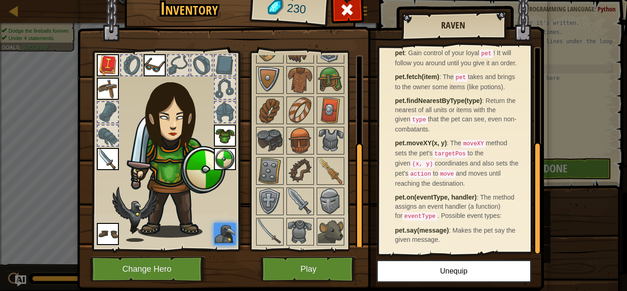
scroll to position [181, 0]
drag, startPoint x: 537, startPoint y: 155, endPoint x: 523, endPoint y: 255, distance: 101.1
click at [523, 255] on div "Inventory 230 Available Equip Equip Equip Equip Equip Equip Equip Equip Equip (…" at bounding box center [313, 140] width 467 height 303
drag, startPoint x: 536, startPoint y: 221, endPoint x: 536, endPoint y: 236, distance: 14.2
click at [536, 236] on div at bounding box center [537, 201] width 7 height 113
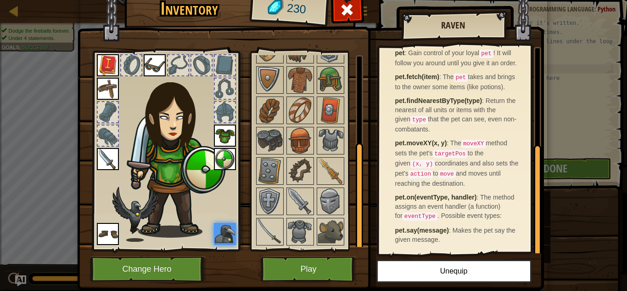
drag, startPoint x: 538, startPoint y: 232, endPoint x: 537, endPoint y: 241, distance: 8.8
click at [537, 241] on div at bounding box center [537, 201] width 7 height 113
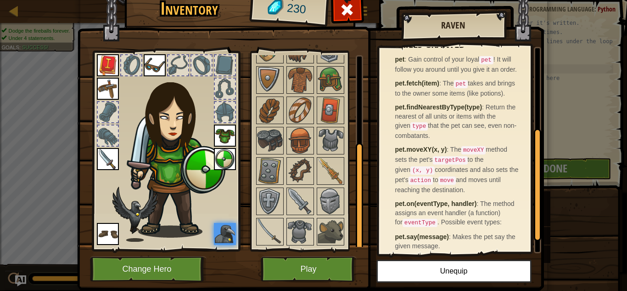
drag, startPoint x: 536, startPoint y: 199, endPoint x: 534, endPoint y: 183, distance: 16.3
click at [534, 183] on div at bounding box center [537, 185] width 7 height 113
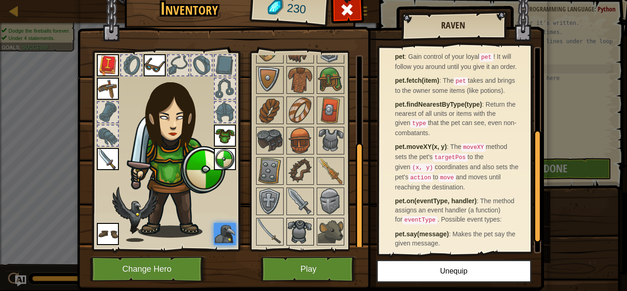
click at [296, 233] on img at bounding box center [301, 232] width 26 height 26
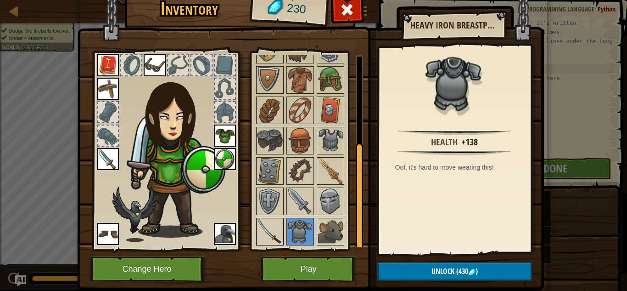
click at [275, 224] on img at bounding box center [270, 232] width 26 height 26
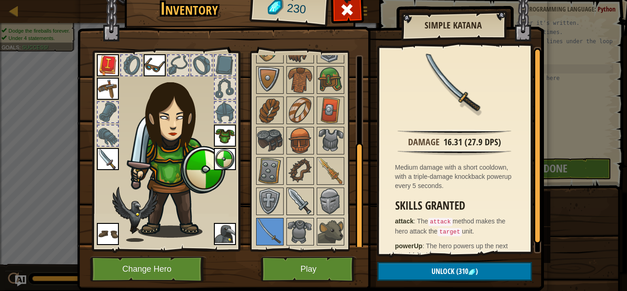
click at [300, 193] on img at bounding box center [301, 201] width 26 height 26
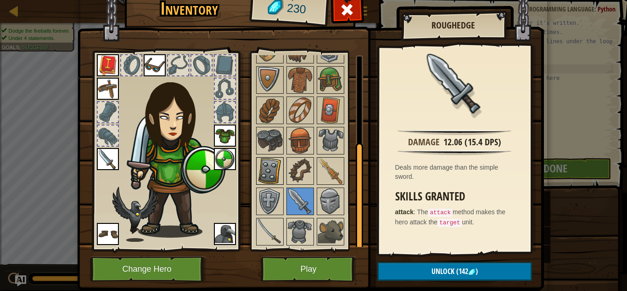
click at [271, 172] on img at bounding box center [270, 171] width 26 height 26
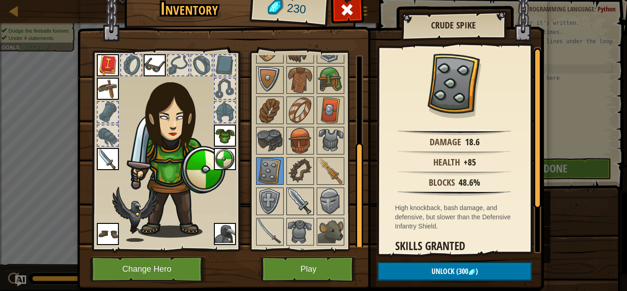
click at [296, 198] on img at bounding box center [301, 201] width 26 height 26
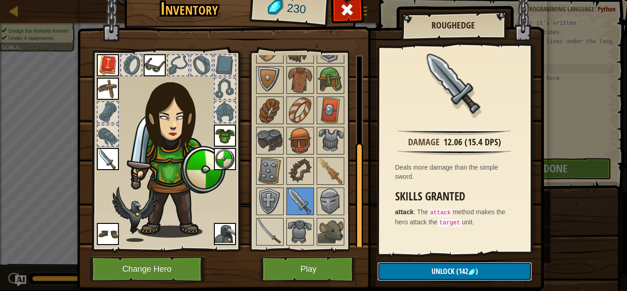
click at [421, 271] on button "Unlock (142 )" at bounding box center [455, 271] width 155 height 19
click at [421, 271] on button "Confirm" at bounding box center [455, 271] width 155 height 19
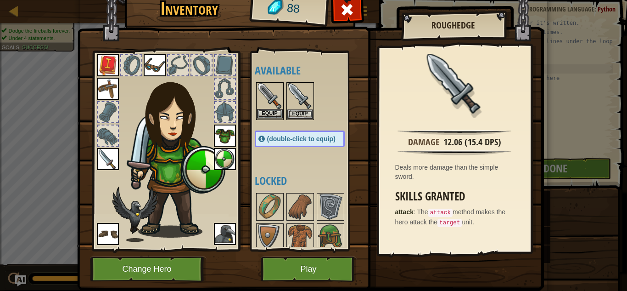
click at [265, 108] on img at bounding box center [270, 96] width 26 height 26
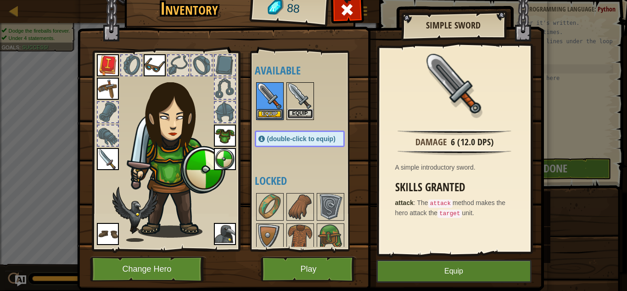
click at [296, 109] on button "Equip" at bounding box center [301, 114] width 26 height 10
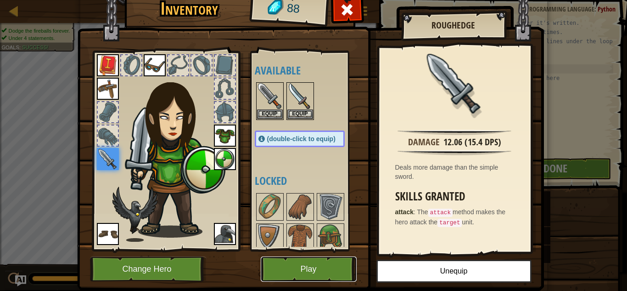
click at [310, 274] on button "Play" at bounding box center [309, 268] width 96 height 25
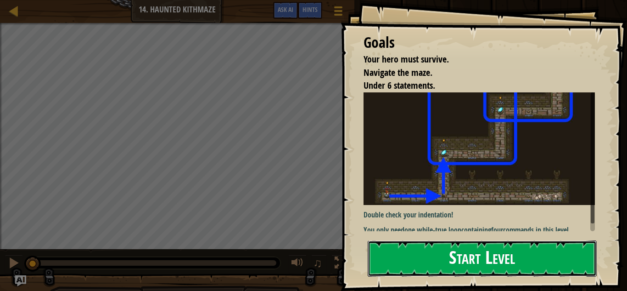
click at [381, 269] on button "Start Level" at bounding box center [482, 258] width 229 height 36
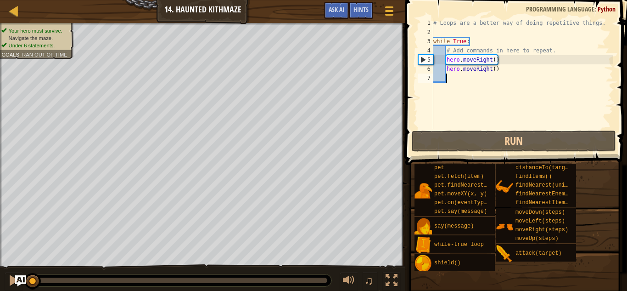
click at [381, 269] on div "♫" at bounding box center [203, 278] width 406 height 28
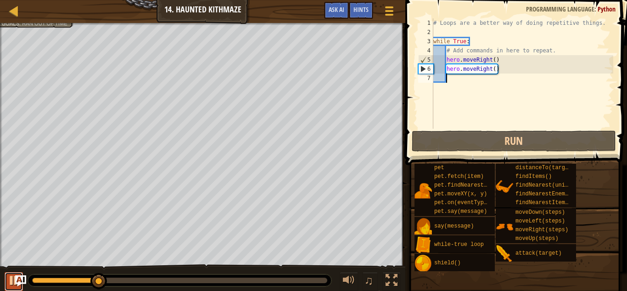
click at [9, 281] on div at bounding box center [14, 280] width 12 height 12
click at [506, 73] on div "# Loops are a better way of doing repetitive things. while True : # Add command…" at bounding box center [523, 82] width 182 height 129
type textarea "hero.moveRight()"
click at [8, 283] on div at bounding box center [14, 280] width 12 height 12
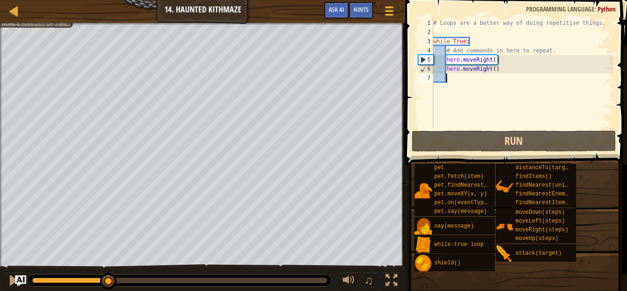
click at [485, 85] on div "# Loops are a better way of doing repetitive things. while True : # Add command…" at bounding box center [523, 82] width 182 height 129
click at [506, 73] on div "# Loops are a better way of doing repetitive things. while True : # Add command…" at bounding box center [523, 82] width 182 height 129
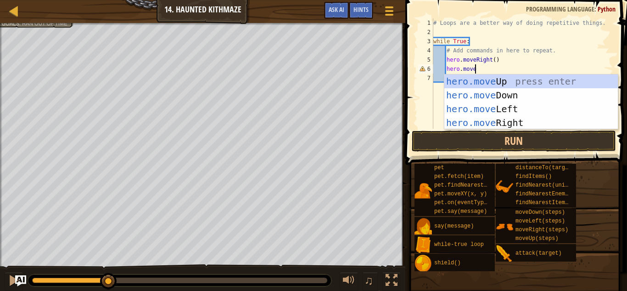
scroll to position [4, 6]
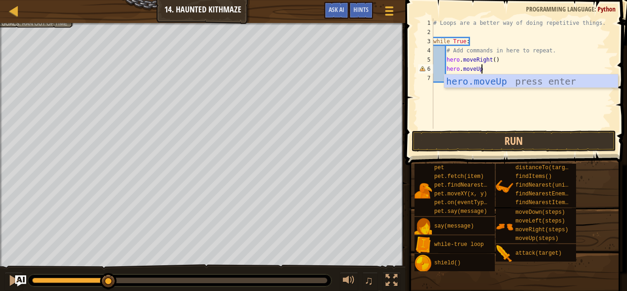
type textarea "hero.moveUp()"
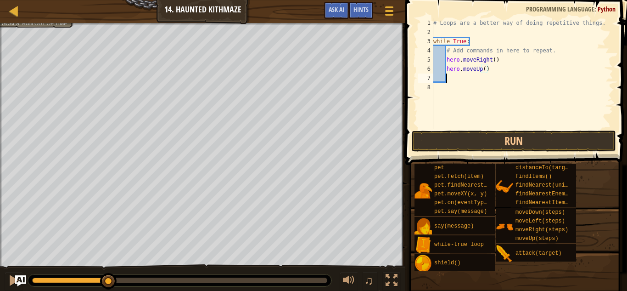
scroll to position [4, 1]
click at [479, 152] on span at bounding box center [517, 69] width 229 height 192
click at [467, 139] on button "Run" at bounding box center [514, 140] width 204 height 21
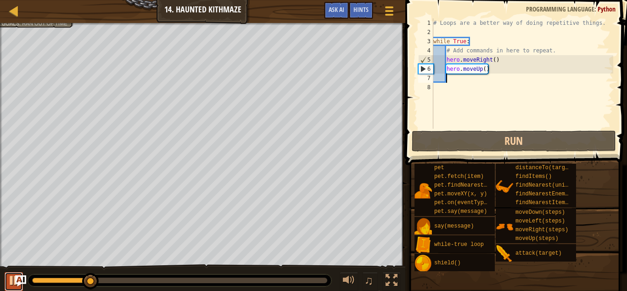
click at [6, 284] on button at bounding box center [14, 281] width 18 height 19
click at [493, 61] on div "# Loops are a better way of doing repetitive things. while True : # Add command…" at bounding box center [523, 82] width 182 height 129
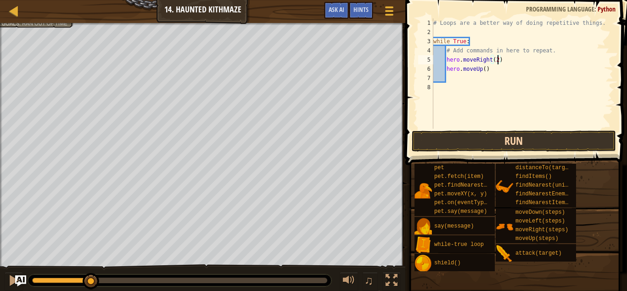
type textarea "hero.moveRight(2)"
click at [492, 131] on button "Run" at bounding box center [514, 140] width 204 height 21
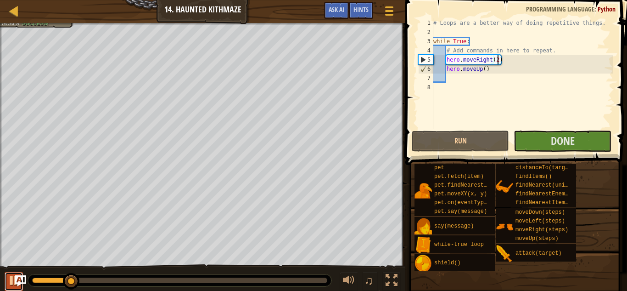
click at [9, 286] on div at bounding box center [14, 280] width 12 height 12
click at [477, 81] on div "# Loops are a better way of doing repetitive things. while True : # Add command…" at bounding box center [523, 82] width 182 height 129
click at [484, 69] on div "# Loops are a better way of doing repetitive things. while True : # Add command…" at bounding box center [523, 82] width 182 height 129
type textarea "hero.moveUp(2)"
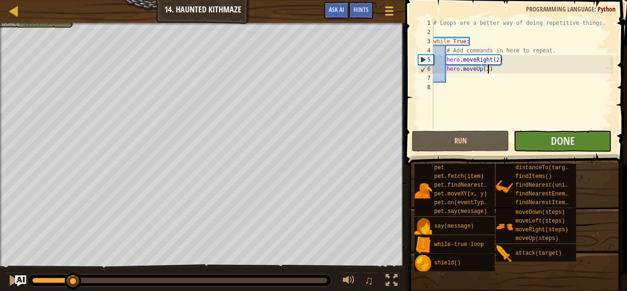
scroll to position [4, 8]
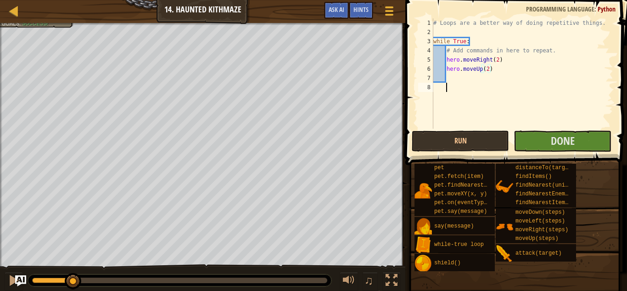
click at [457, 84] on div "# Loops are a better way of doing repetitive things. while True : # Add command…" at bounding box center [523, 82] width 182 height 129
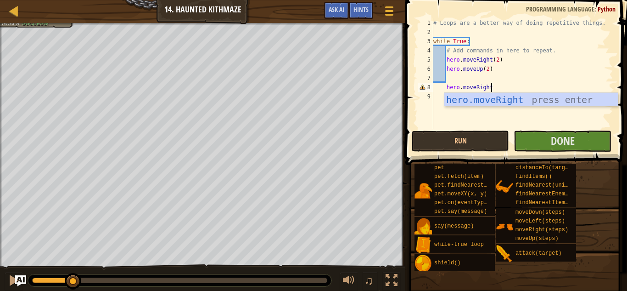
scroll to position [4, 8]
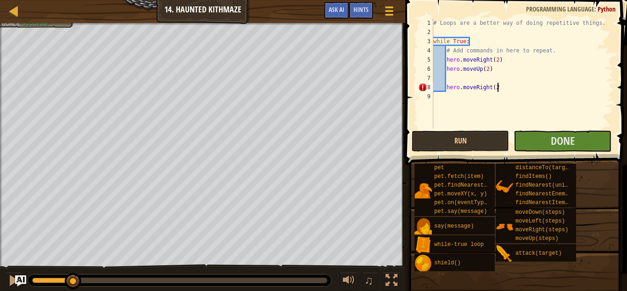
type textarea "hero.moveRight(2)"
click at [461, 101] on div "# Loops are a better way of doing repetitive things. while True : # Add command…" at bounding box center [523, 82] width 182 height 129
type textarea "hero.moveUp(2)"
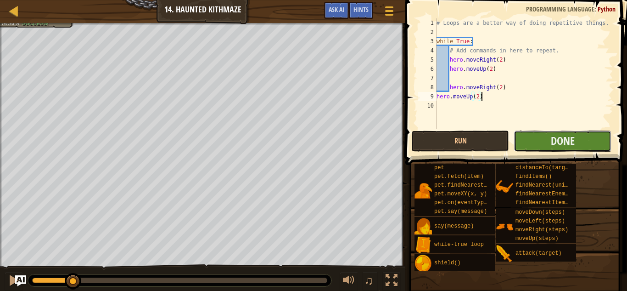
click at [535, 147] on button "Done" at bounding box center [562, 140] width 97 height 21
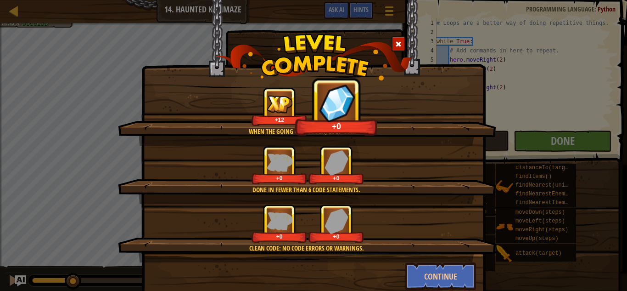
click at [399, 45] on span at bounding box center [398, 44] width 6 height 6
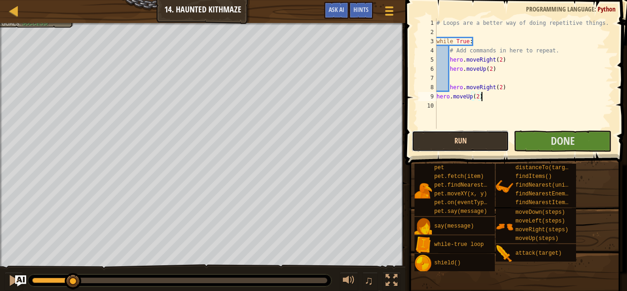
click at [470, 138] on button "Run" at bounding box center [460, 140] width 97 height 21
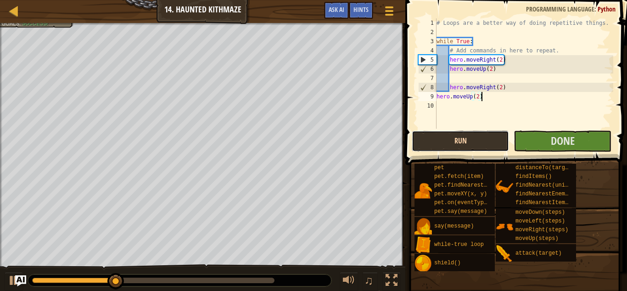
click at [466, 141] on button "Run" at bounding box center [460, 140] width 97 height 21
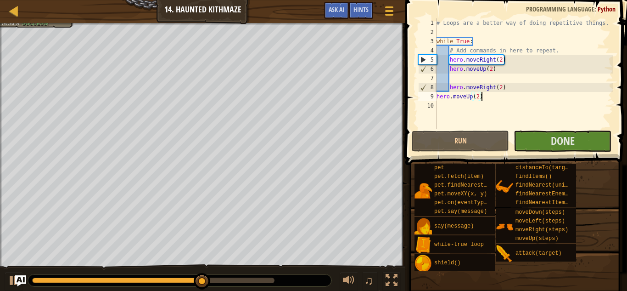
click at [458, 106] on div "# Loops are a better way of doing repetitive things. while True : # Add command…" at bounding box center [524, 82] width 179 height 129
click at [7, 282] on button at bounding box center [14, 281] width 18 height 19
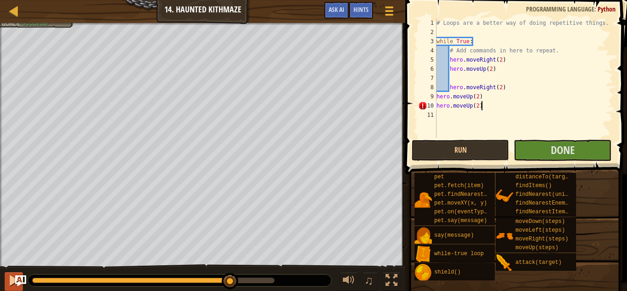
scroll to position [4, 6]
type textarea "hero.moveUp(2)"
click at [491, 149] on button "Run" at bounding box center [460, 150] width 97 height 21
